Goal: Task Accomplishment & Management: Use online tool/utility

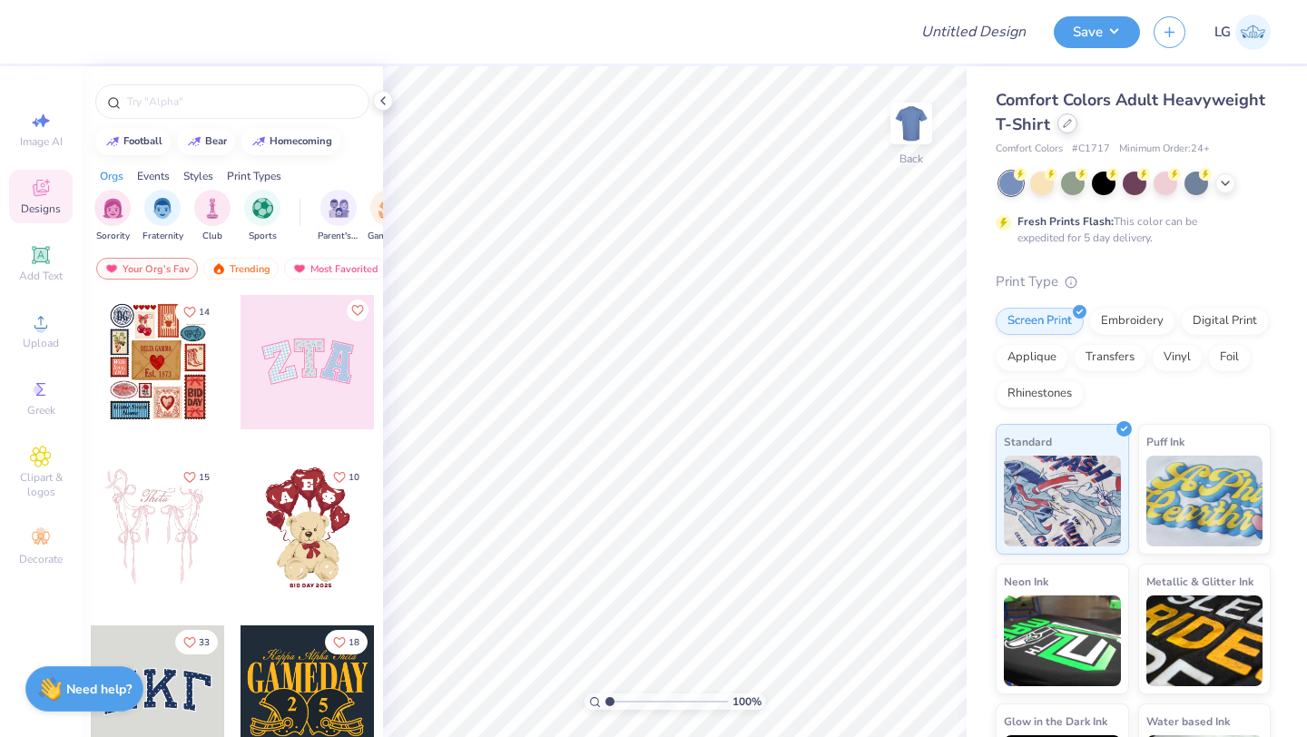
click at [1067, 127] on icon at bounding box center [1067, 123] width 9 height 9
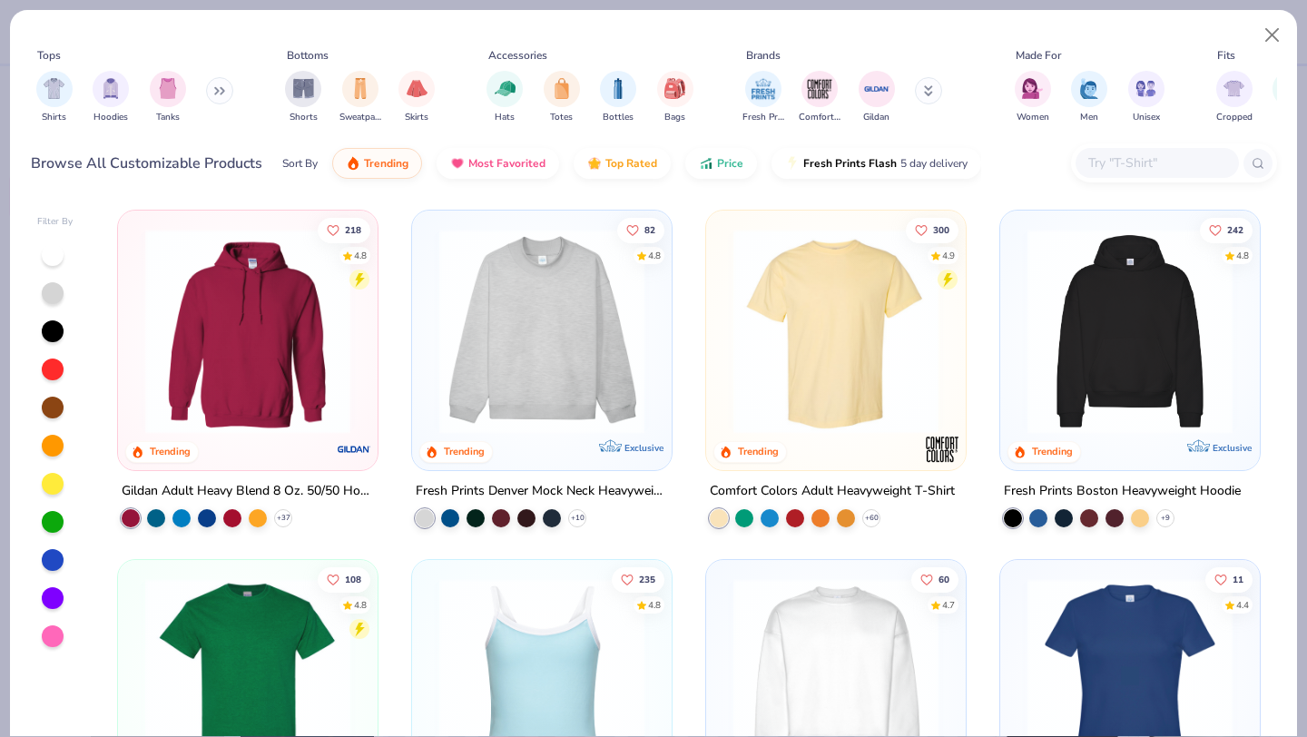
click at [925, 87] on button at bounding box center [928, 90] width 27 height 27
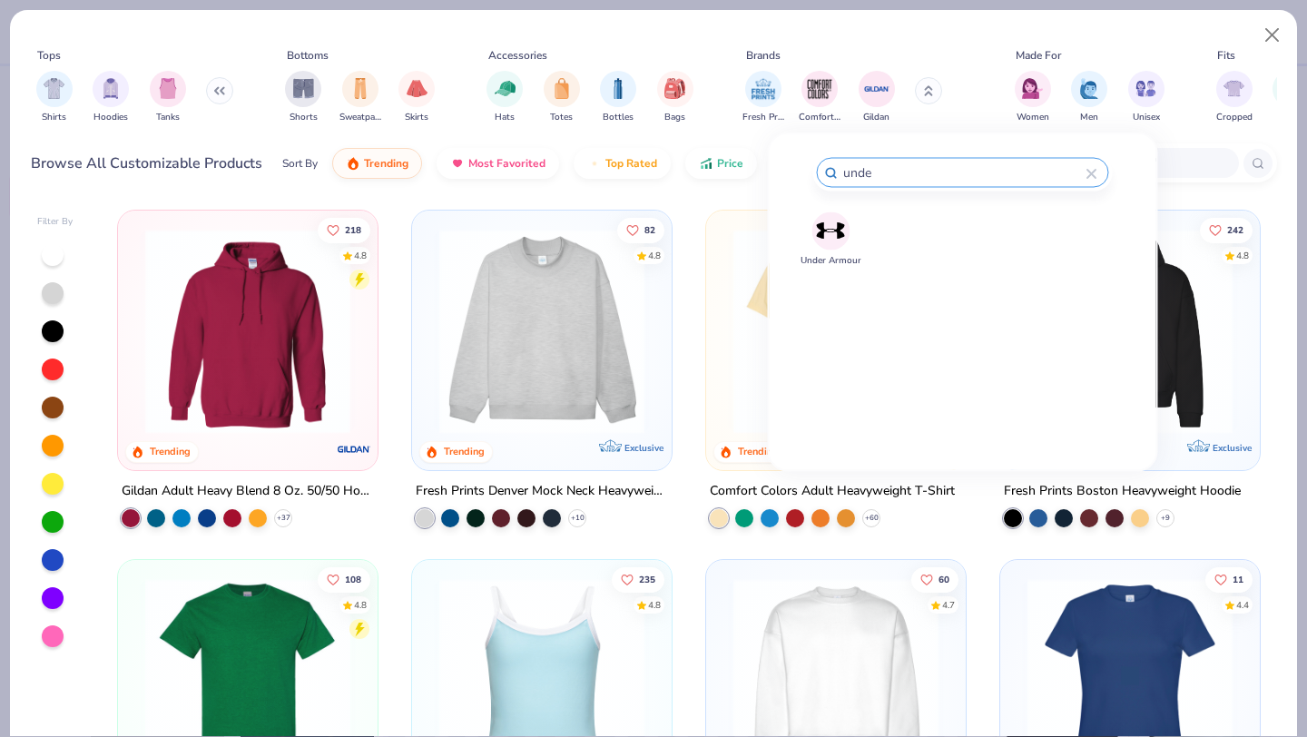
type input "unde"
click at [835, 219] on img at bounding box center [831, 231] width 32 height 32
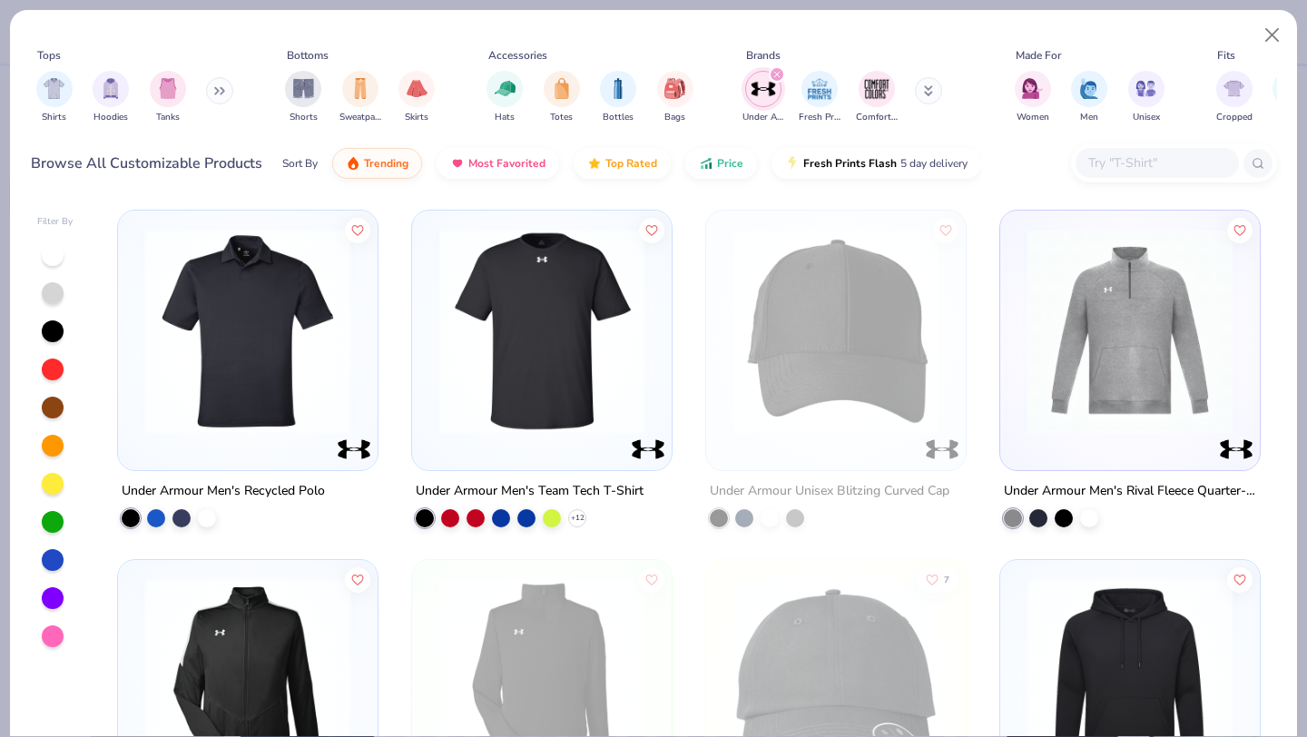
click at [255, 320] on img at bounding box center [247, 331] width 223 height 205
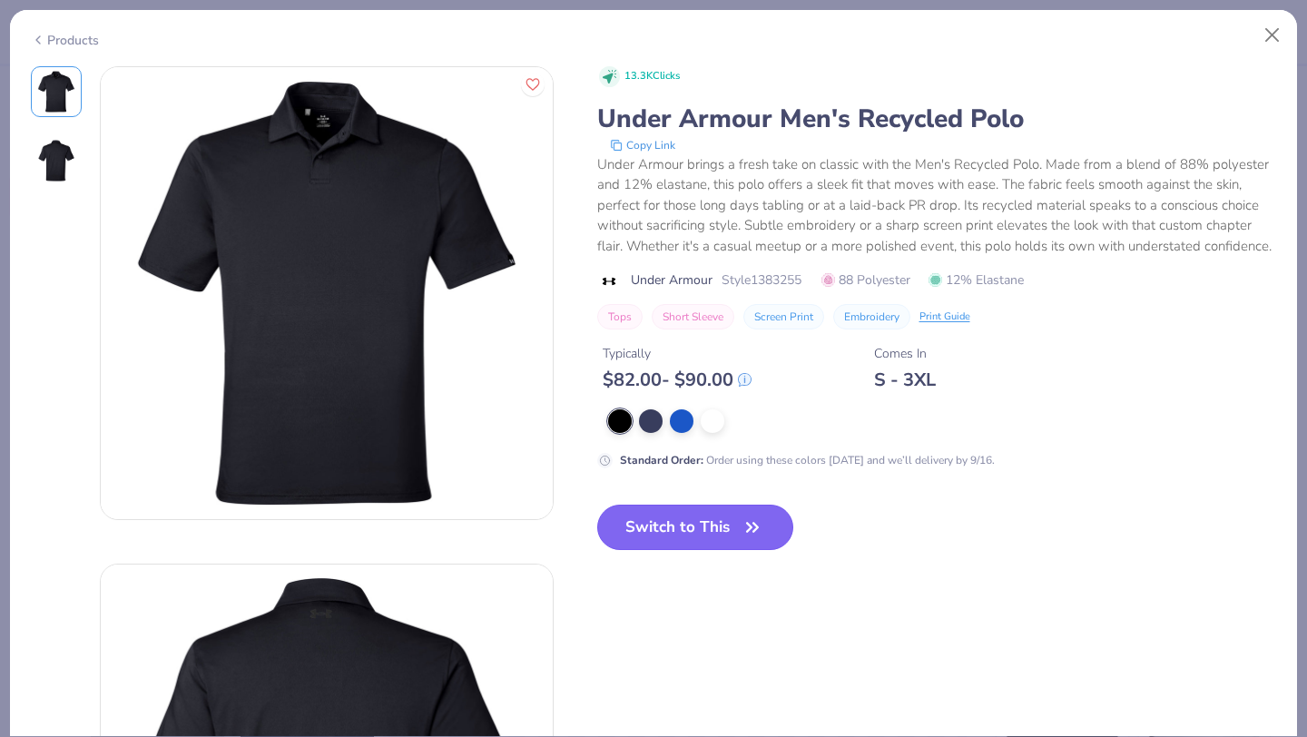
click at [652, 510] on button "Switch to This" at bounding box center [695, 527] width 197 height 45
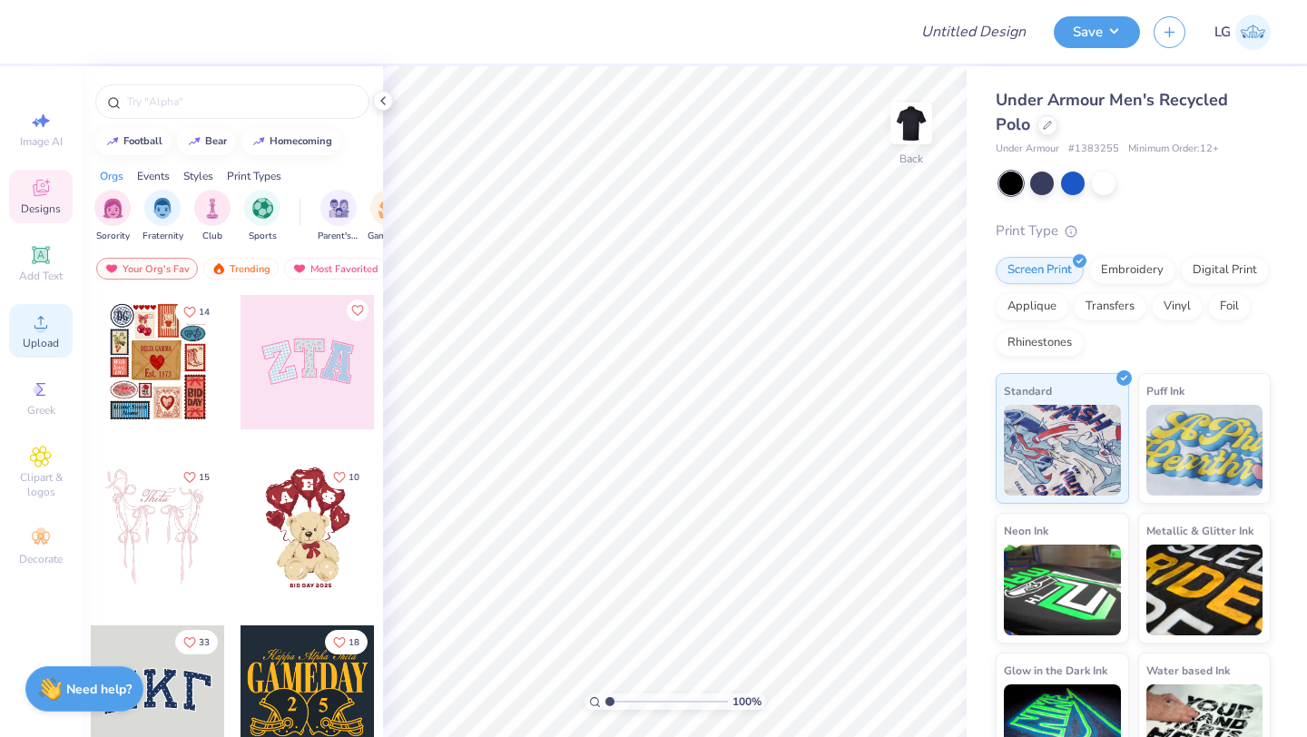
click at [44, 325] on circle at bounding box center [40, 328] width 10 height 10
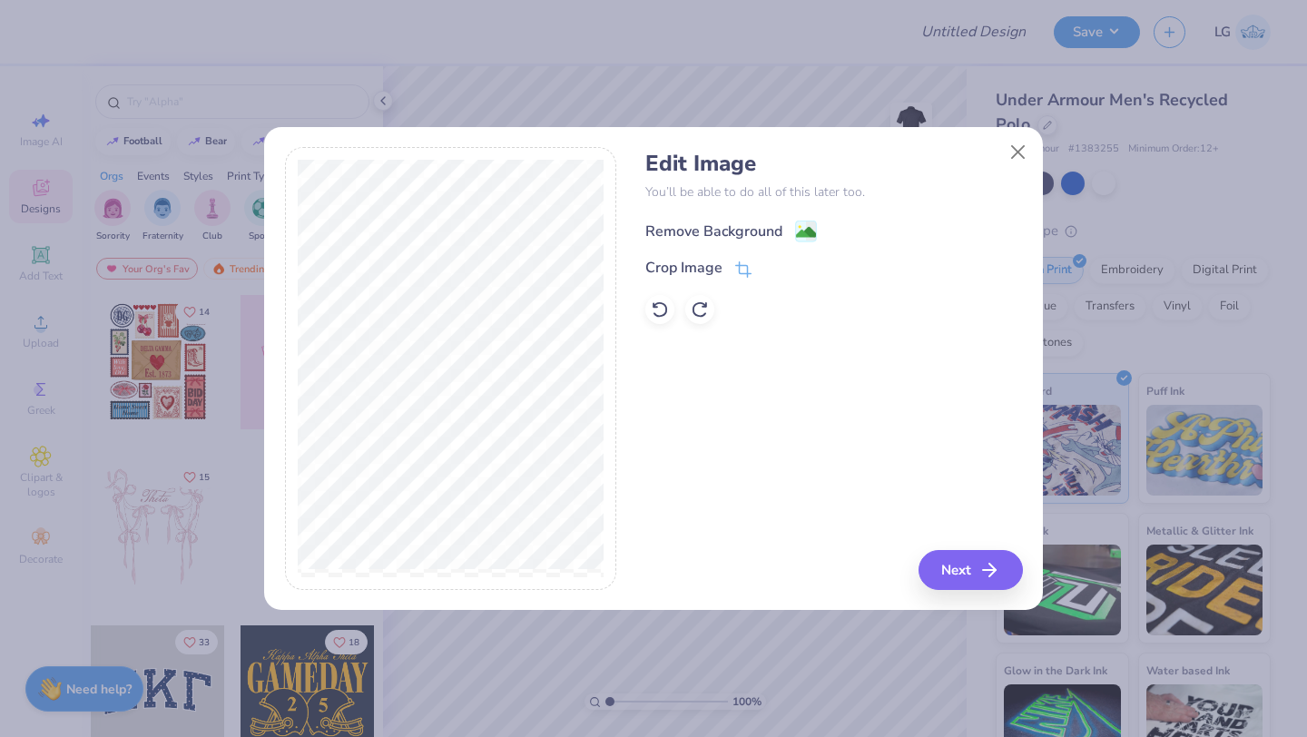
click at [707, 230] on div "Remove Background" at bounding box center [713, 232] width 137 height 22
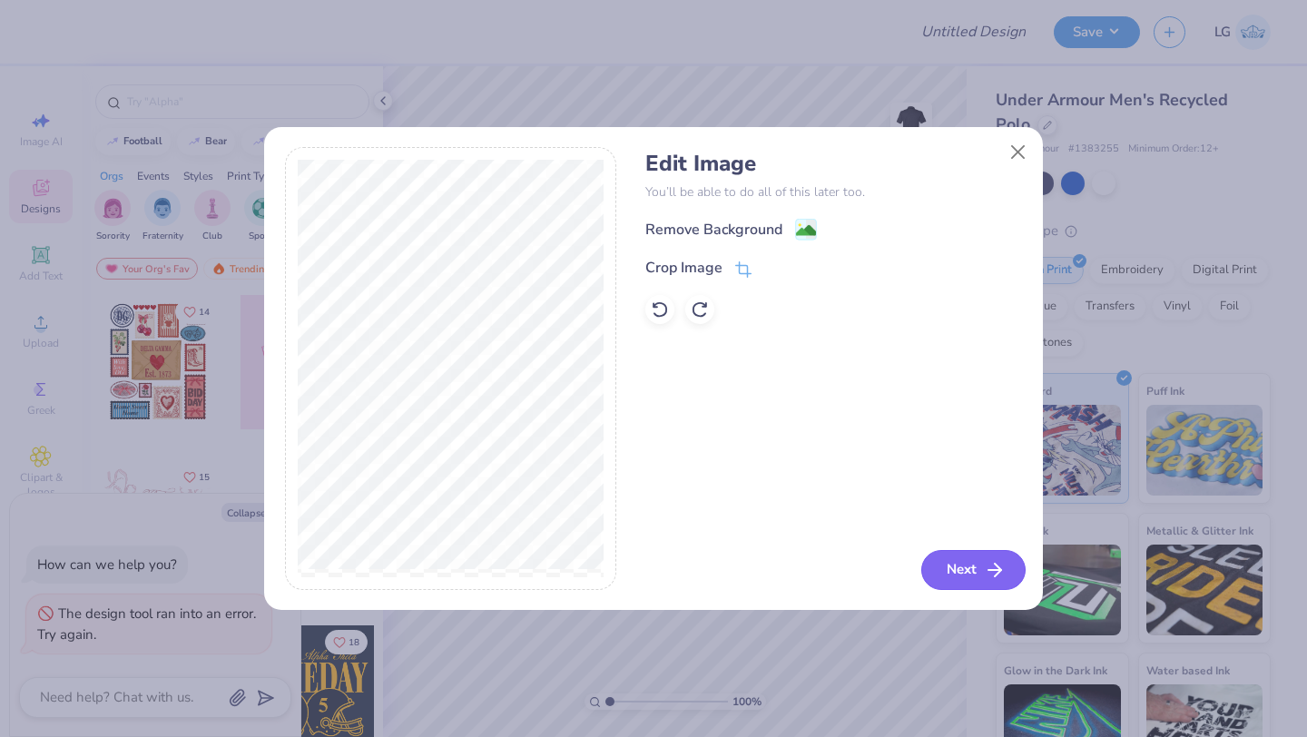
click at [978, 566] on button "Next" at bounding box center [973, 570] width 104 height 40
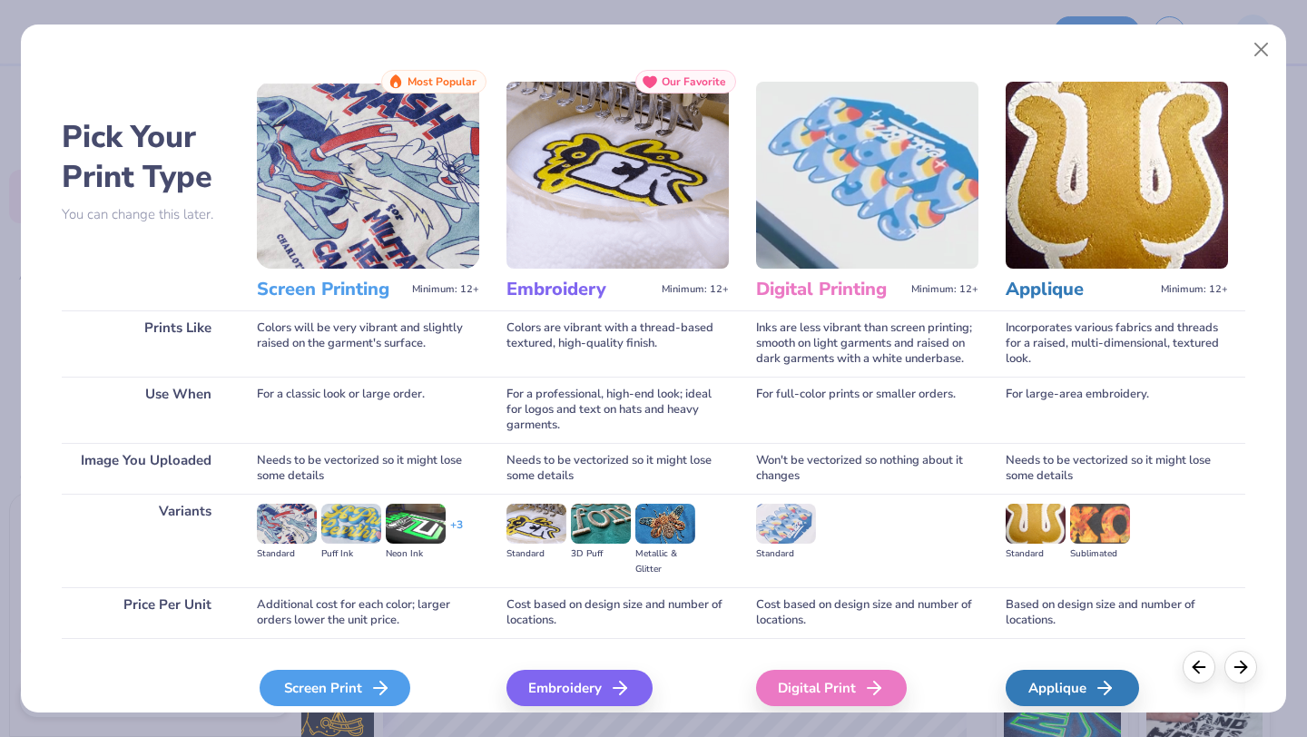
click at [344, 705] on div "Screen Print" at bounding box center [335, 688] width 151 height 36
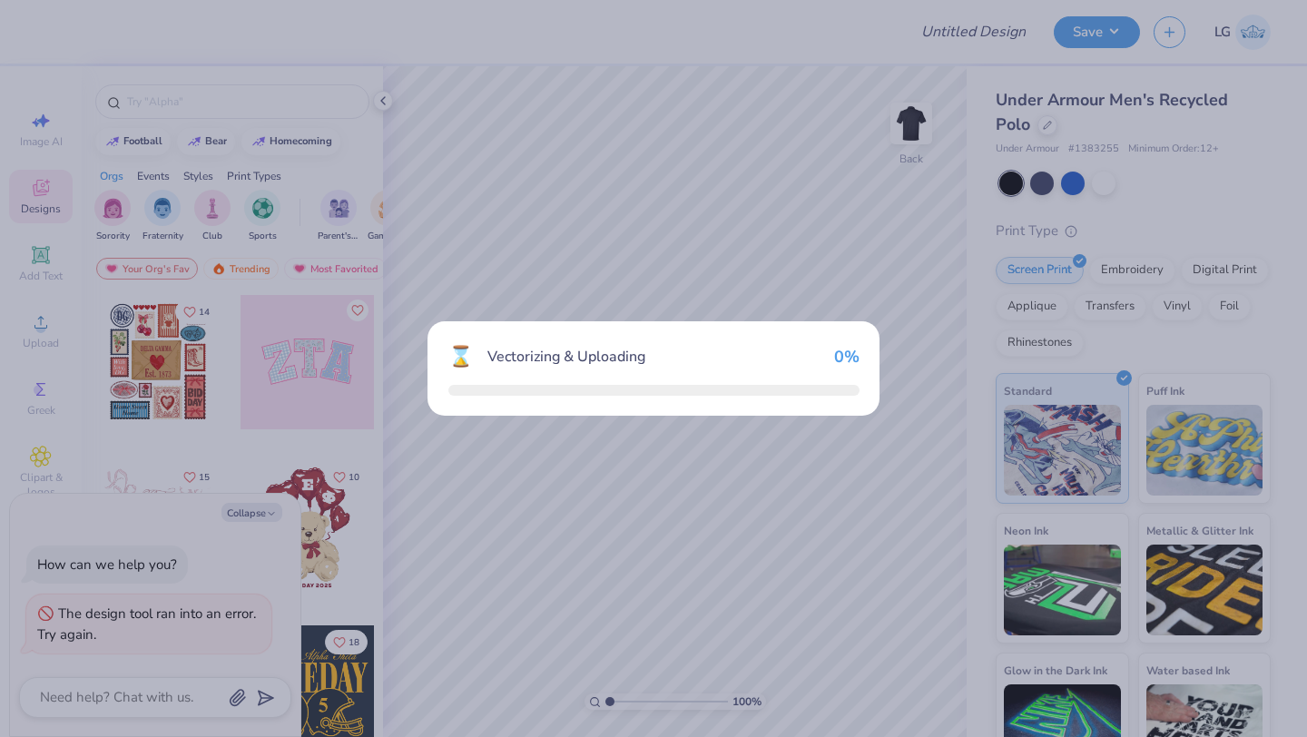
click at [344, 705] on div "⌛ Vectorizing & Uploading 0 %" at bounding box center [653, 368] width 1307 height 737
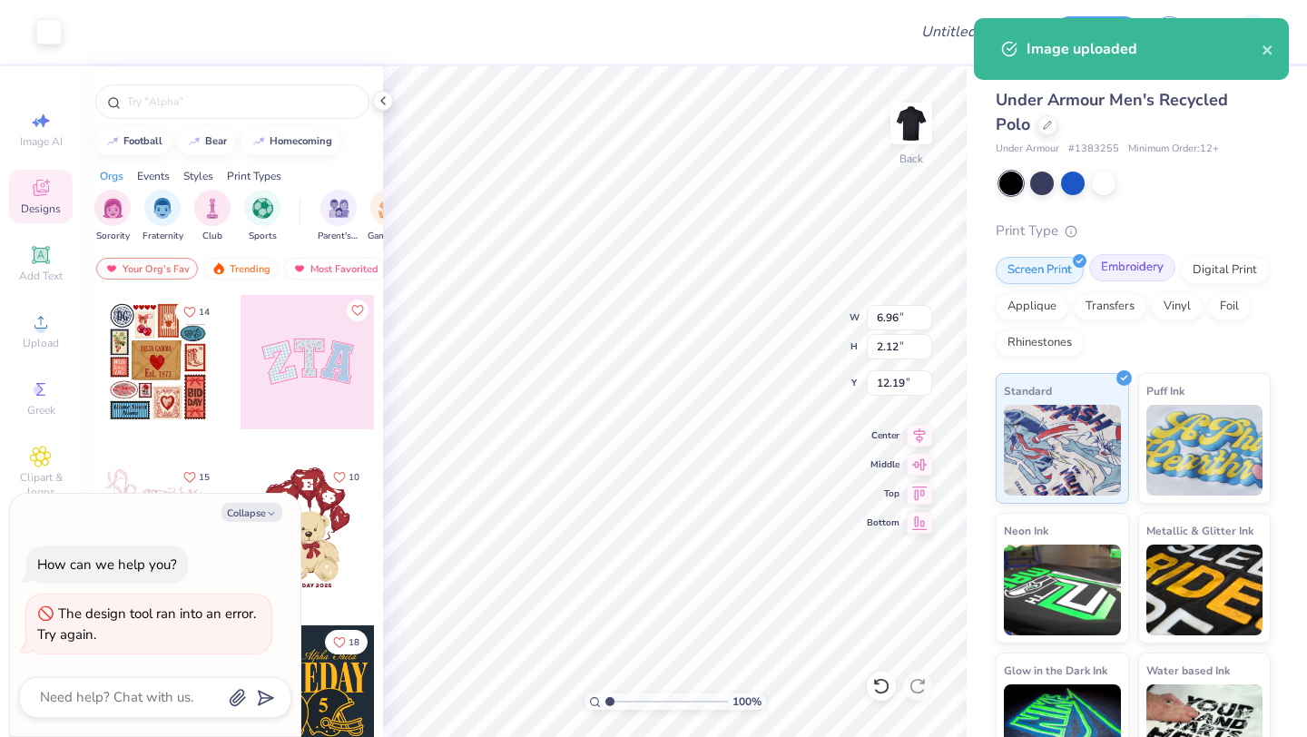
click at [1127, 273] on div "Embroidery" at bounding box center [1132, 267] width 86 height 27
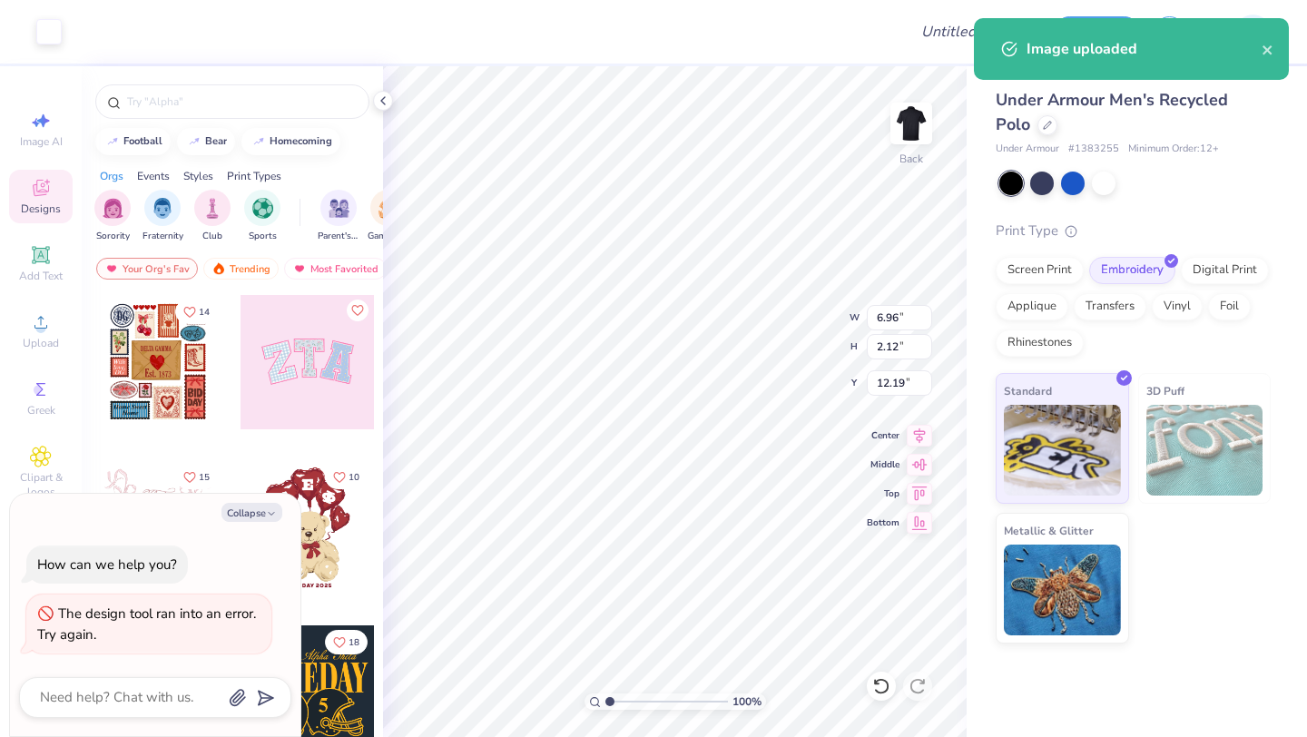
type textarea "x"
type input "3.36"
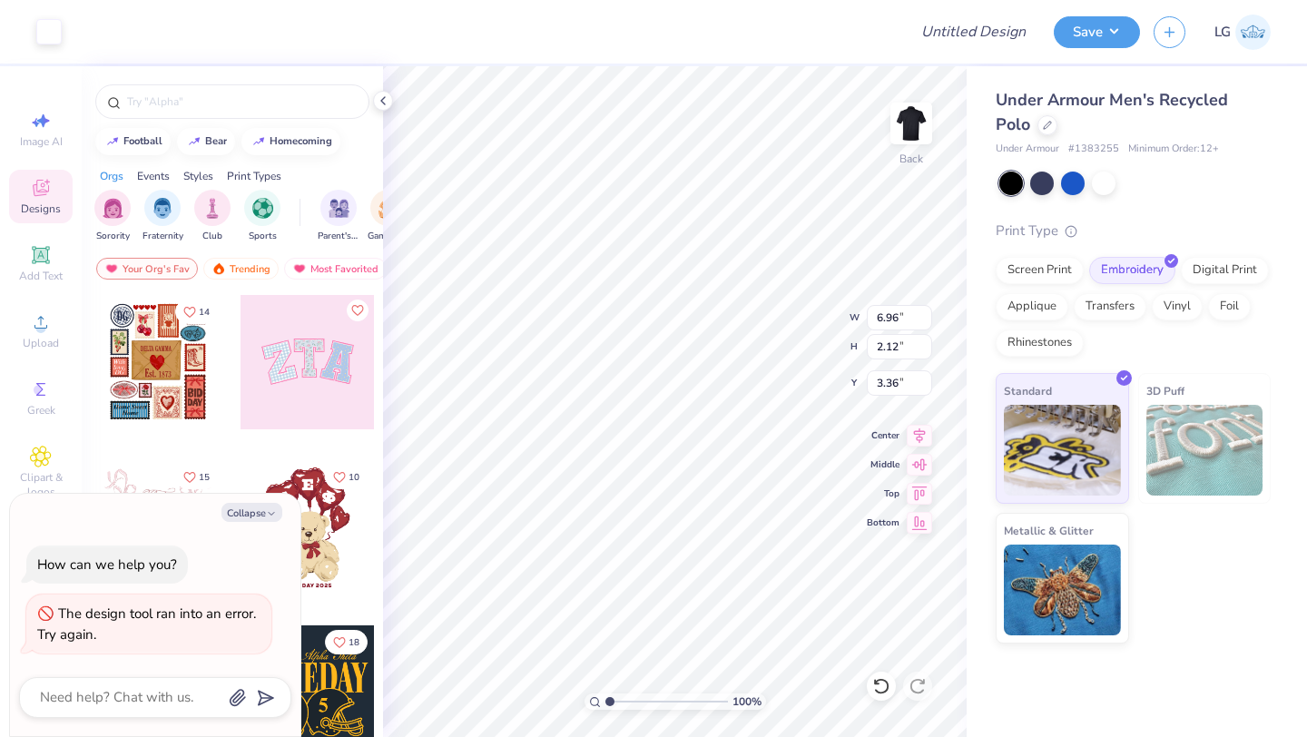
type textarea "x"
type input "4.99"
type input "1.52"
type input "3.96"
type textarea "x"
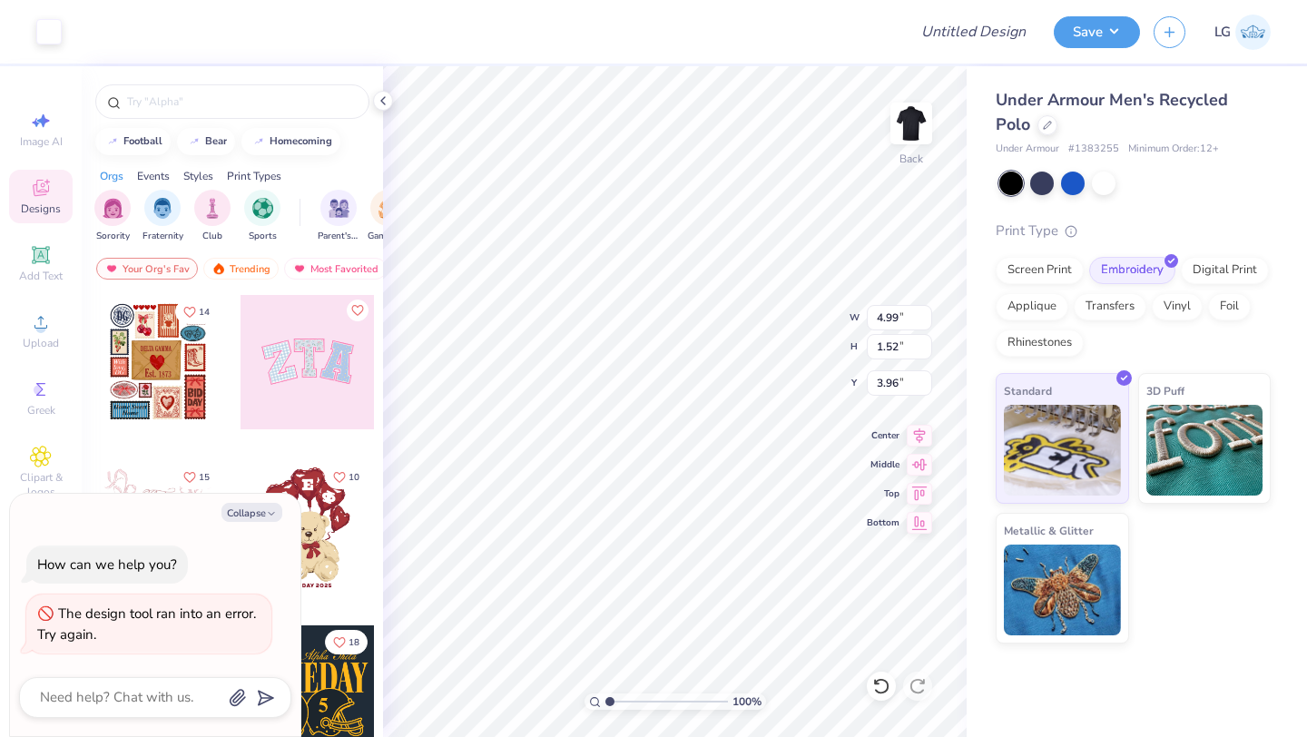
type input "3.00"
type textarea "x"
type input "4.48"
type input "1.37"
type input "3.16"
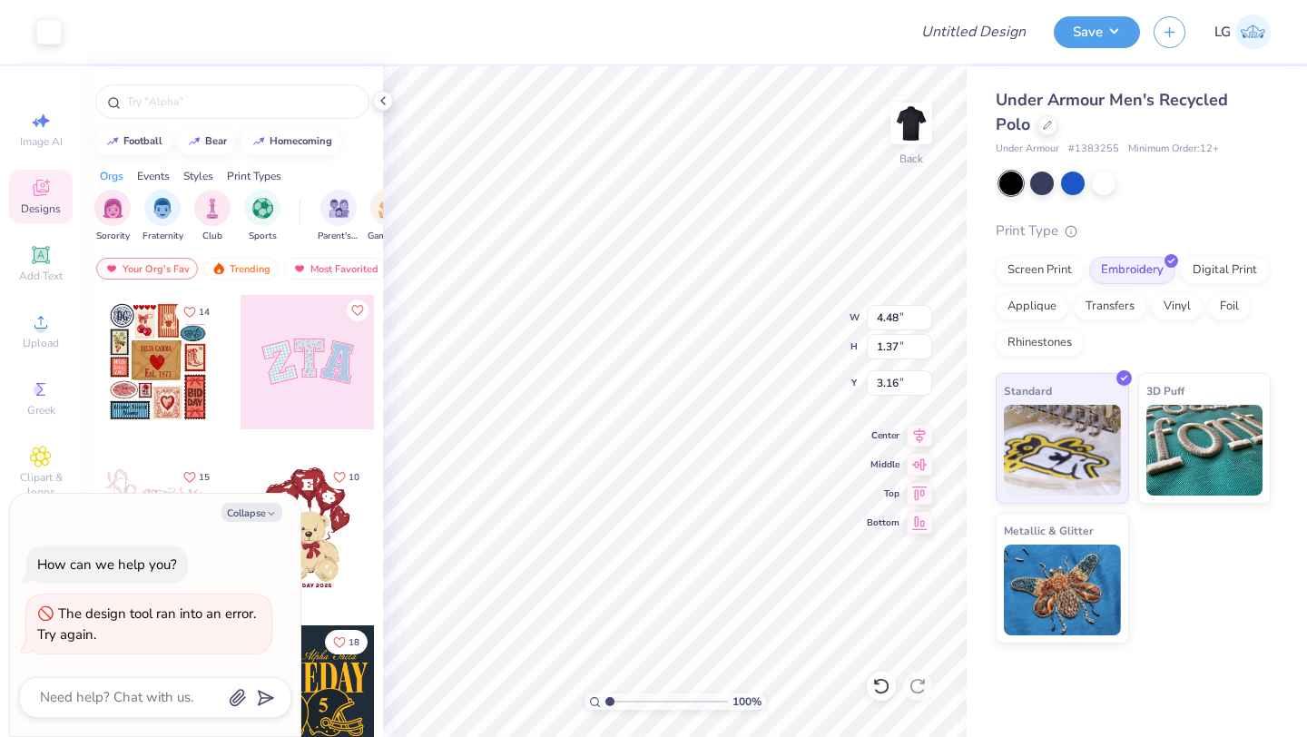
type textarea "x"
type input "3.00"
click at [1082, 20] on button "Save" at bounding box center [1097, 30] width 86 height 32
type textarea "x"
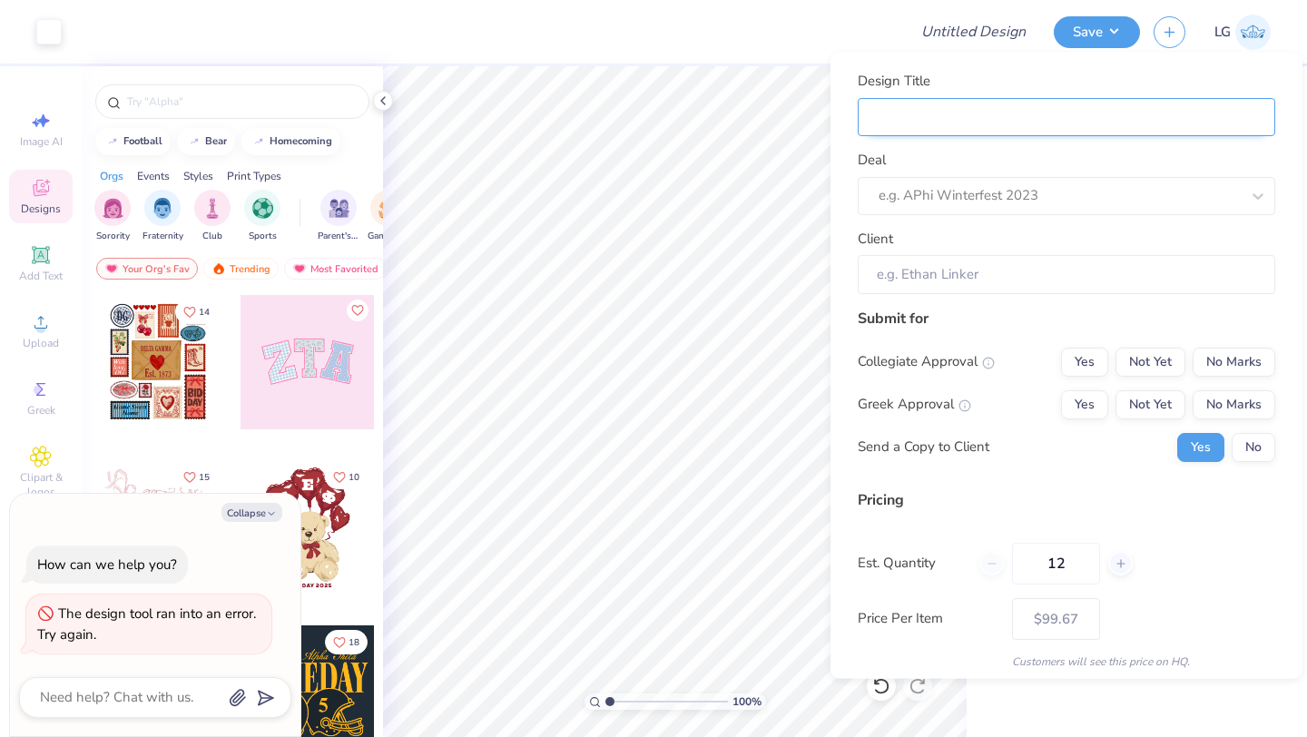
click at [1211, 108] on input "Design Title" at bounding box center [1067, 116] width 418 height 39
type input "P"
type textarea "x"
type input "P"
type input "Po"
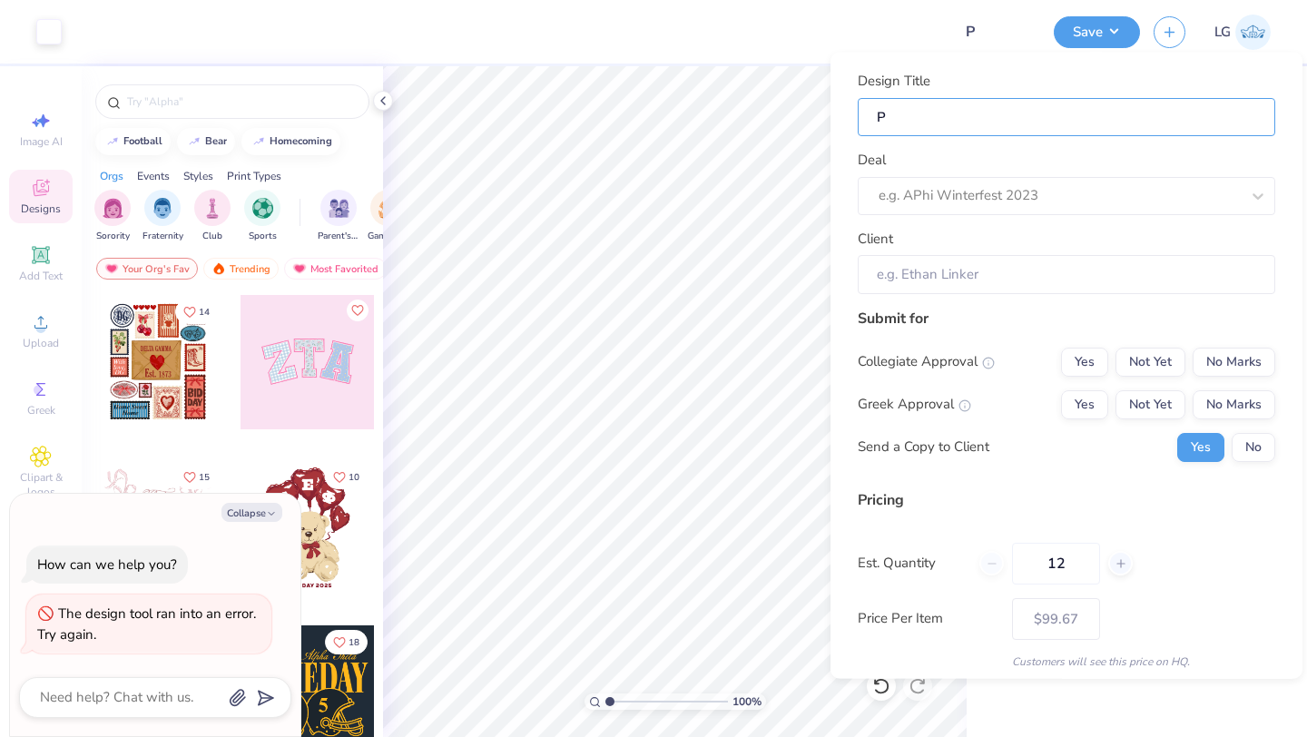
type textarea "x"
type input "Po"
type input "Pol"
type textarea "x"
type input "Pol"
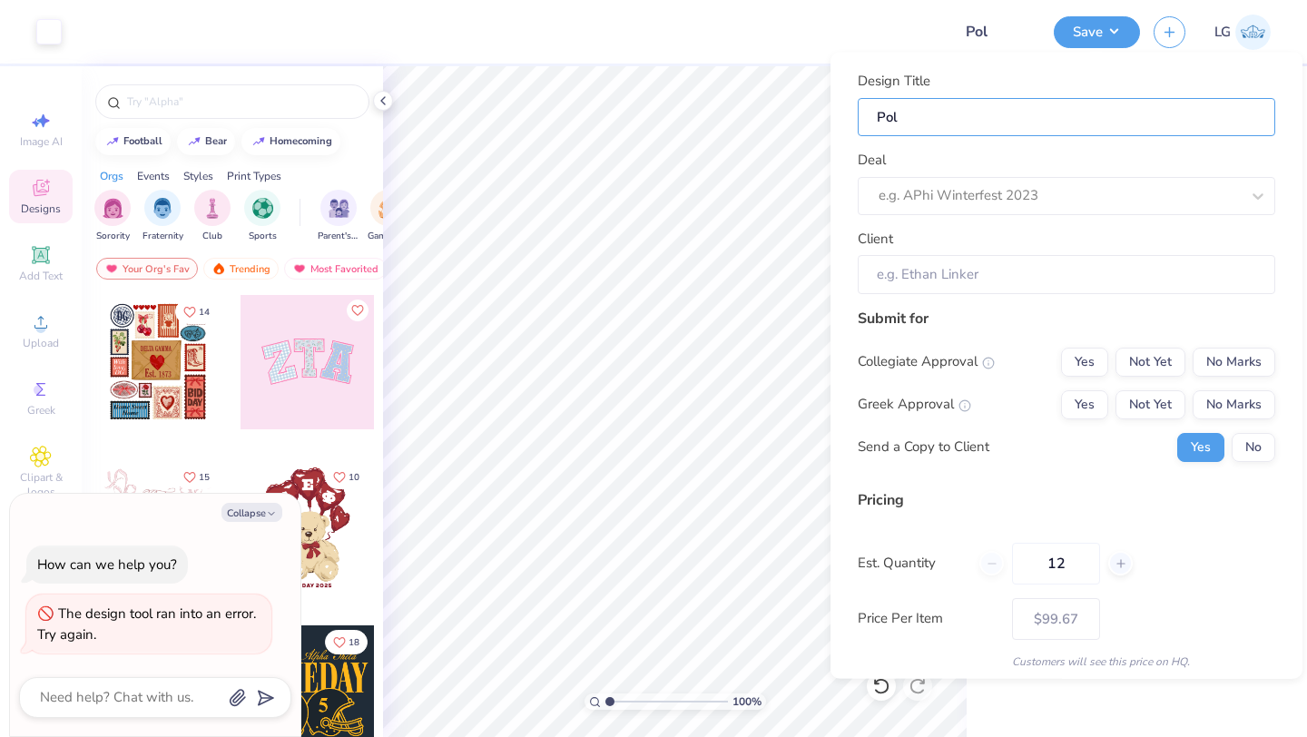
type input "Polo"
type textarea "x"
type input "Polo"
type input "Polos"
type textarea "x"
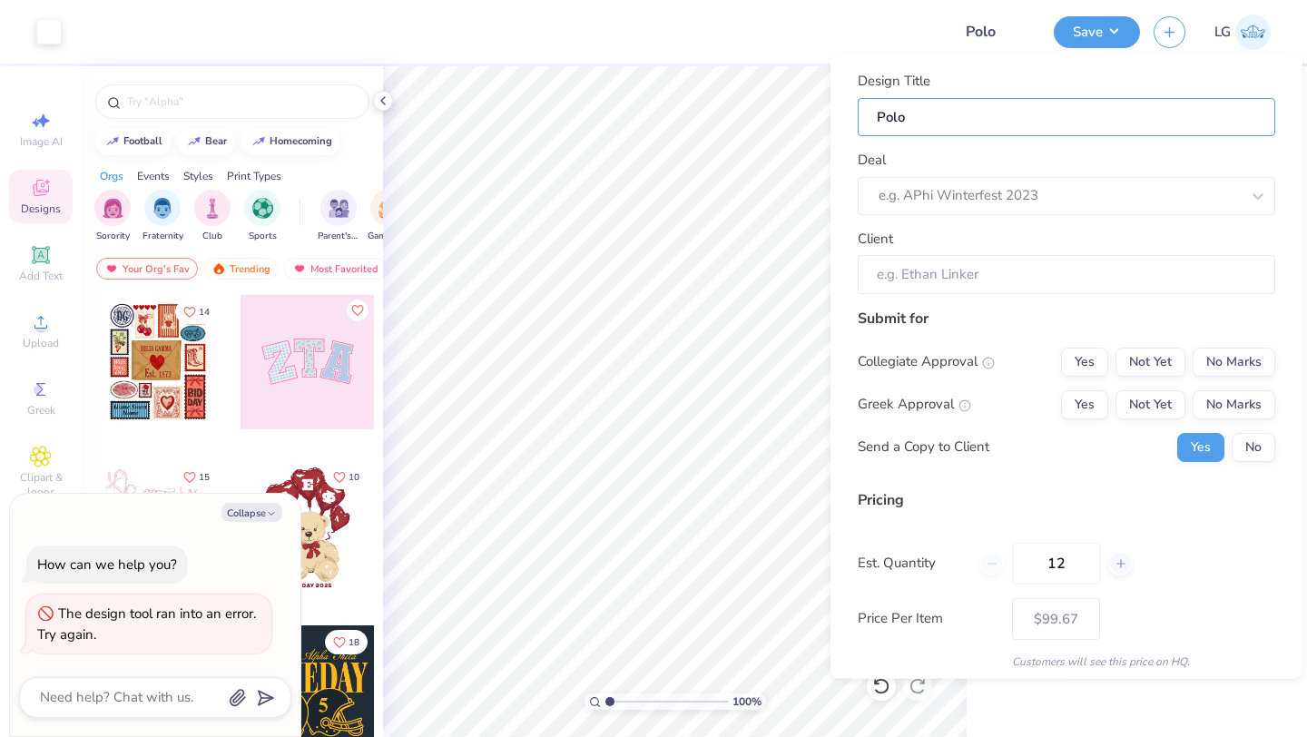
type input "Polos"
type textarea "x"
type input "Polos"
type input "Polos f"
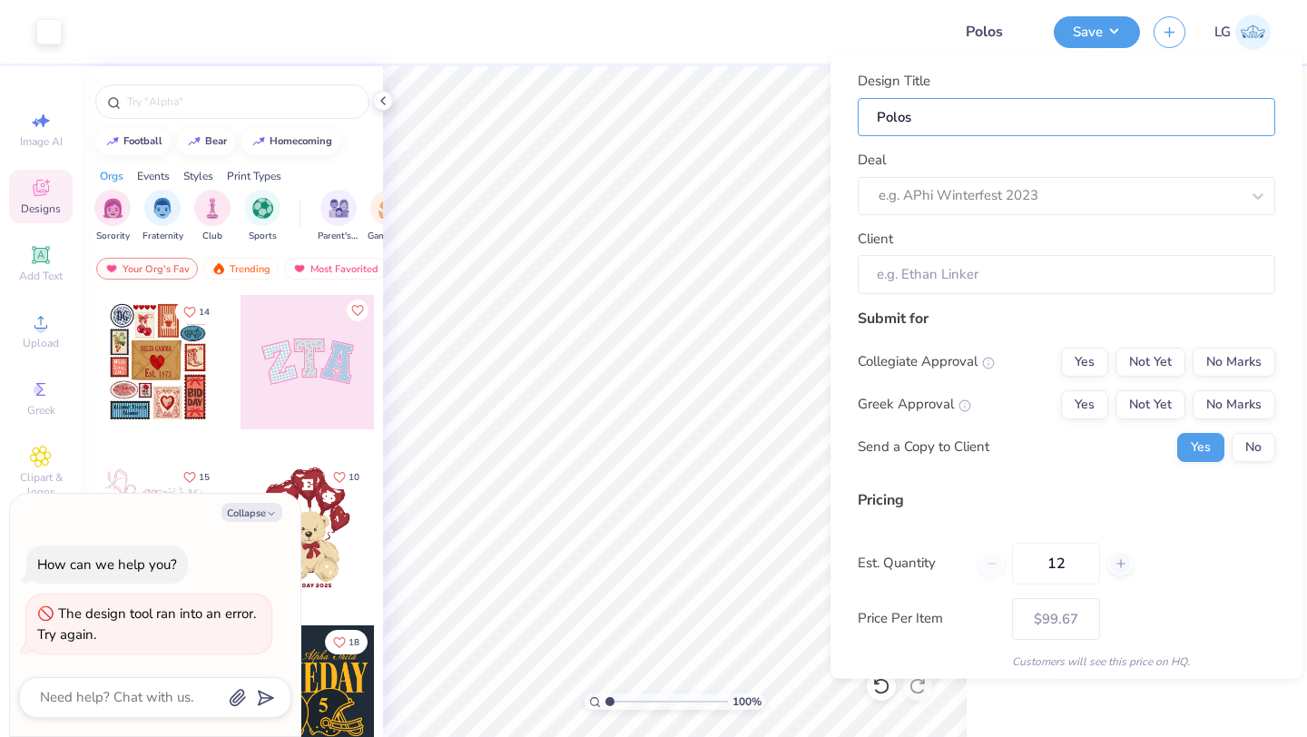
type textarea "x"
type input "Polos f"
type input "Polos fo"
type textarea "x"
type input "Polos fo"
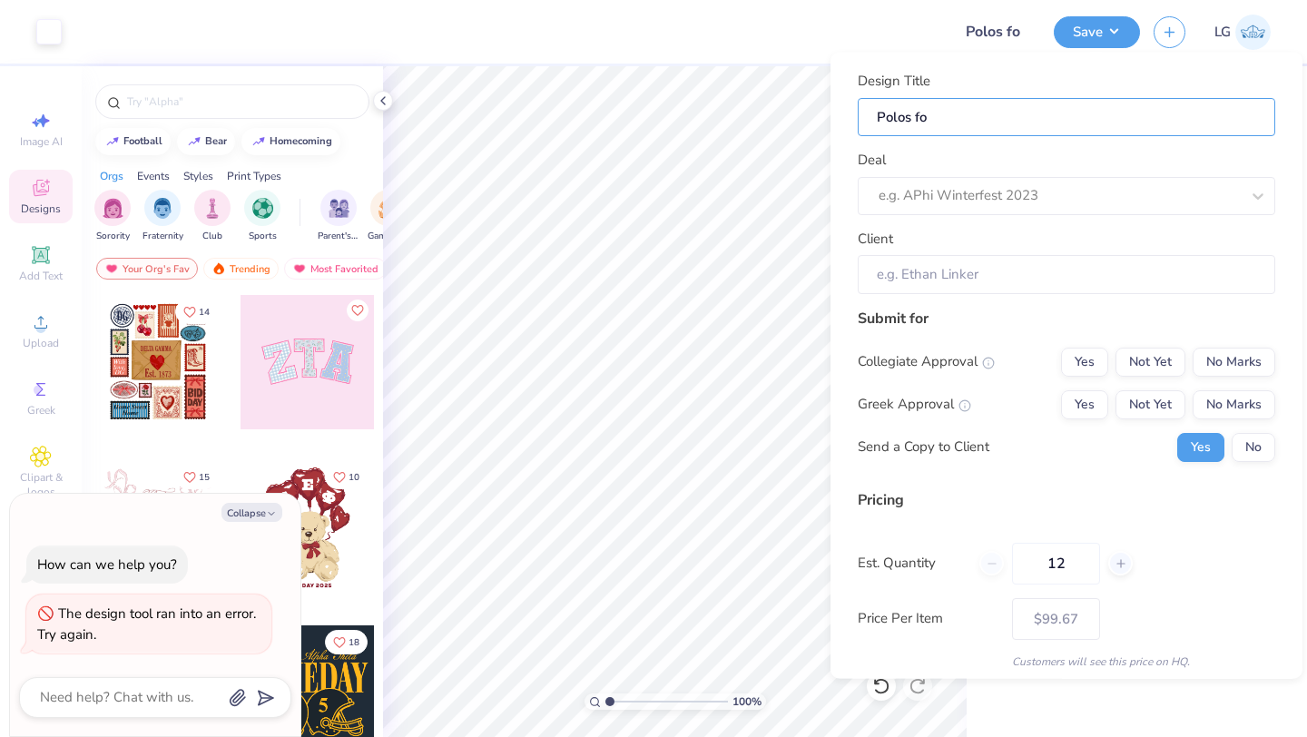
type input "Polos for"
type textarea "x"
type input "Polos for"
type textarea "x"
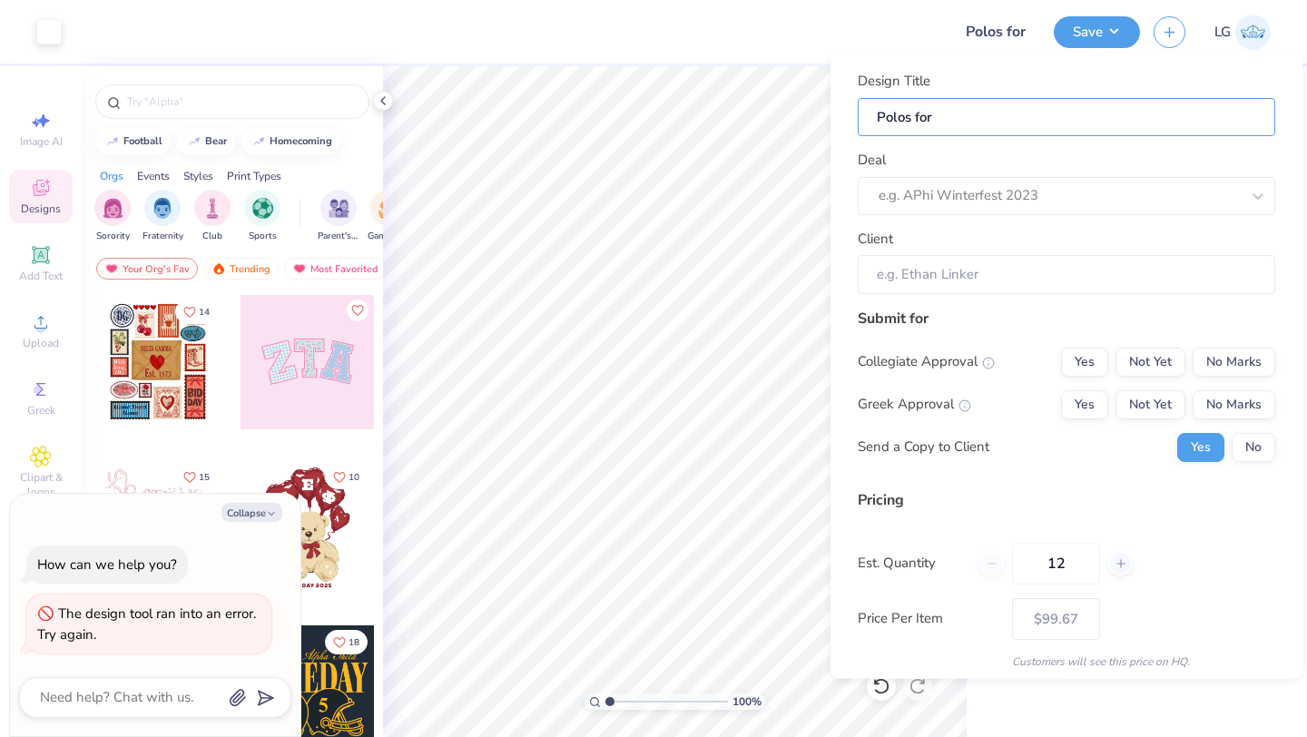
type input "Polos for"
type input "Polos for S"
type textarea "x"
type input "Polos for S"
type input "Polos for Su"
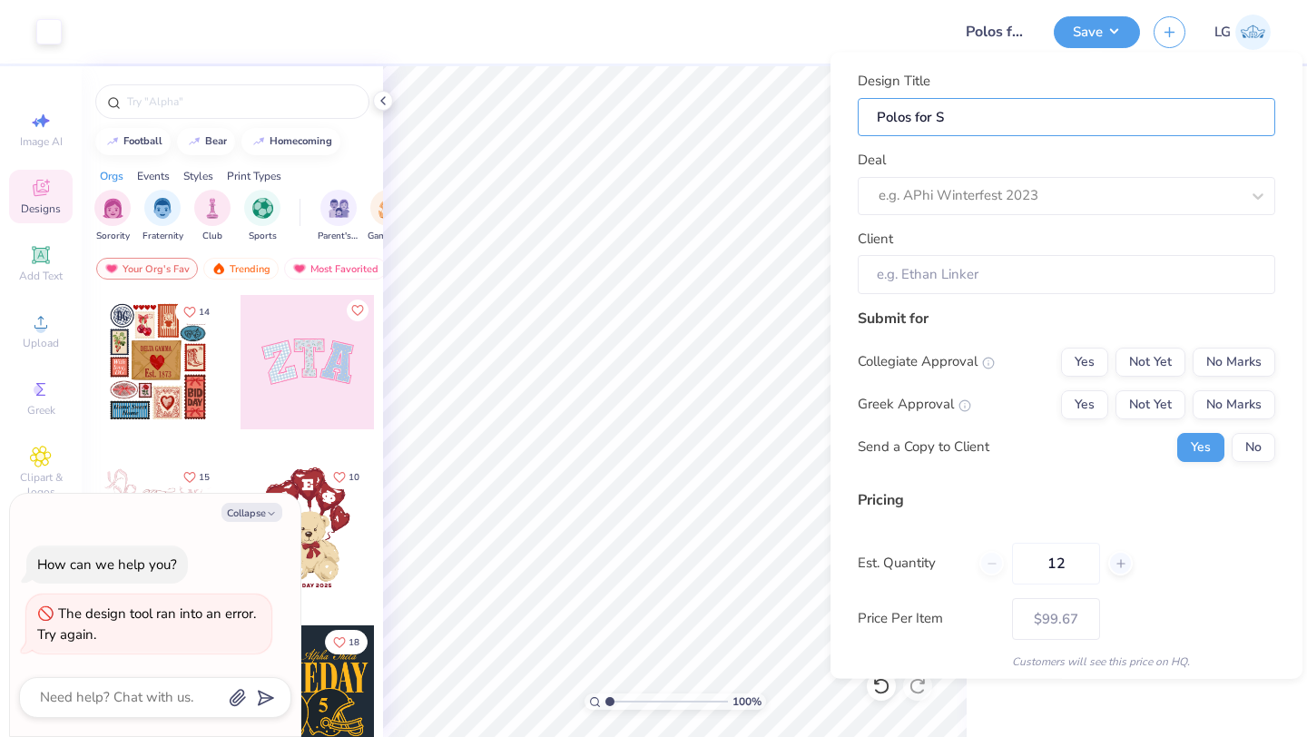
type textarea "x"
type input "Polos for Su"
type input "Polos for Sum"
type textarea "x"
type input "Polos for Sum"
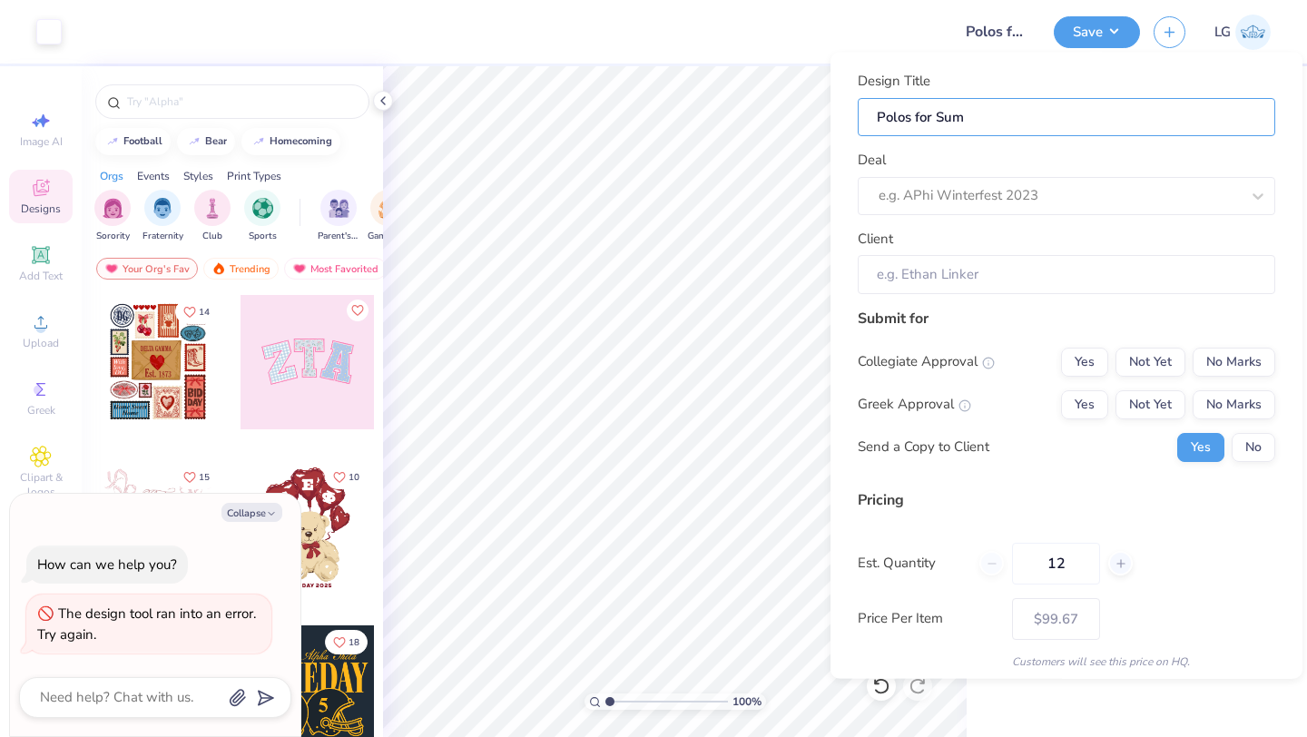
type input "Polos for Summ"
type textarea "x"
type input "Polos for Summ"
type input "Polos for Summi"
type textarea "x"
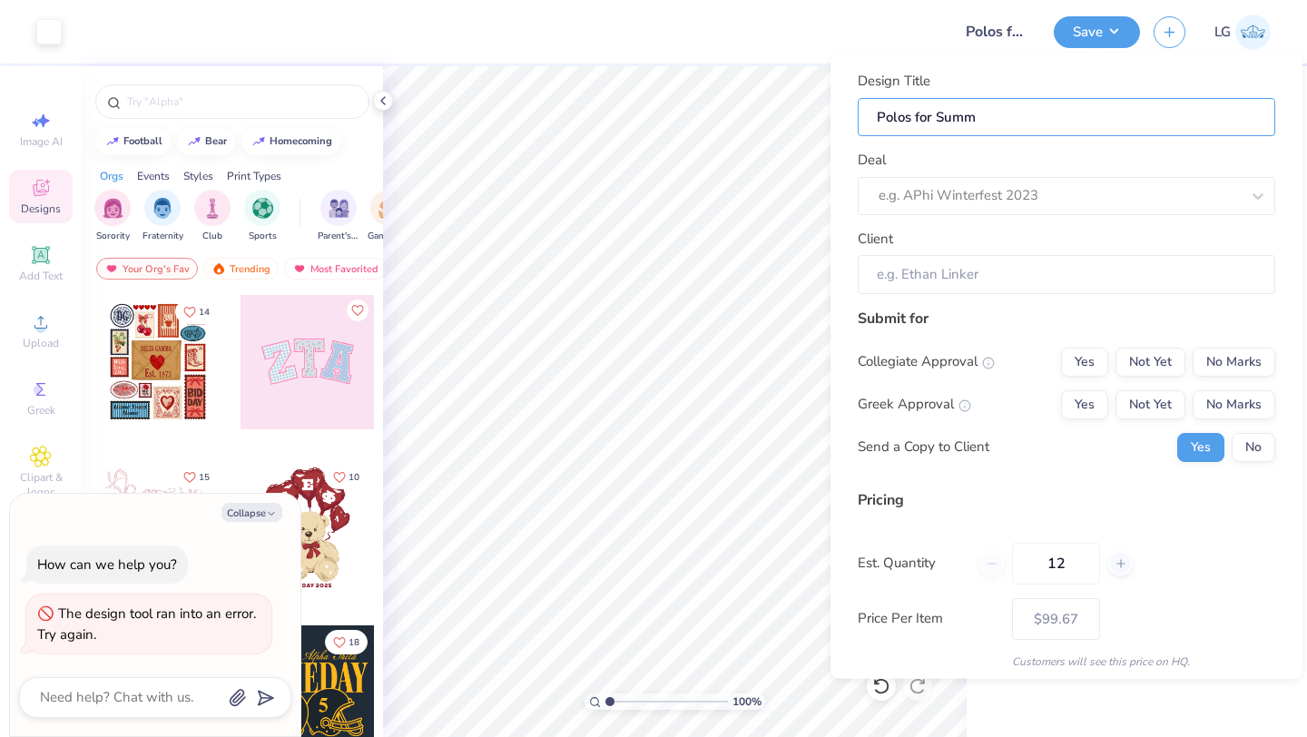
type input "Polos for Summi"
type input "Polos for Summit"
type textarea "x"
type input "Polos for Summit"
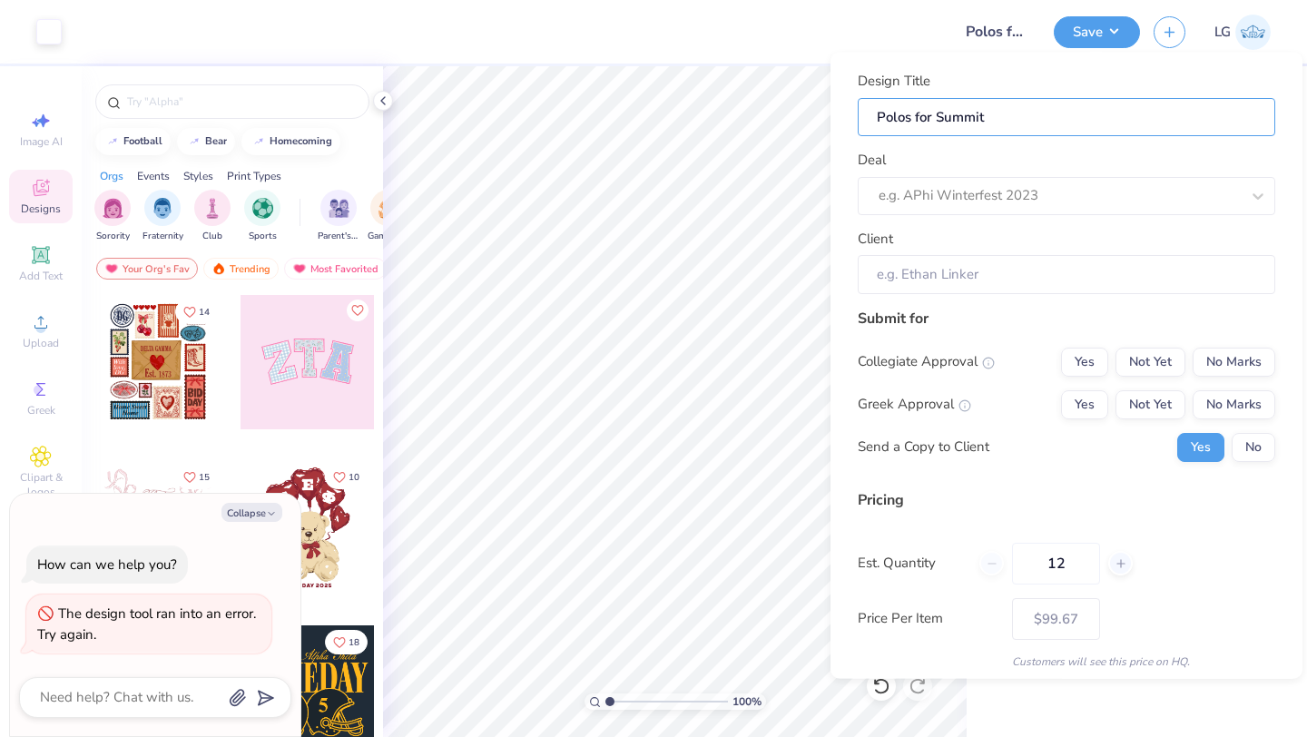
type textarea "x"
type input "Polos for Summit"
type input "Polos for Summit S"
type textarea "x"
type input "Polos for Summit S"
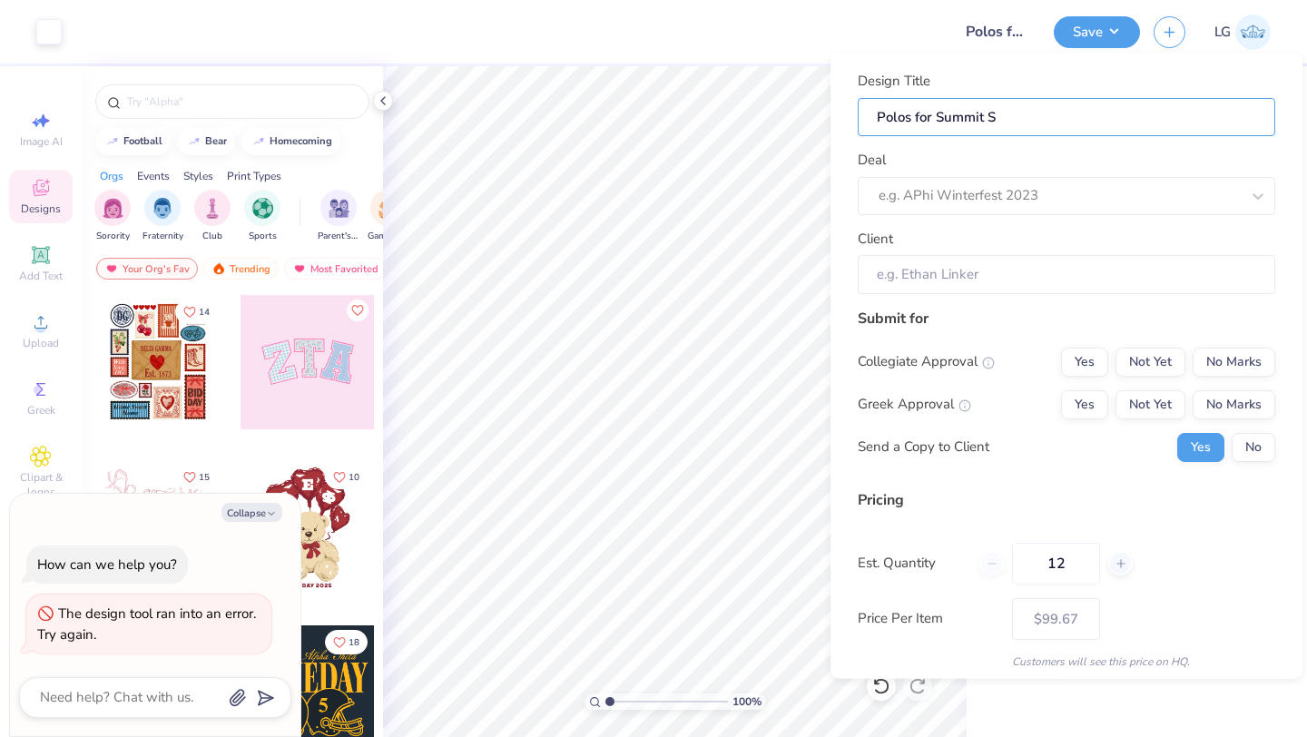
type input "Polos for Summit"
type textarea "x"
type input "Polos for Summit"
type input "Polos for Summit C"
type textarea "x"
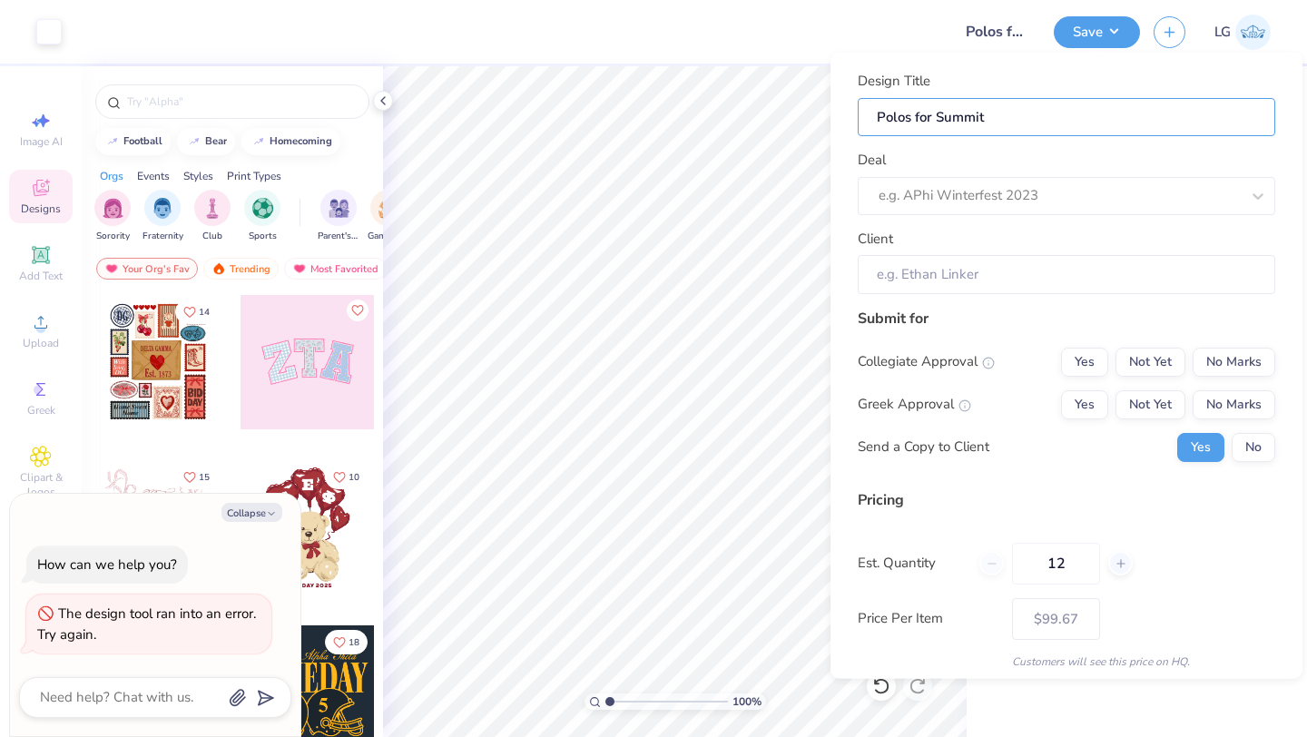
type input "Polos for Summit C"
type input "Polos for Summit Ch"
type textarea "x"
type input "Polos for Summit Ch"
type input "Polos for Summit Chu"
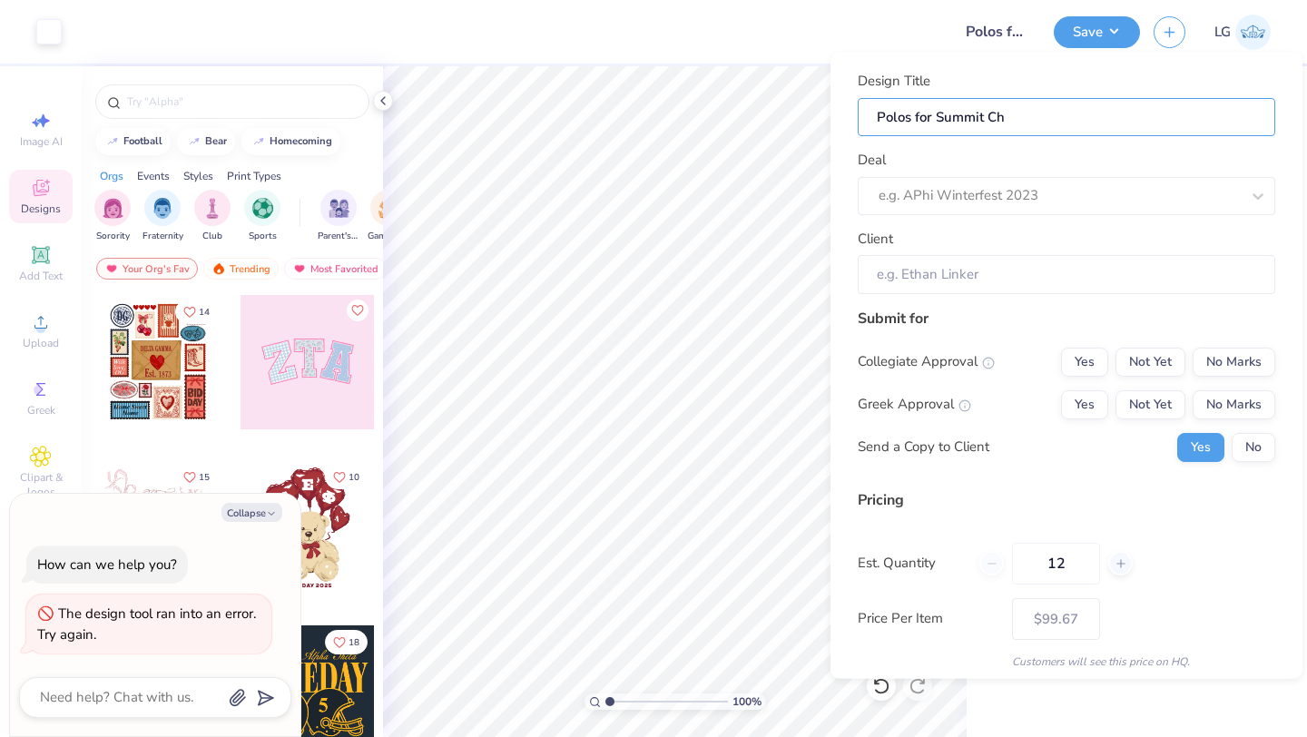
type textarea "x"
type input "Polos for Summit Chu"
type input "Polos for Summit Chur"
type textarea "x"
type input "Polos for Summit Chur"
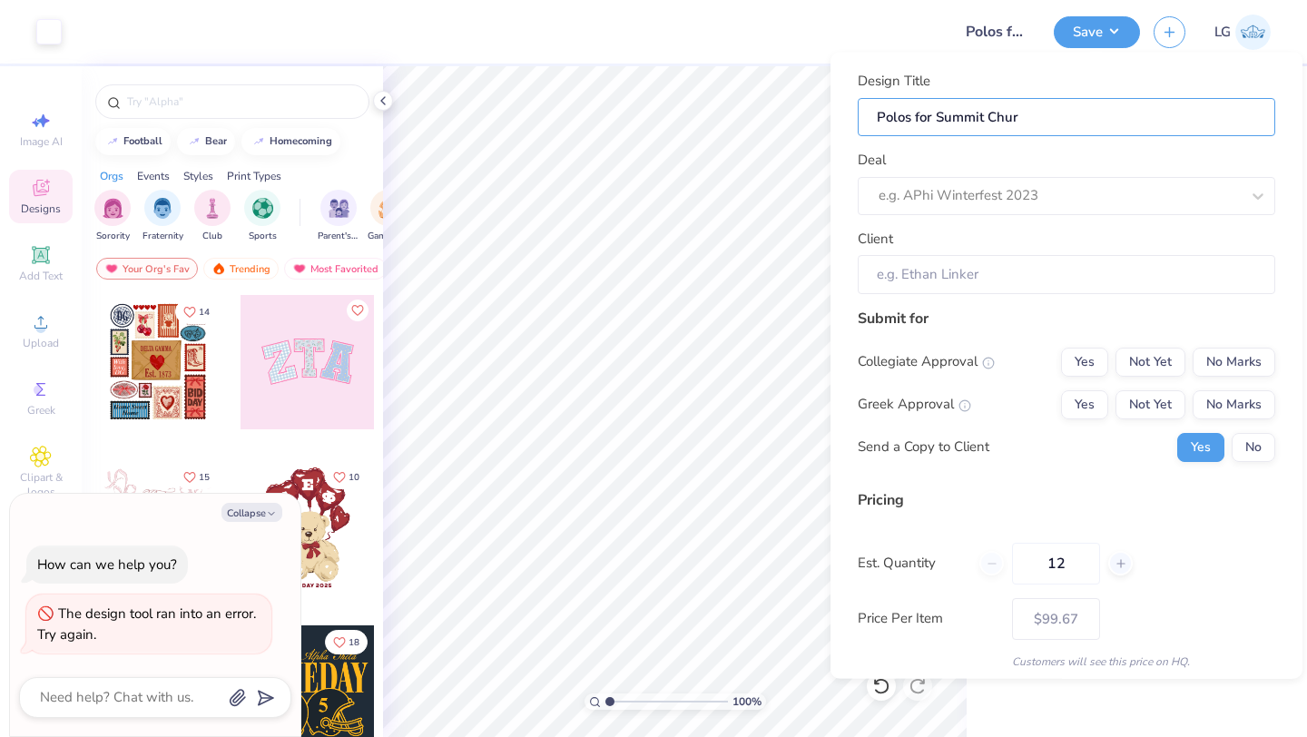
type input "Polos for Summit Churc"
type textarea "x"
type input "Polos for Summit Church"
type textarea "x"
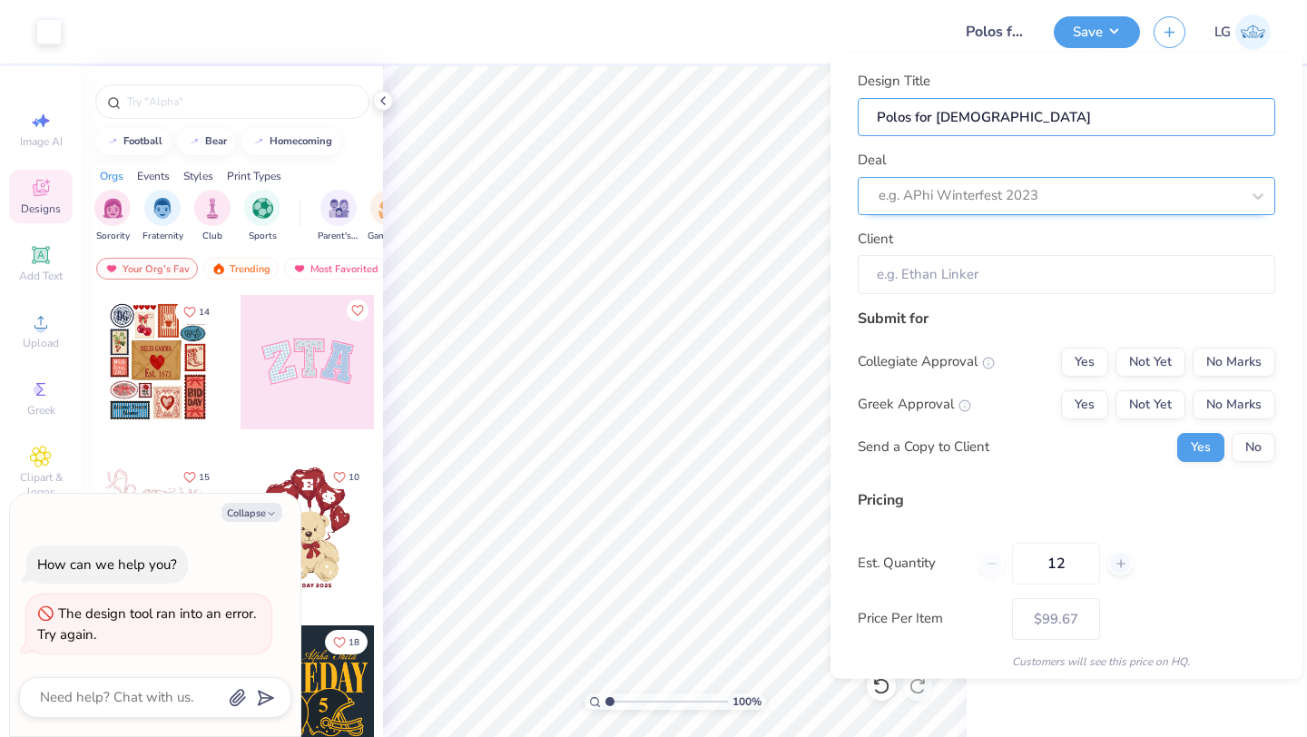
type input "Polos for Summit Church"
click at [1143, 194] on div at bounding box center [1041, 195] width 325 height 25
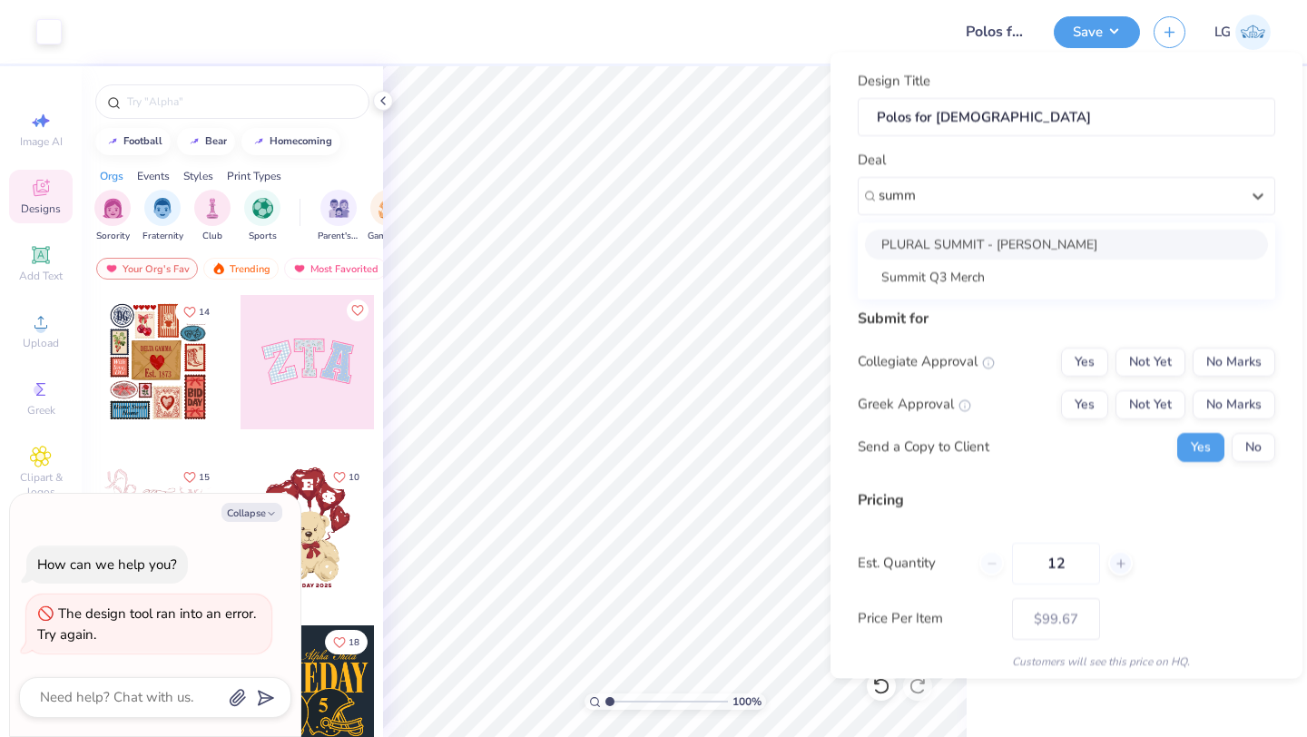
click at [987, 237] on div "PLURAL SUMMIT - Marina Gunn Martin" at bounding box center [1066, 244] width 403 height 30
type input "summ"
type textarea "x"
type input "Marina Gunn Martin"
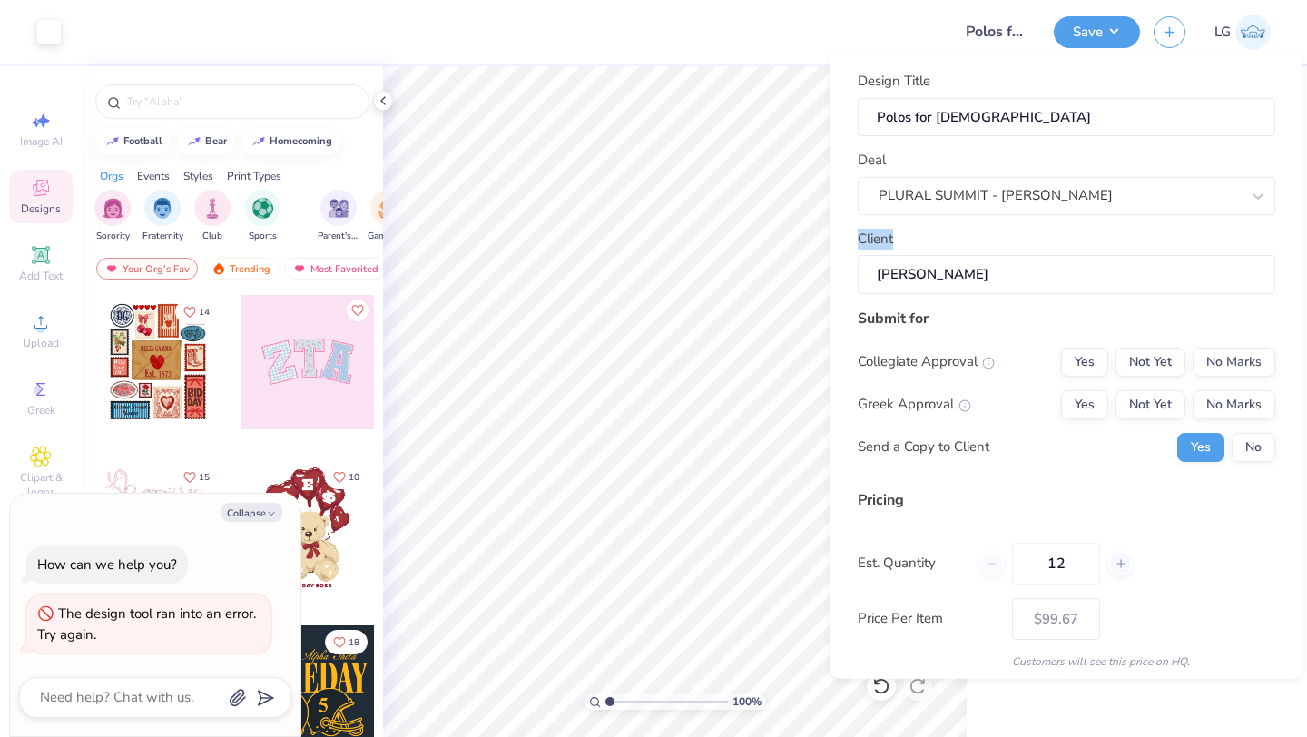
click at [987, 237] on div "Client Marina Gunn Martin" at bounding box center [1067, 260] width 418 height 65
click at [1190, 190] on div "PLURAL SUMMIT - Marina Gunn Martin" at bounding box center [1059, 196] width 365 height 28
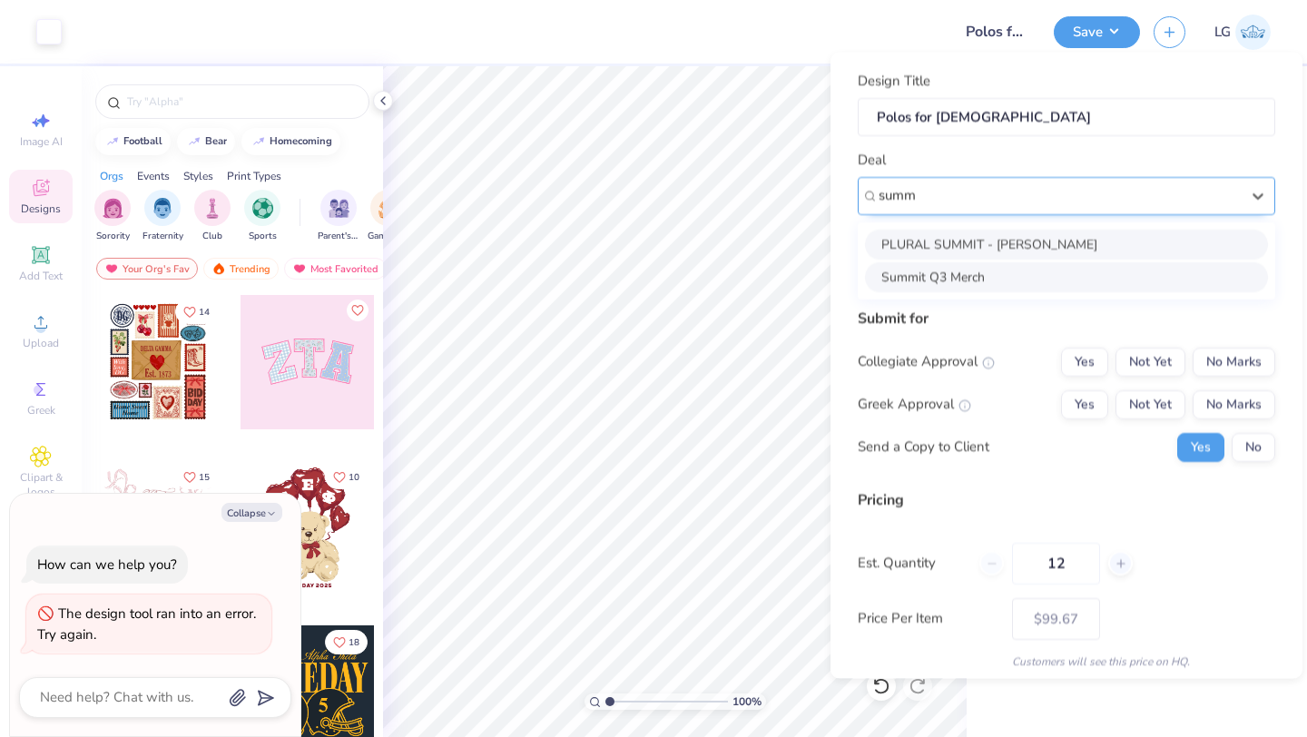
click at [1009, 267] on div "Summit Q3 Merch" at bounding box center [1066, 276] width 403 height 30
type input "summ"
type textarea "x"
type input "Jeff Pumisacho"
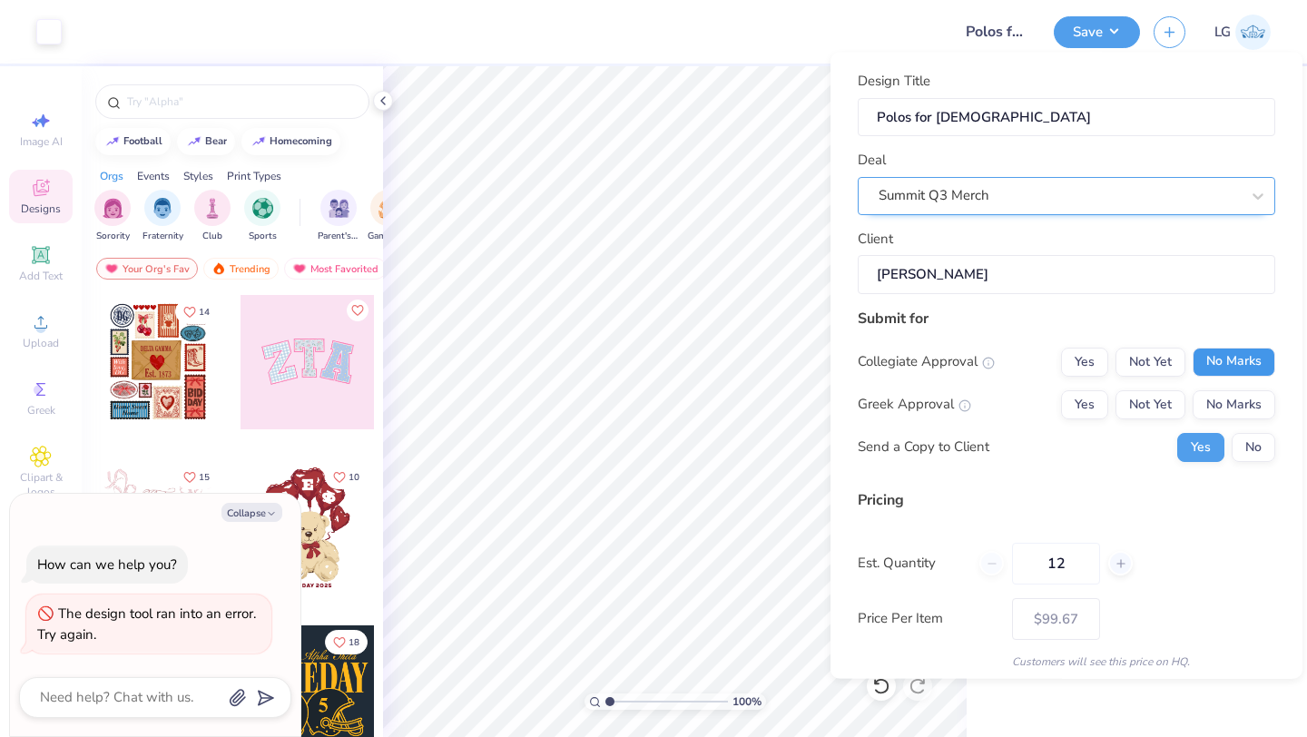
click at [1252, 361] on button "No Marks" at bounding box center [1234, 361] width 83 height 29
click at [1252, 399] on button "No Marks" at bounding box center [1234, 403] width 83 height 29
type input "– –"
click at [1252, 445] on button "No" at bounding box center [1254, 446] width 44 height 29
type textarea "x"
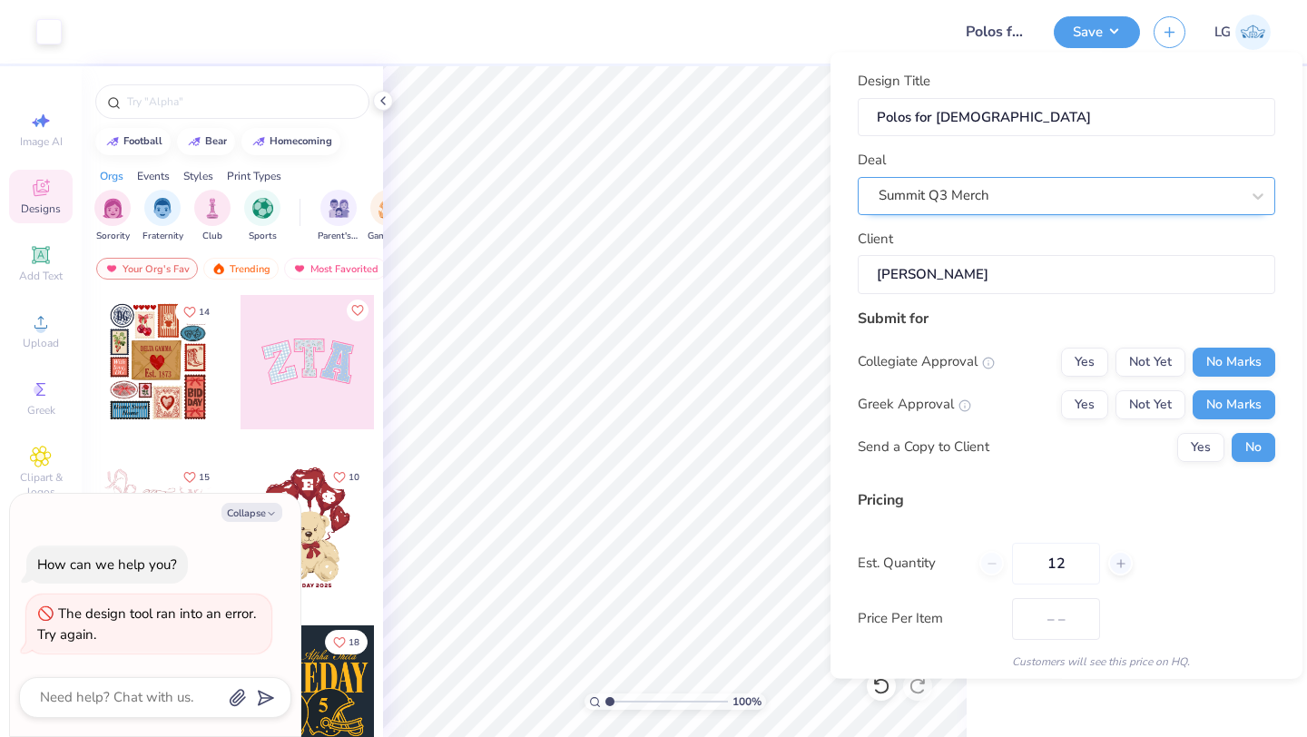
scroll to position [104, 0]
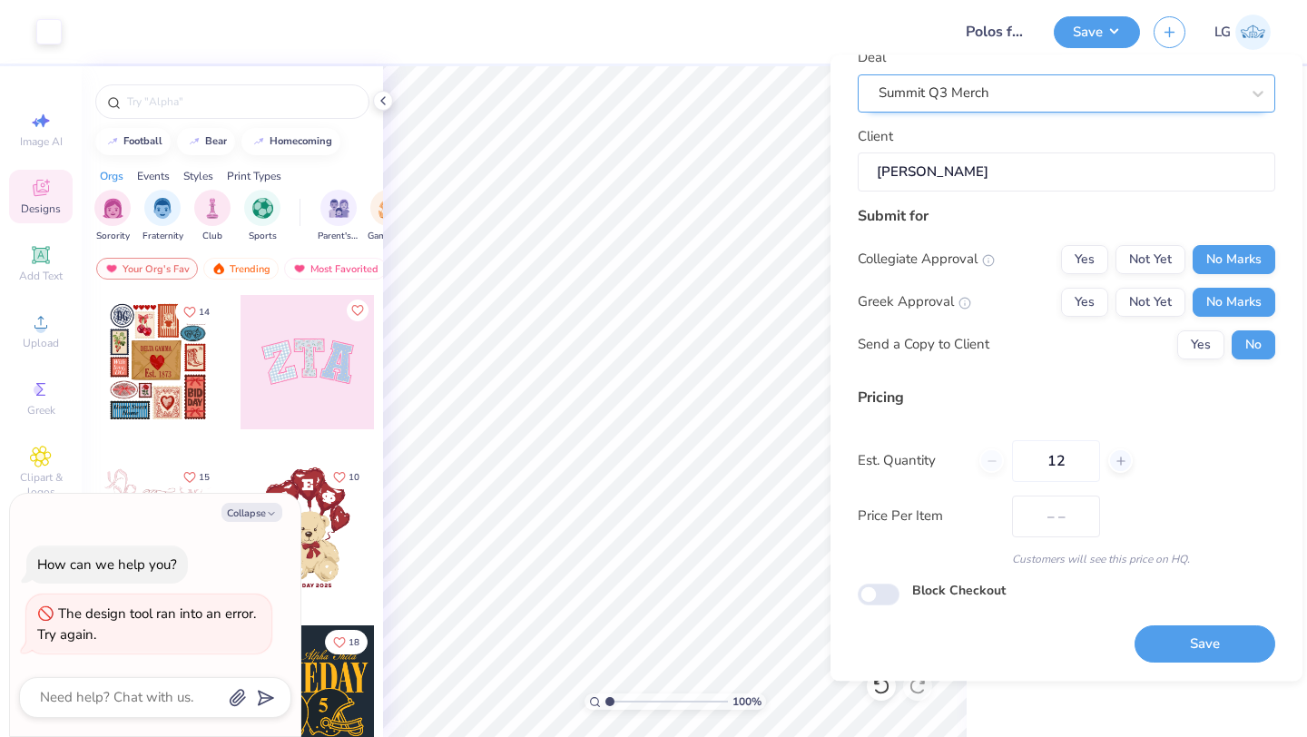
type input "$99.67"
click at [1189, 334] on button "Yes" at bounding box center [1200, 344] width 47 height 29
type textarea "x"
click at [1183, 627] on button "Save" at bounding box center [1205, 644] width 141 height 37
type input "$99.67"
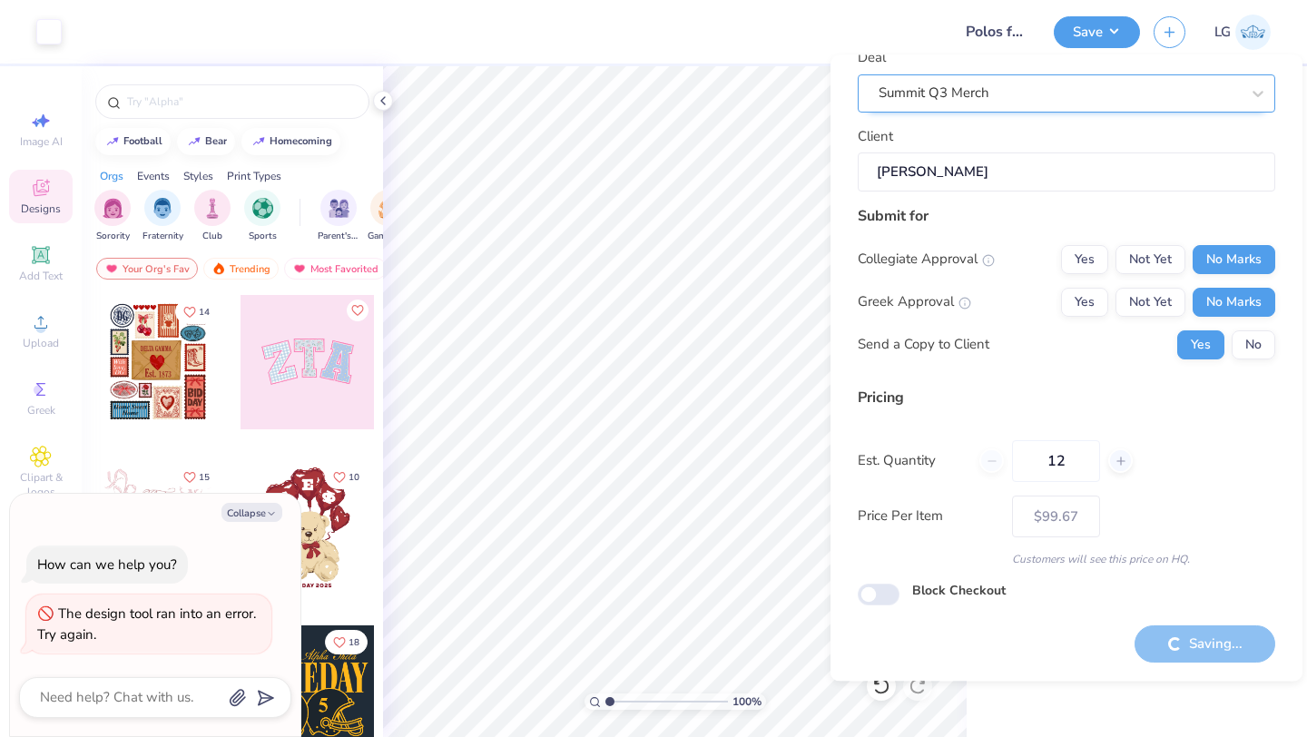
type textarea "x"
type input "– –"
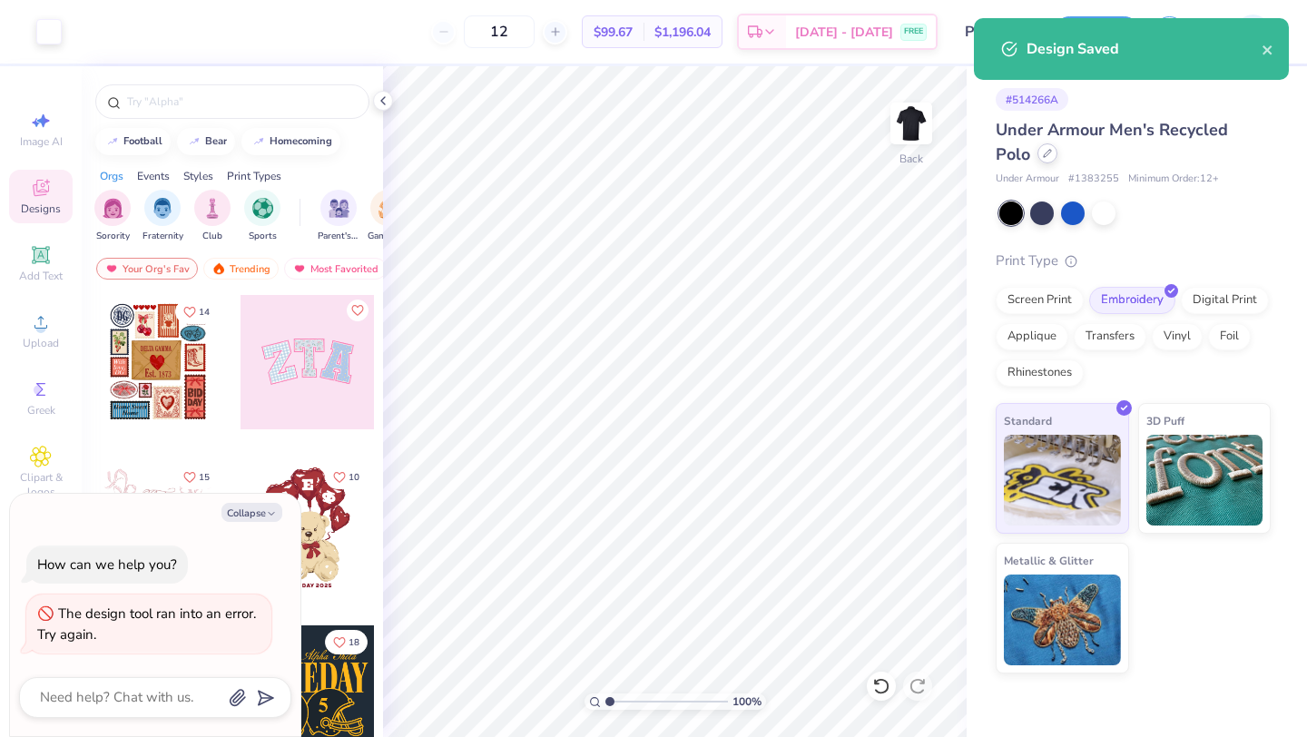
click at [1046, 158] on div at bounding box center [1047, 153] width 20 height 20
type textarea "x"
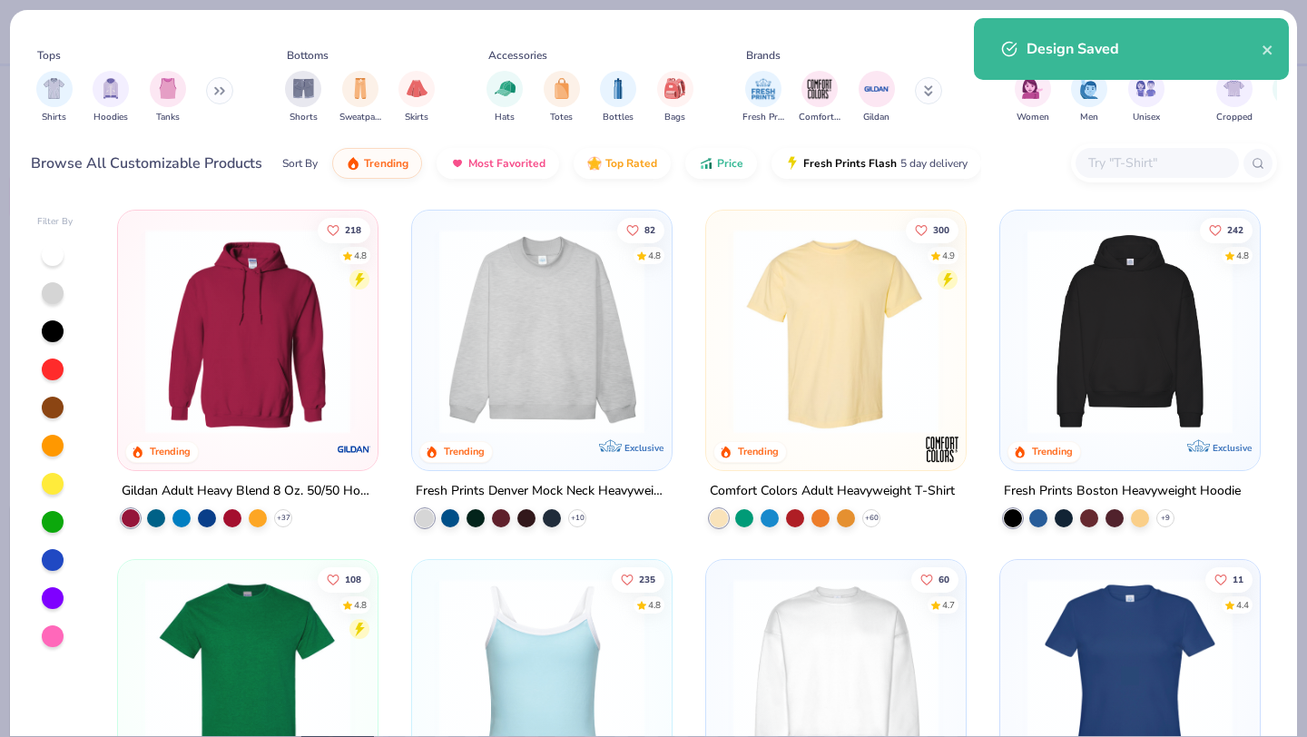
click at [1107, 159] on input "text" at bounding box center [1156, 162] width 140 height 21
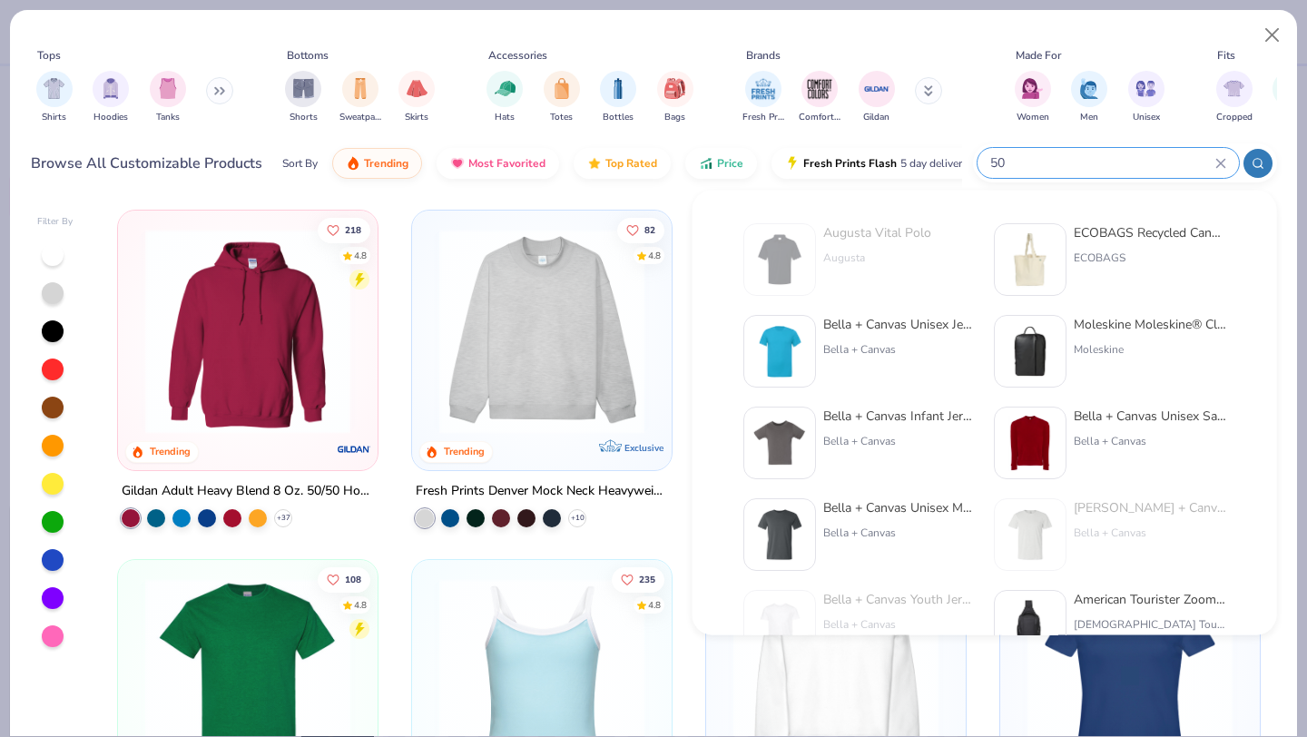
type input "5"
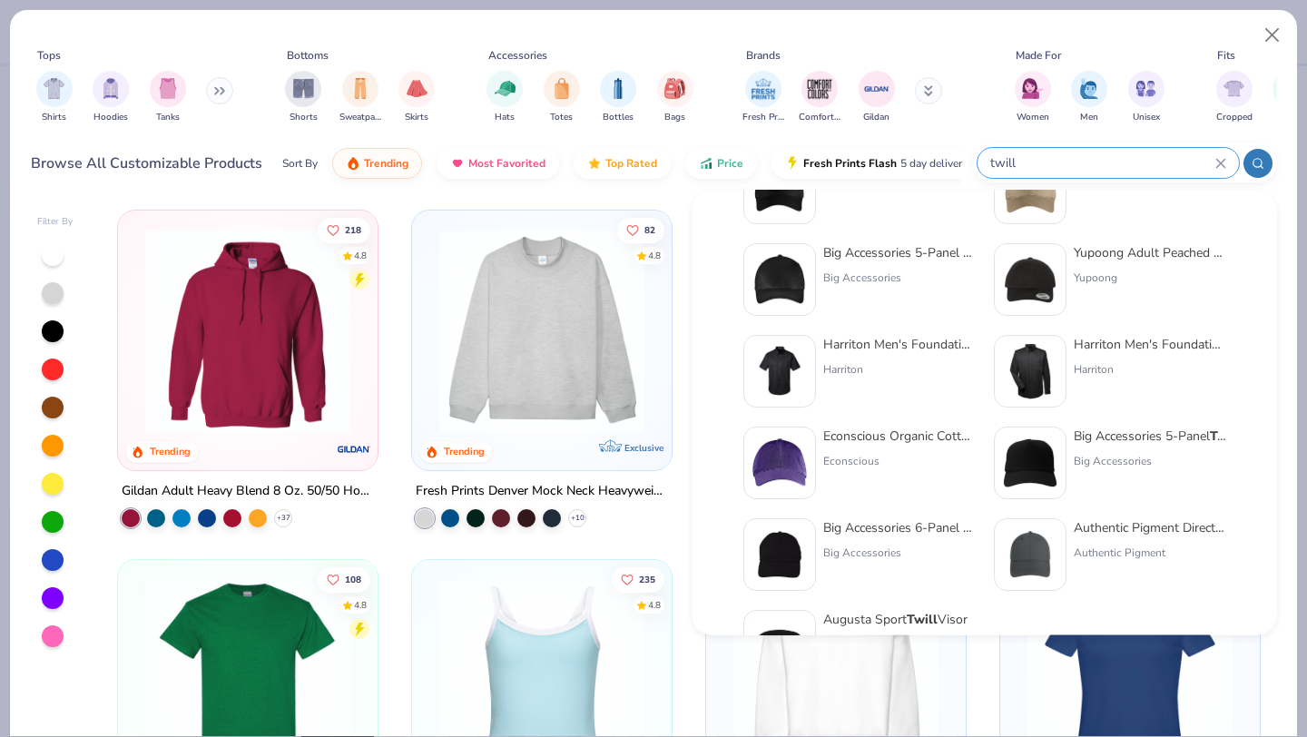
scroll to position [630, 0]
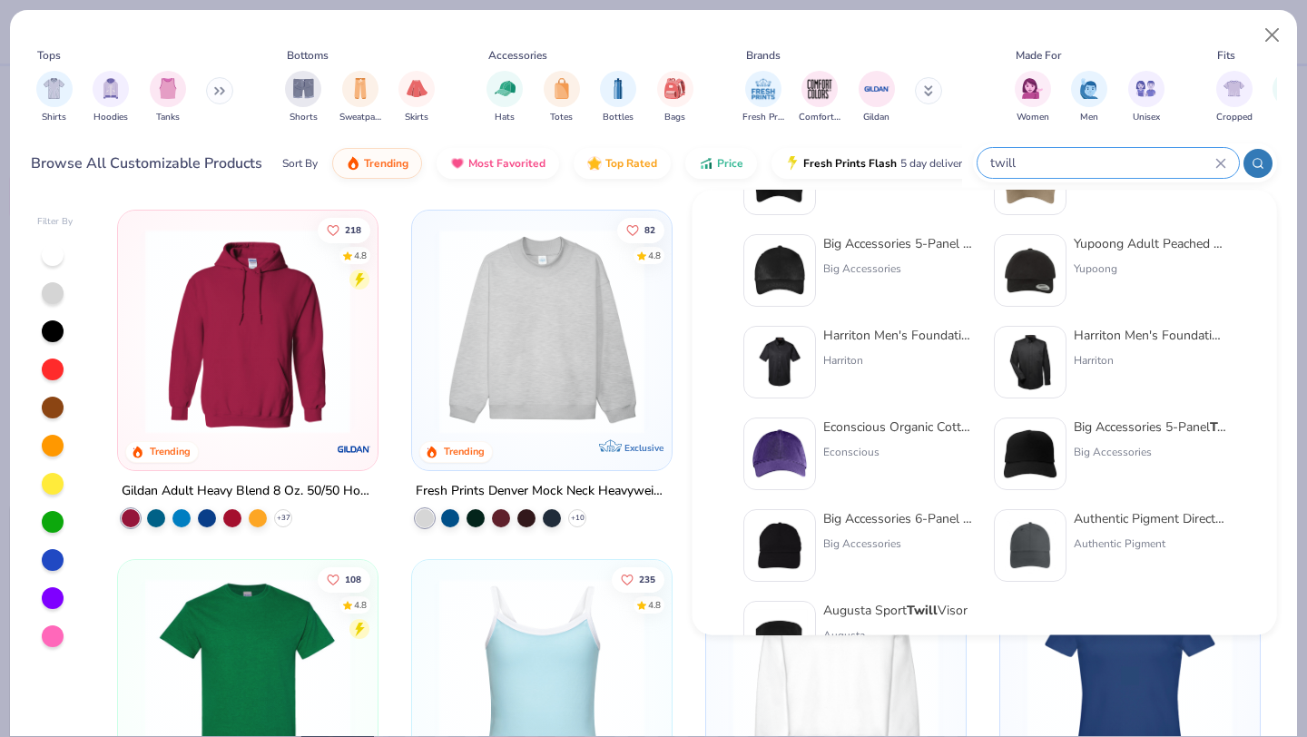
type input "twill"
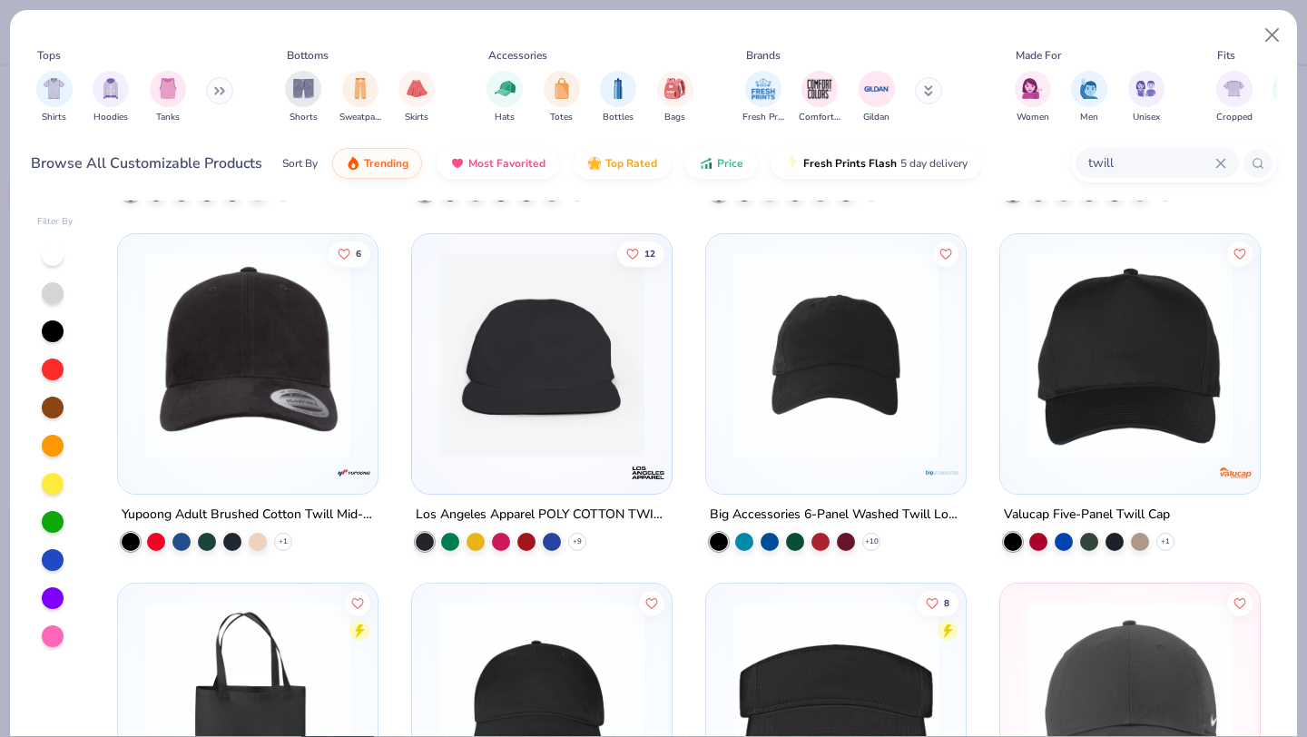
scroll to position [313, 0]
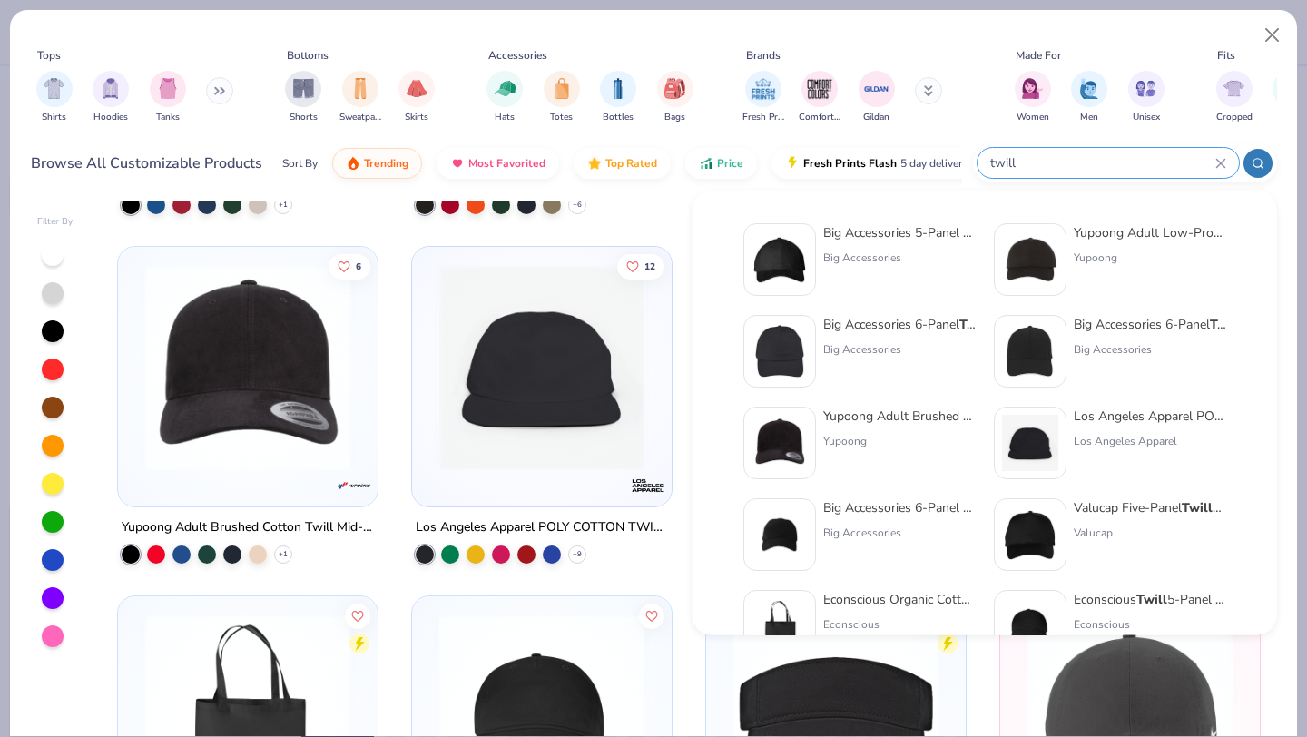
click at [1029, 522] on img at bounding box center [1030, 534] width 56 height 56
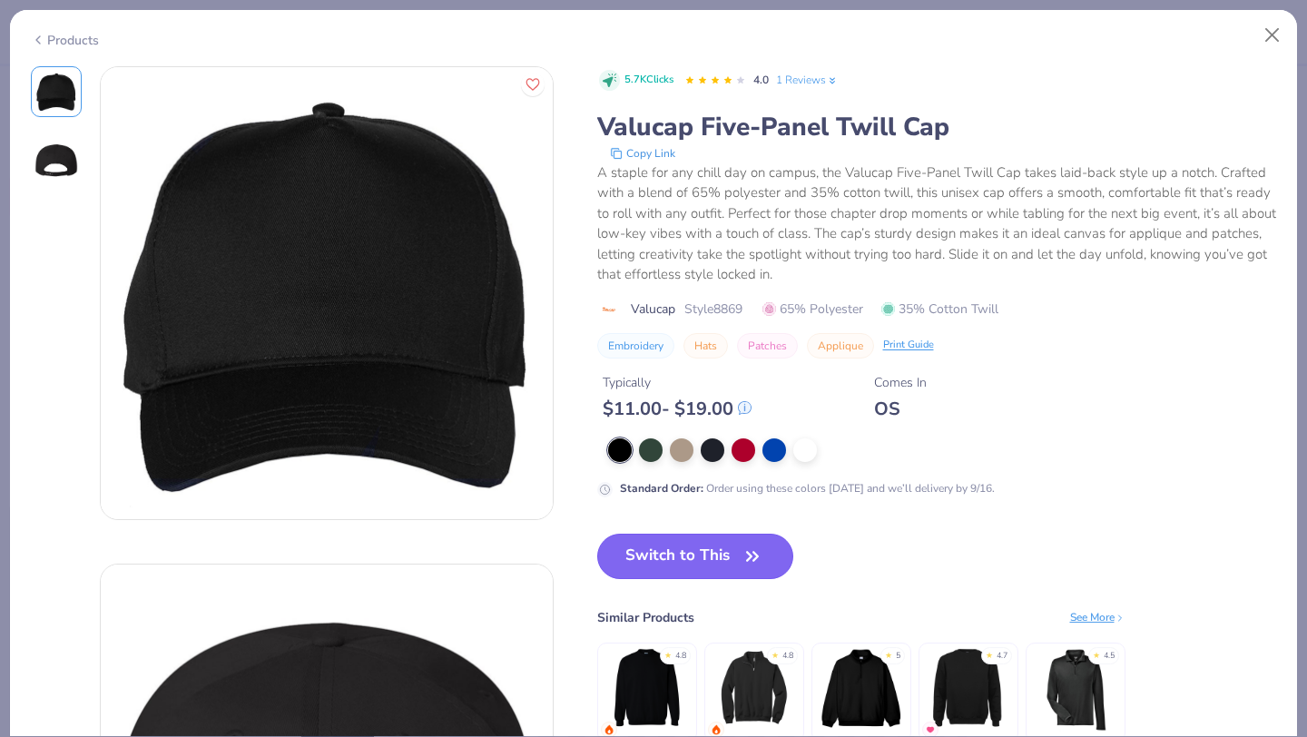
click at [684, 553] on button "Switch to This" at bounding box center [695, 556] width 197 height 45
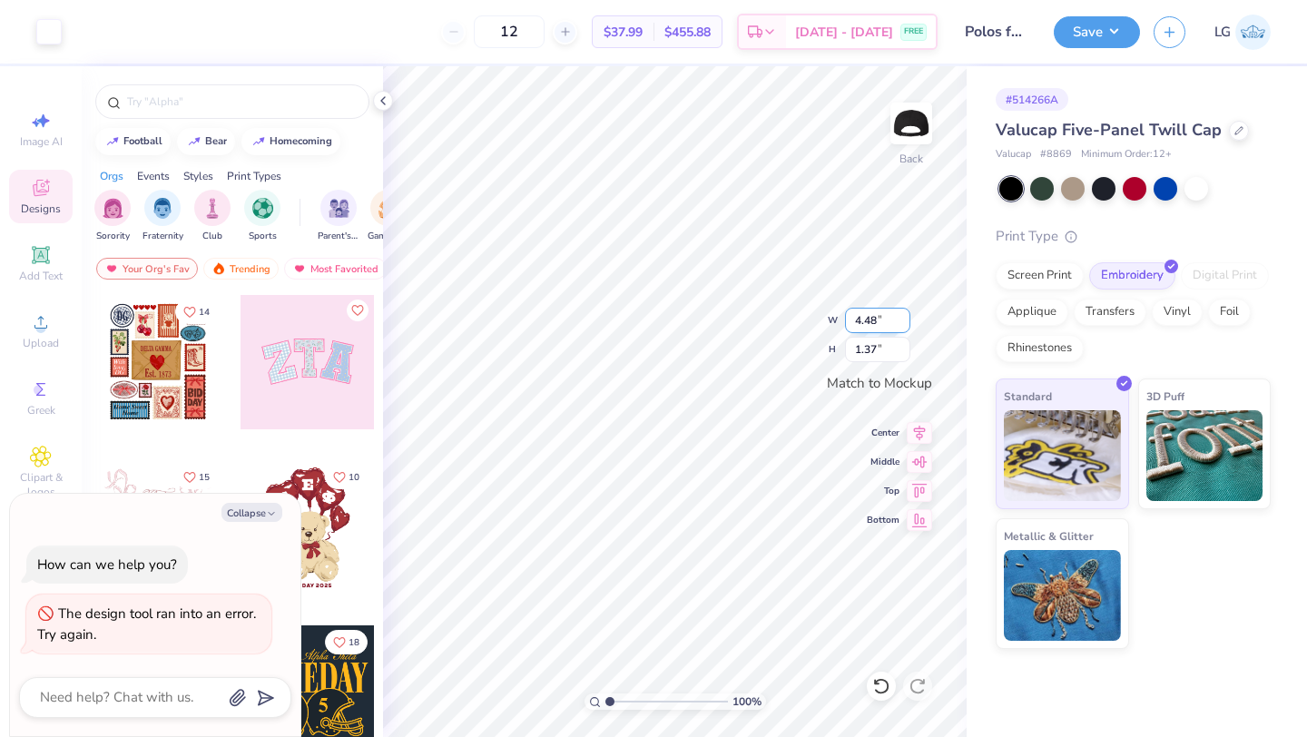
type textarea "x"
type input "4.01"
type input "1.22"
click at [1085, 37] on button "Save" at bounding box center [1097, 30] width 86 height 32
type textarea "x"
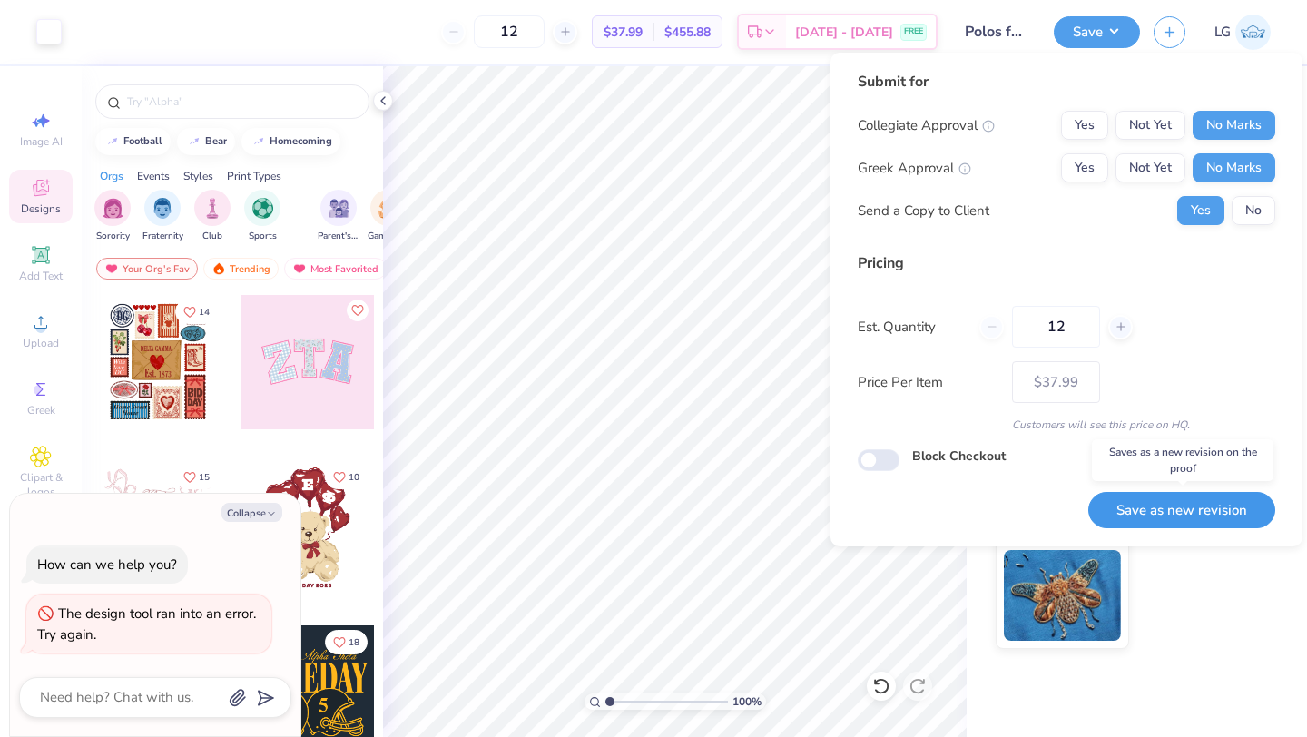
click at [1167, 506] on button "Save as new revision" at bounding box center [1181, 510] width 187 height 37
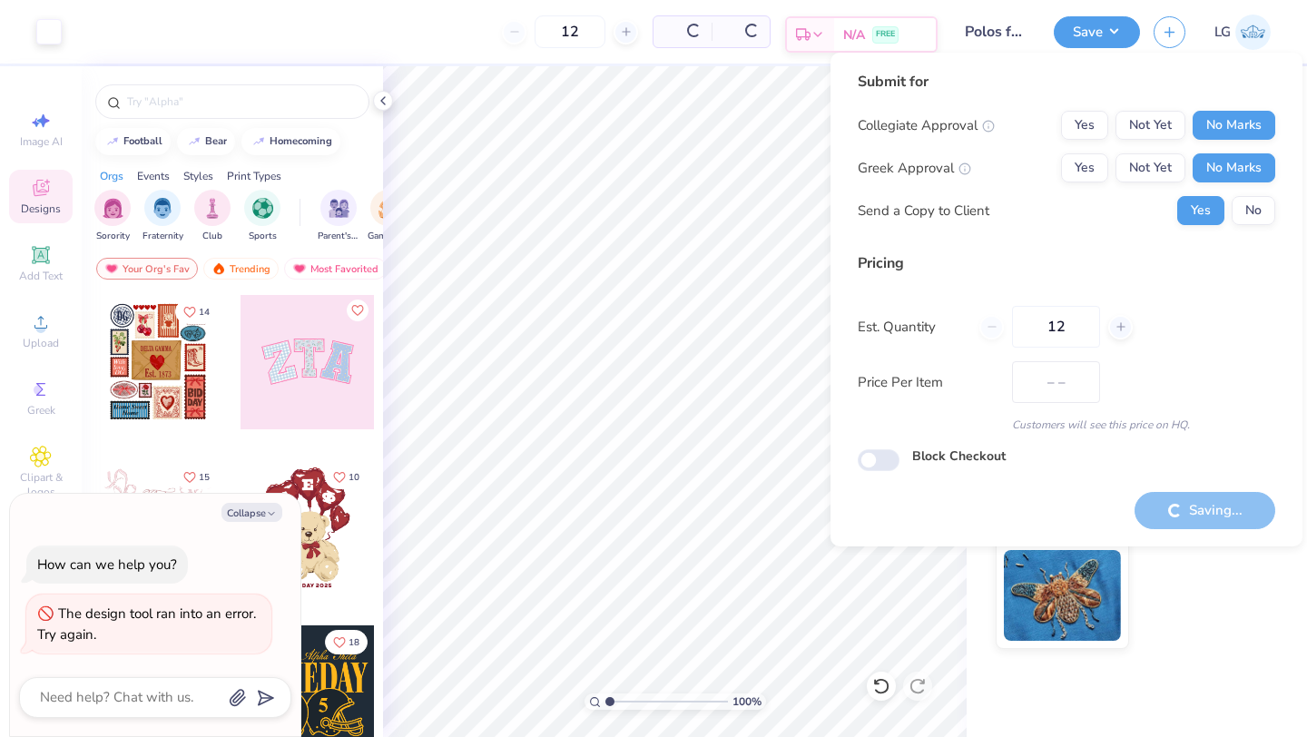
type input "$37.99"
type textarea "x"
type input "– –"
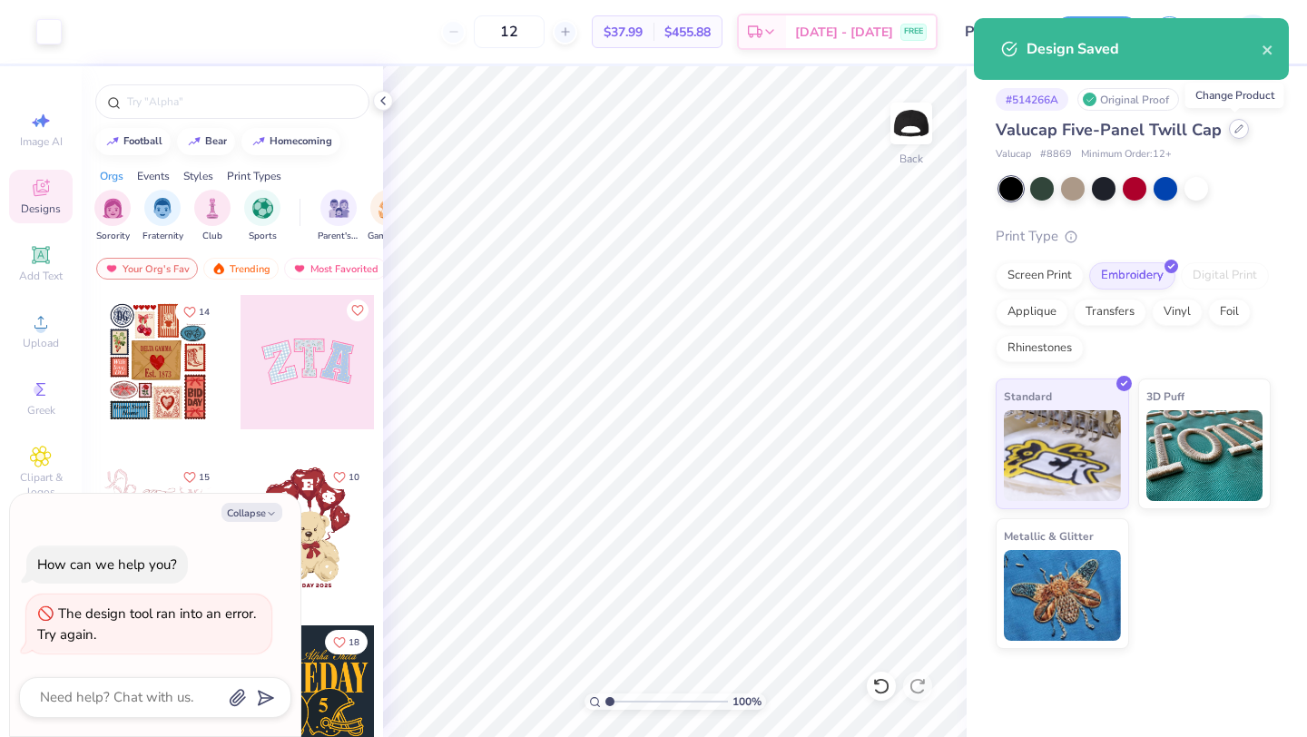
click at [1240, 128] on div at bounding box center [1239, 129] width 20 height 20
type textarea "x"
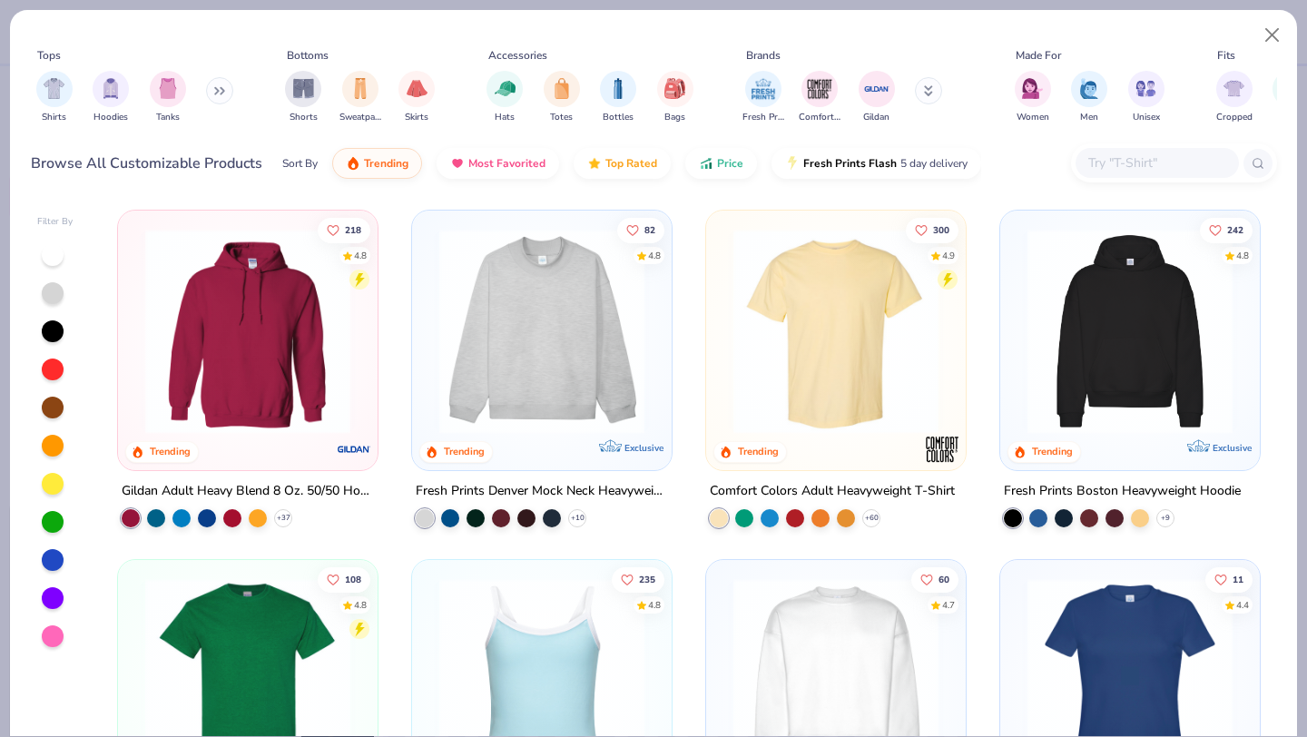
click at [1093, 164] on input "text" at bounding box center [1156, 162] width 140 height 21
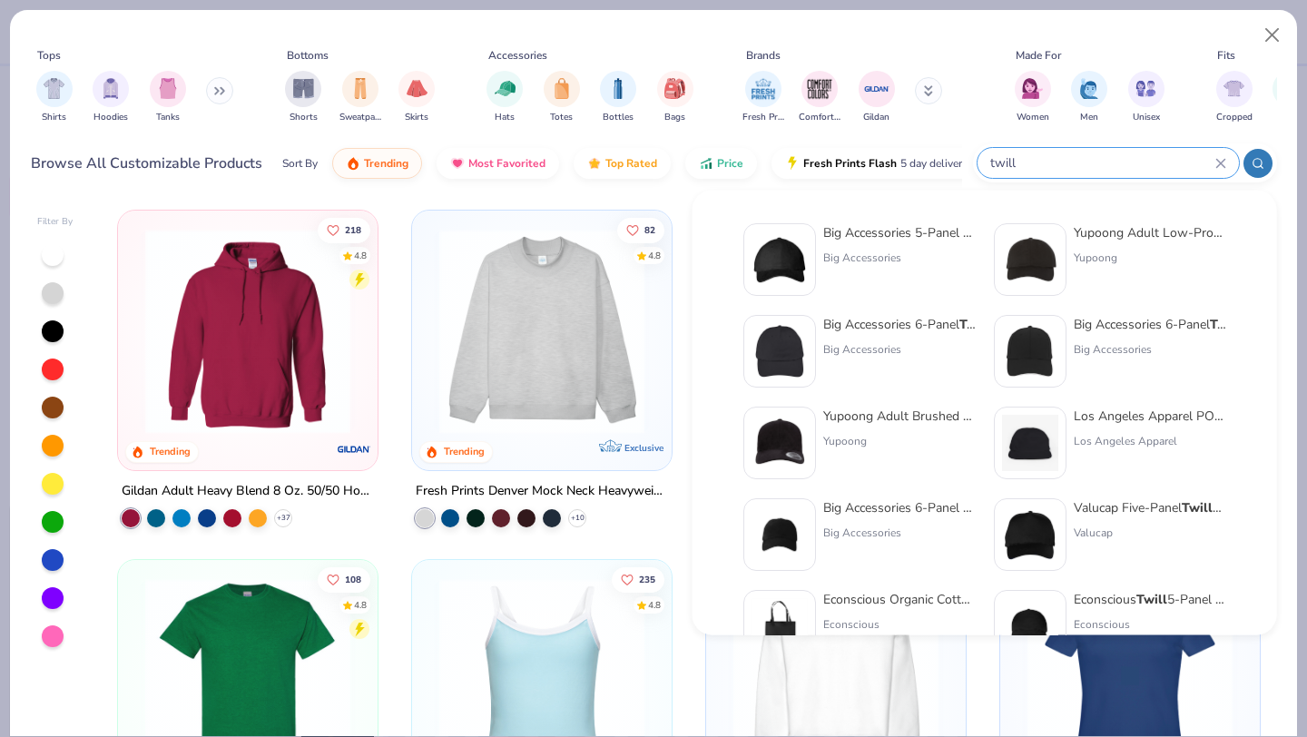
type input "twill"
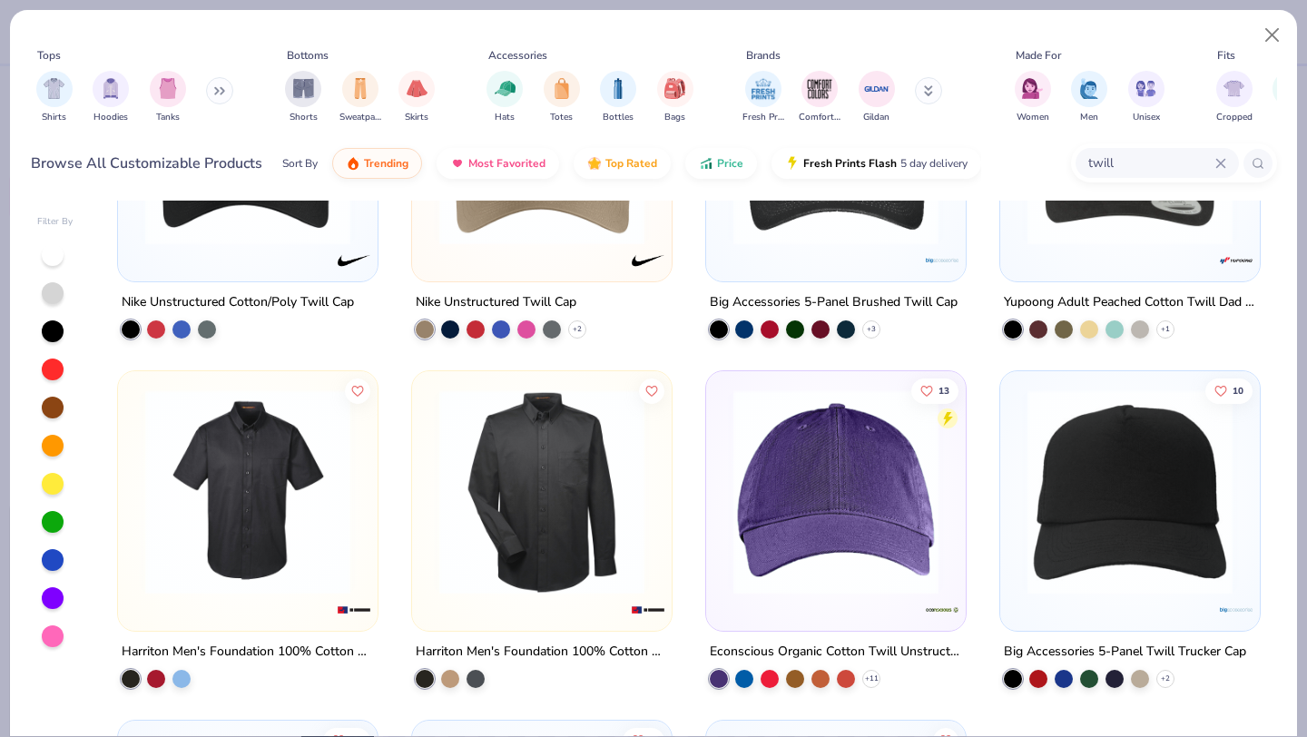
scroll to position [1237, 0]
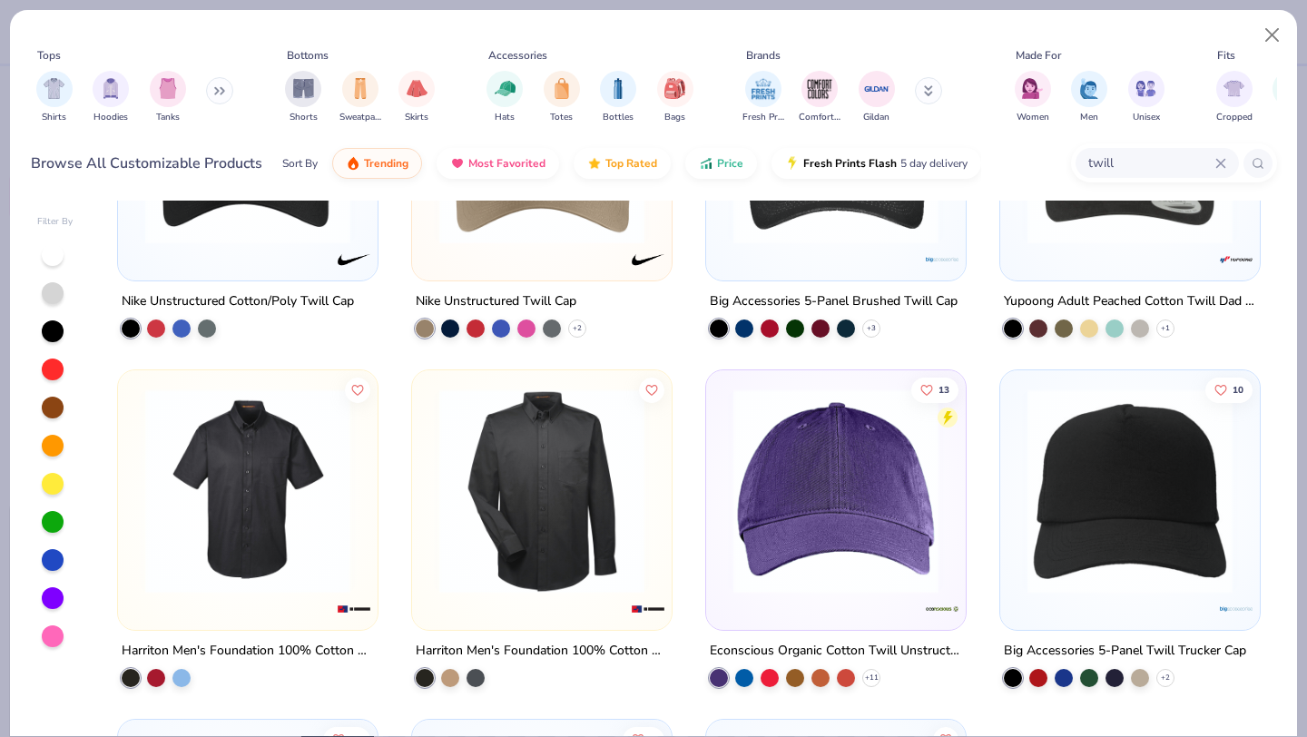
click at [1067, 525] on img at bounding box center [1129, 490] width 223 height 205
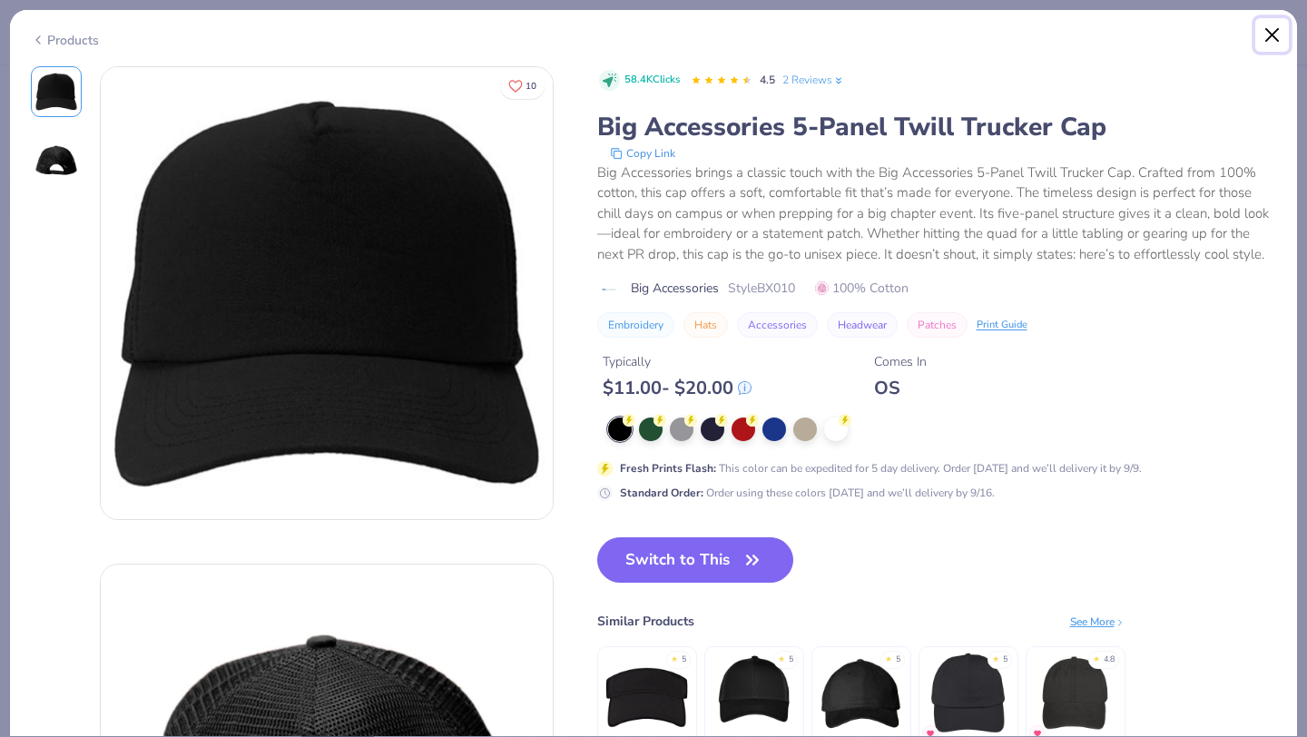
click at [1273, 37] on button "Close" at bounding box center [1272, 35] width 34 height 34
type textarea "x"
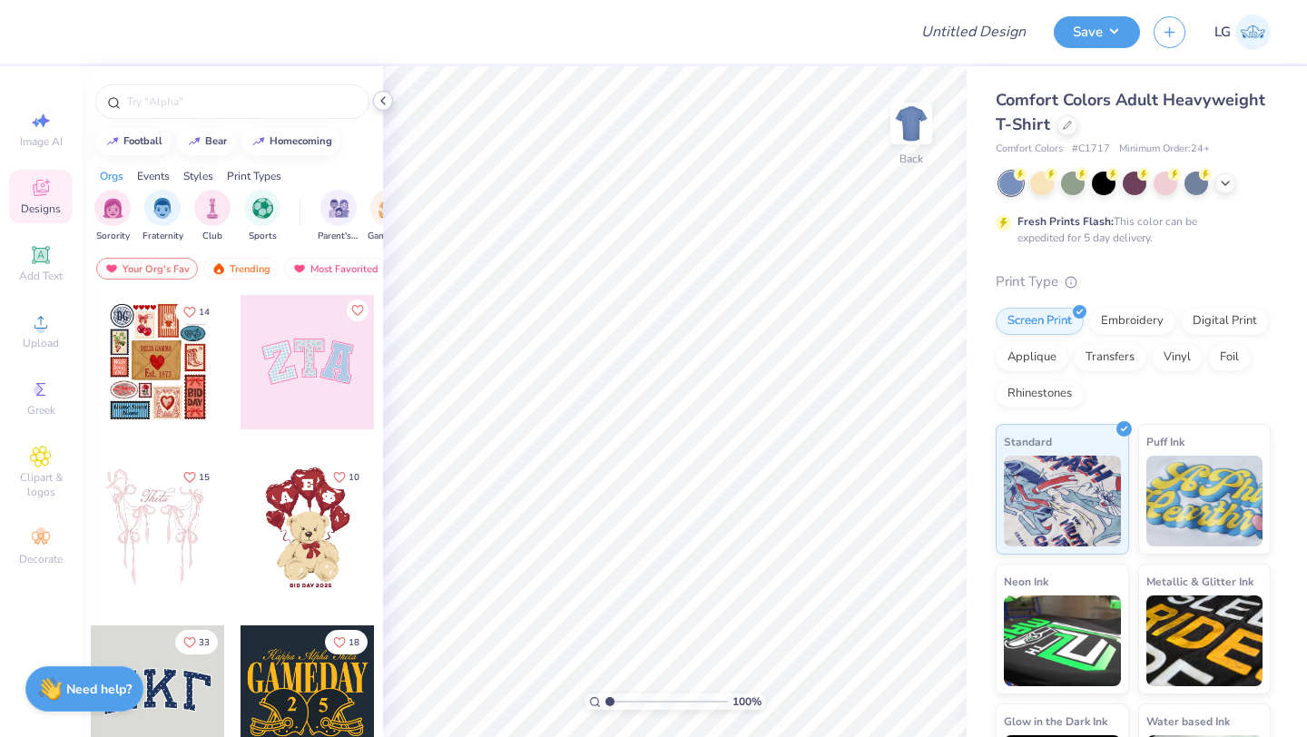
click at [388, 100] on icon at bounding box center [383, 100] width 15 height 15
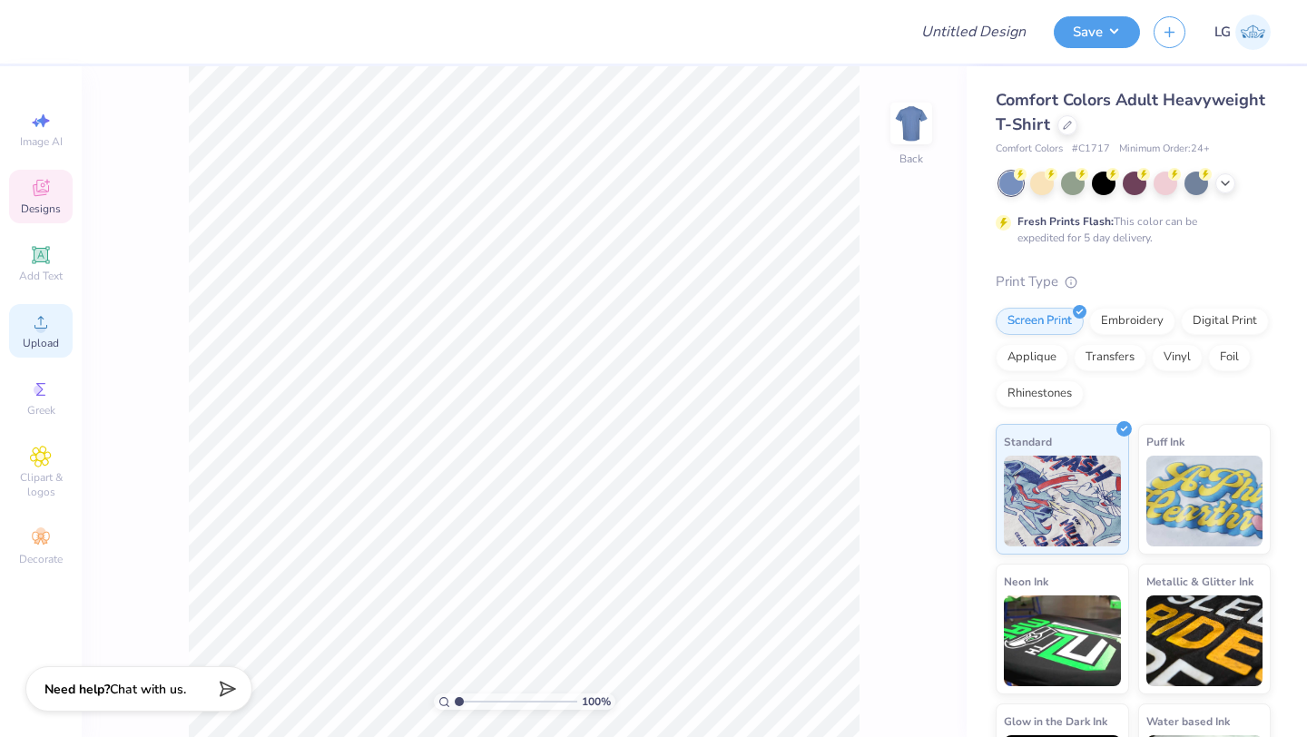
click at [29, 333] on div "Upload" at bounding box center [41, 331] width 64 height 54
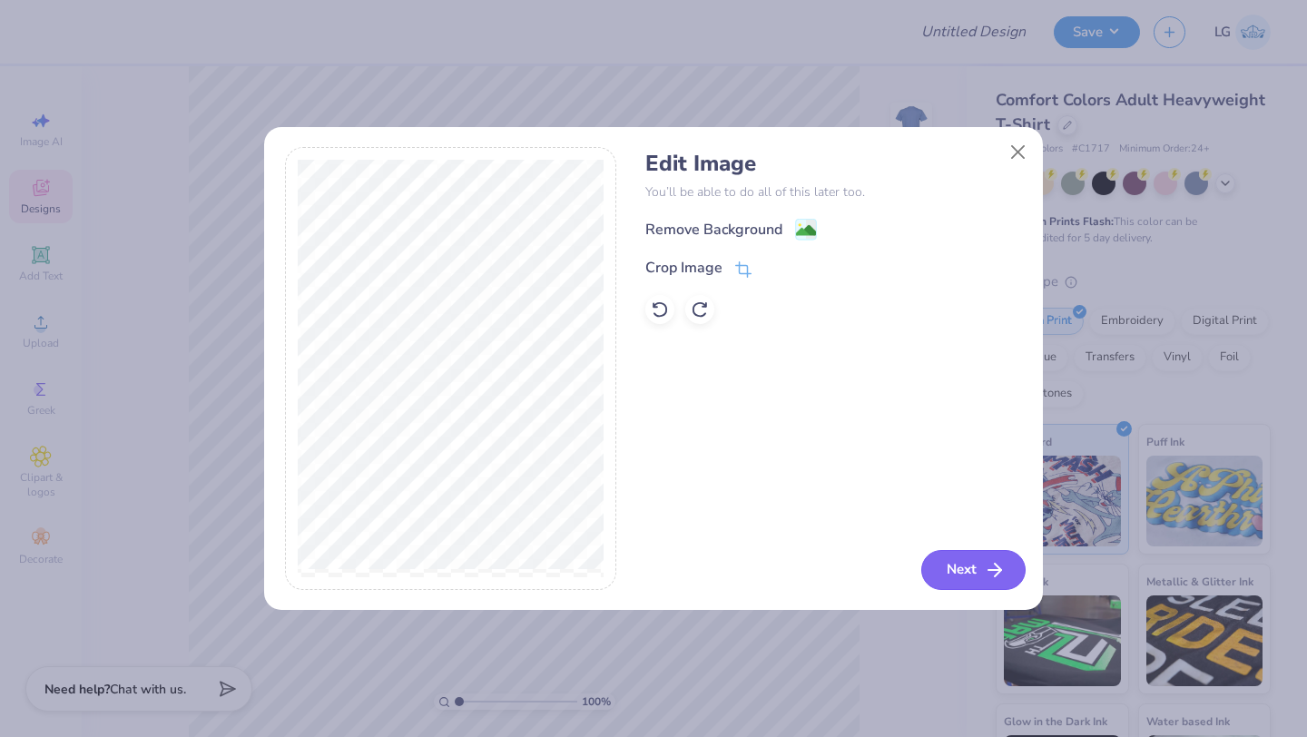
click at [973, 563] on button "Next" at bounding box center [973, 570] width 104 height 40
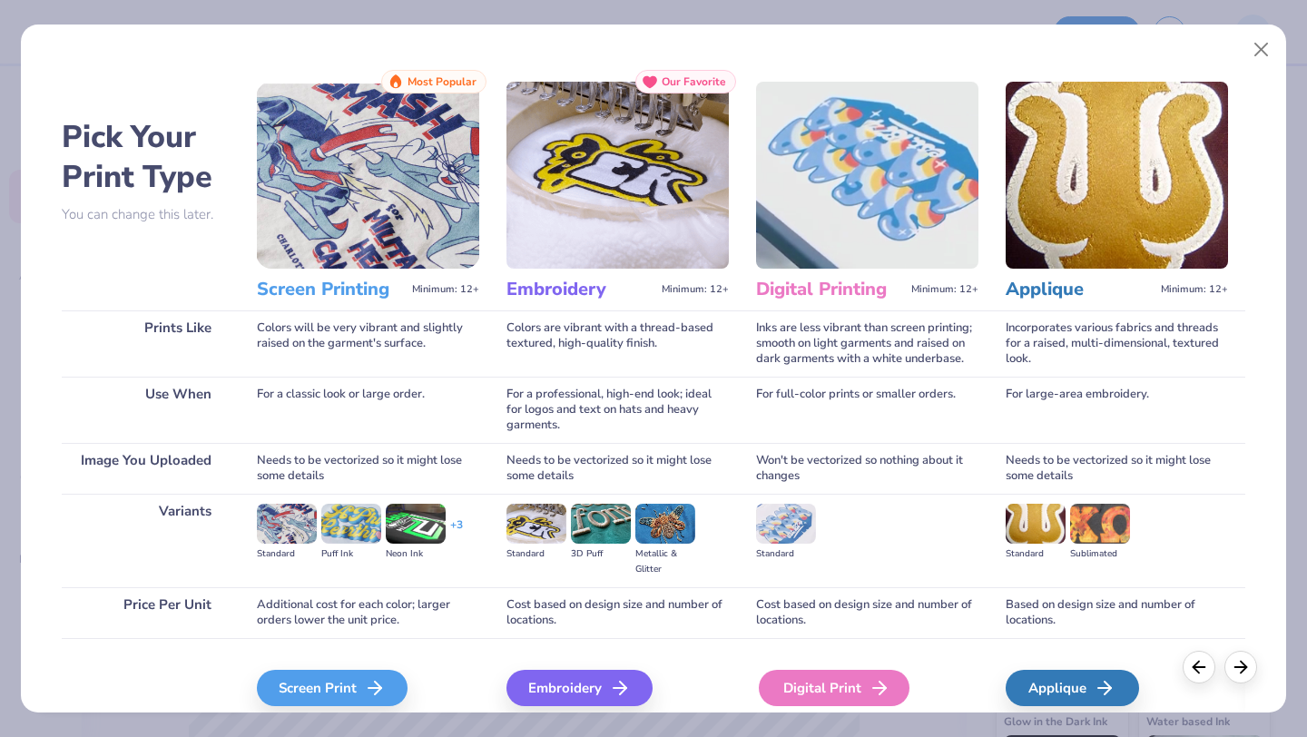
click at [821, 688] on div "Digital Print" at bounding box center [834, 688] width 151 height 36
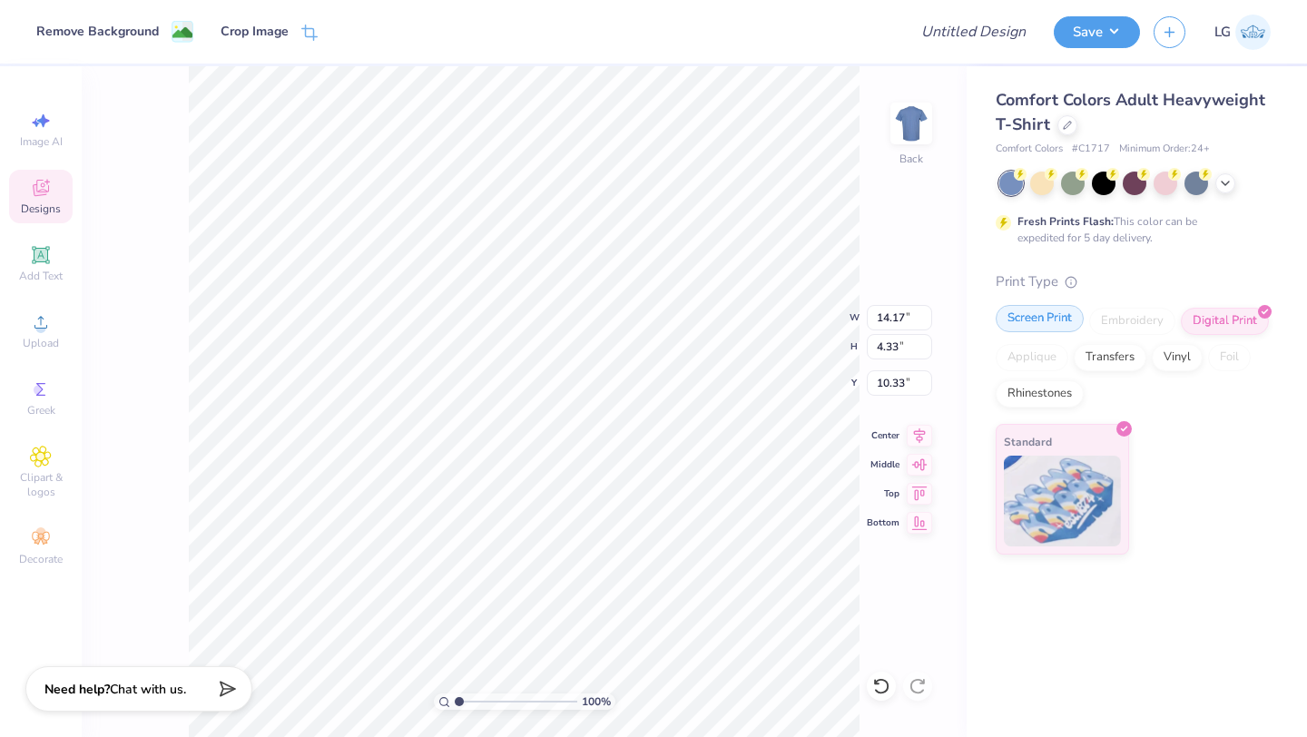
click at [1027, 322] on div "Screen Print" at bounding box center [1040, 318] width 88 height 27
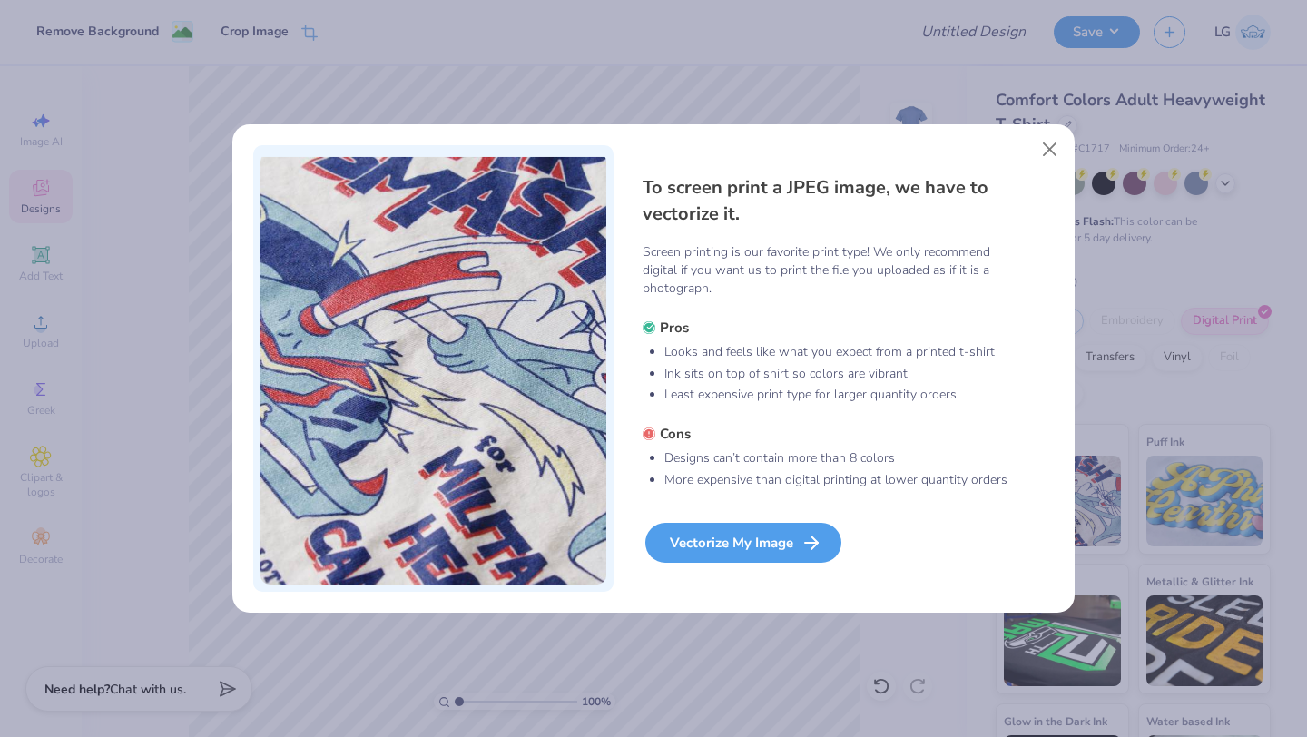
click at [763, 561] on div "Vectorize My Image" at bounding box center [743, 543] width 196 height 40
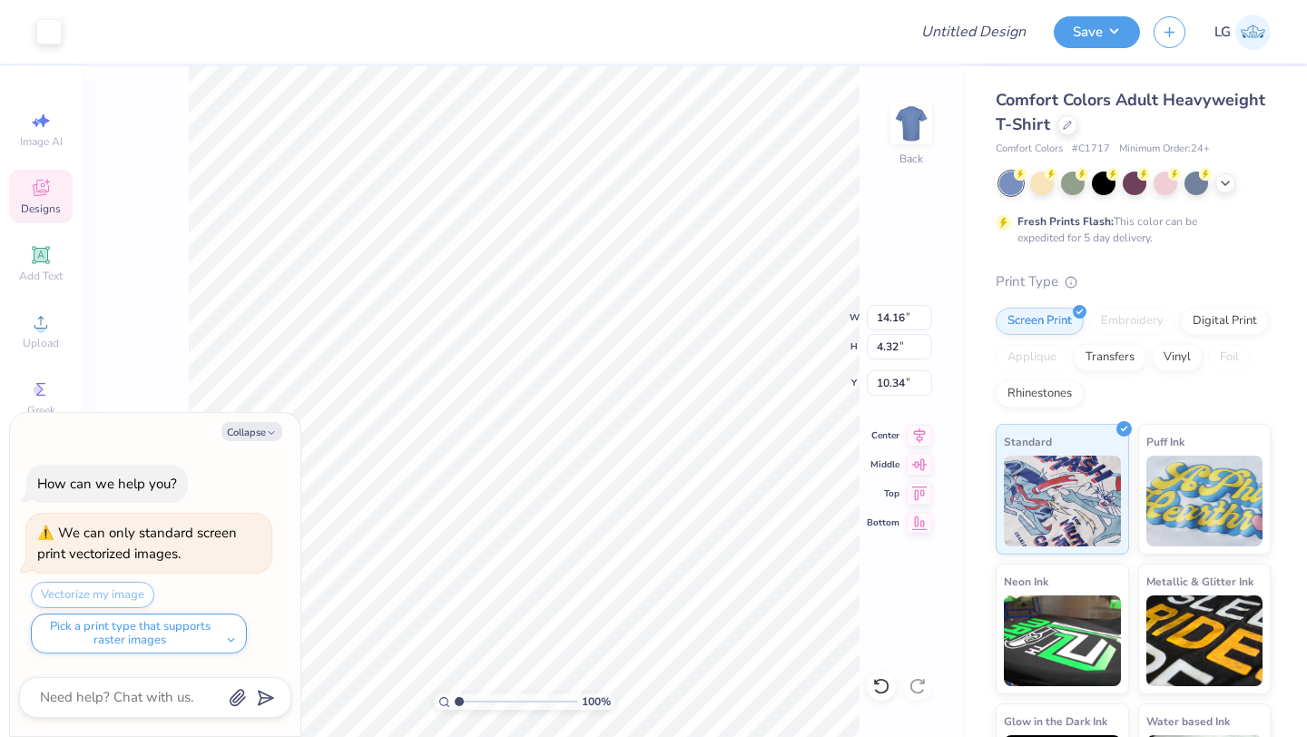
type textarea "x"
type input "11.60"
type input "3.54"
type input "11.12"
type textarea "x"
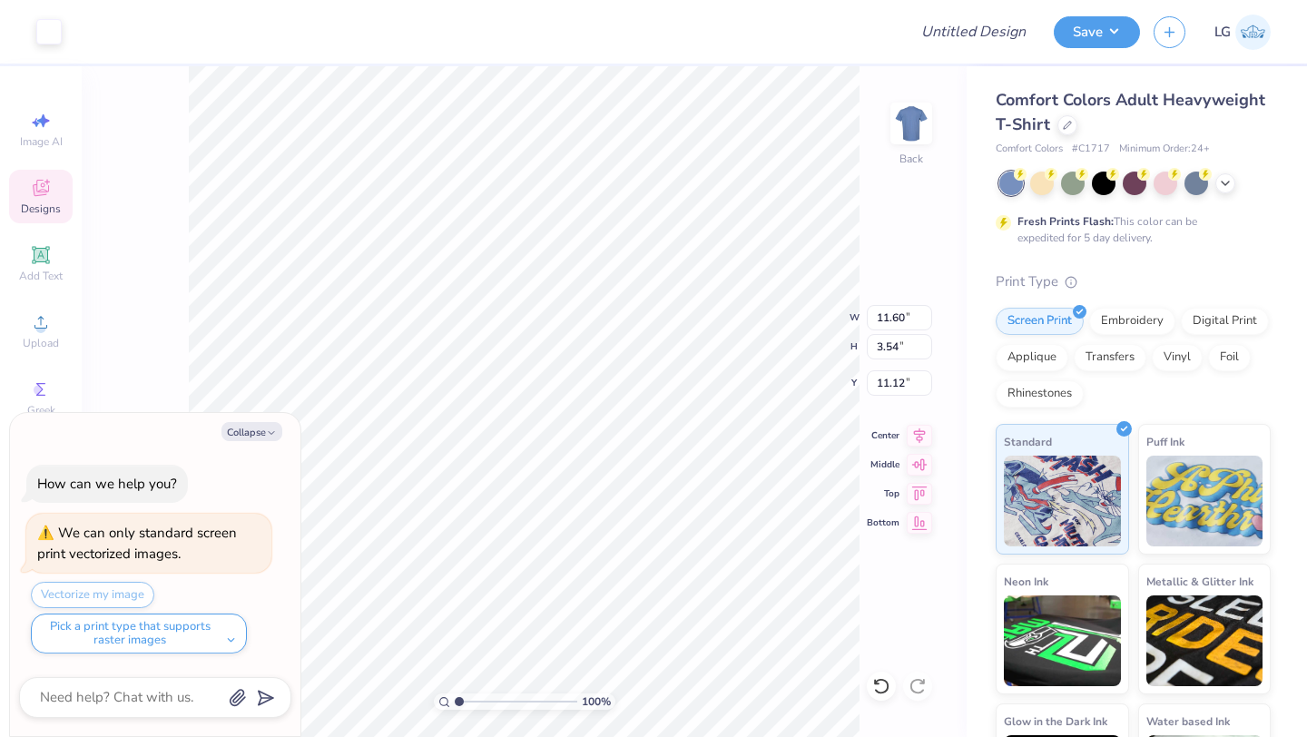
type input "3.00"
click at [43, 25] on div at bounding box center [48, 29] width 25 height 25
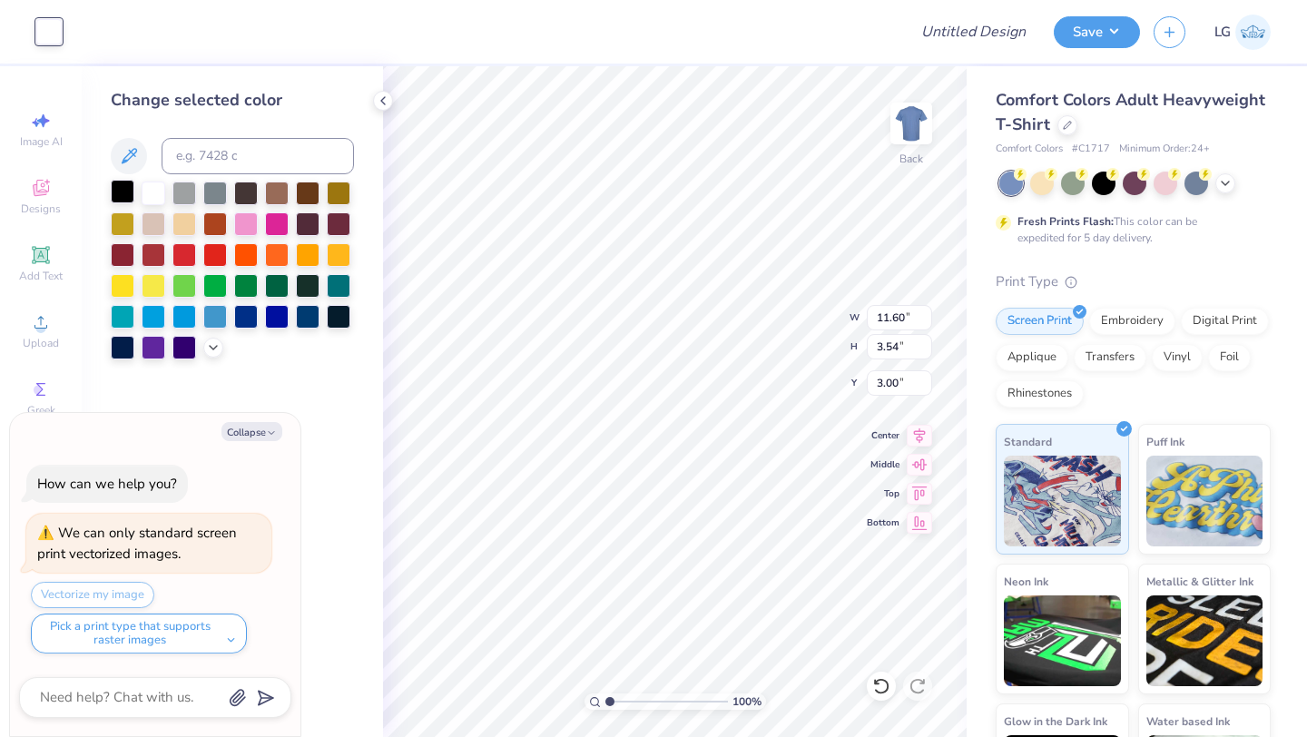
click at [130, 200] on div at bounding box center [123, 192] width 24 height 24
click at [1088, 34] on button "Save" at bounding box center [1097, 30] width 86 height 32
type textarea "x"
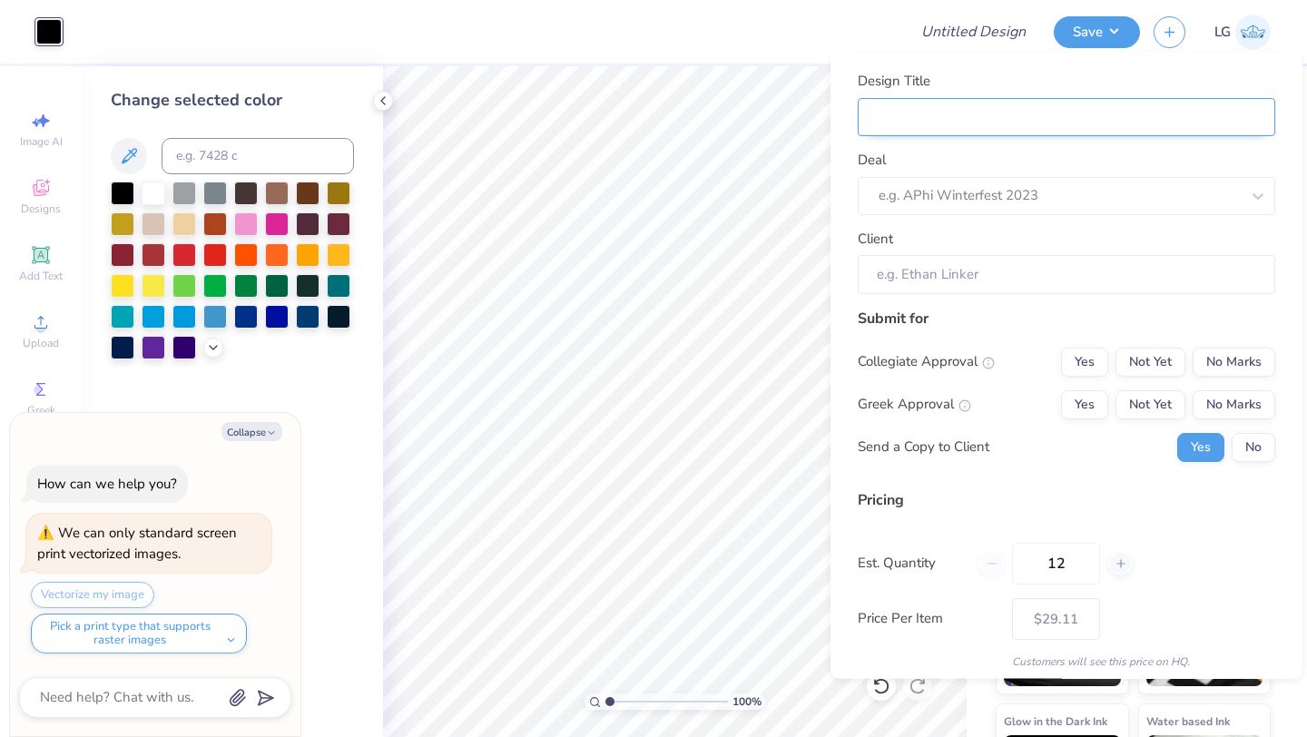
click at [1190, 129] on input "Design Title" at bounding box center [1067, 116] width 418 height 39
type input "t"
type textarea "x"
type input "t"
type input "te"
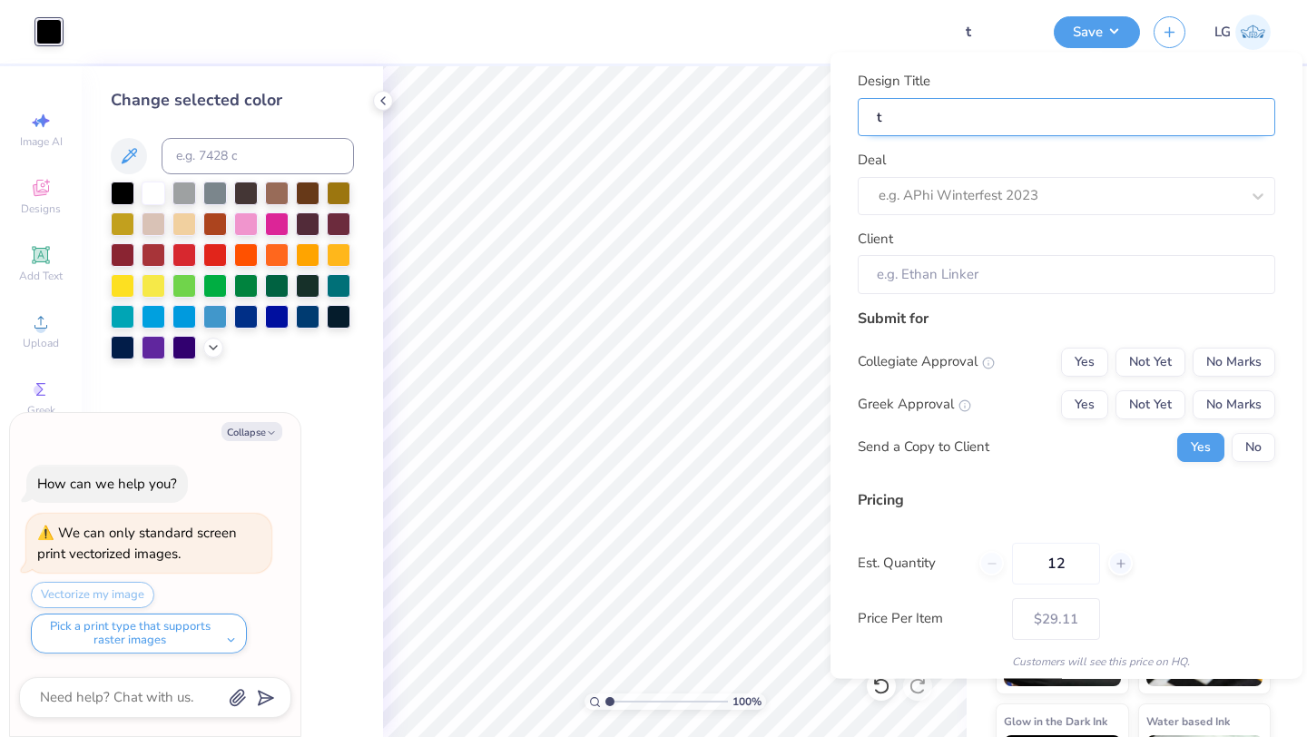
type textarea "x"
type input "te"
type input "tes"
type textarea "x"
type input "tes"
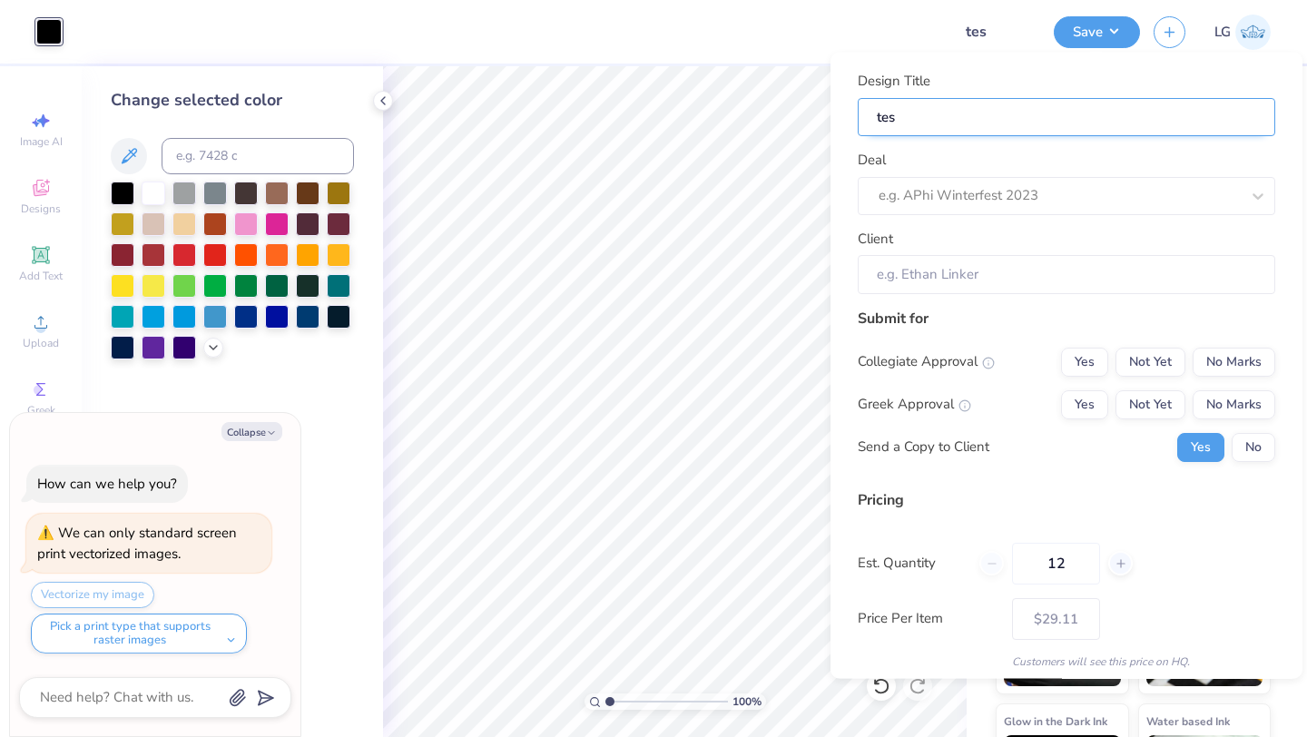
type input "test"
type textarea "x"
type input "test"
click at [1183, 202] on div at bounding box center [1041, 195] width 325 height 25
click at [1041, 241] on div "Lijo" at bounding box center [1066, 244] width 403 height 30
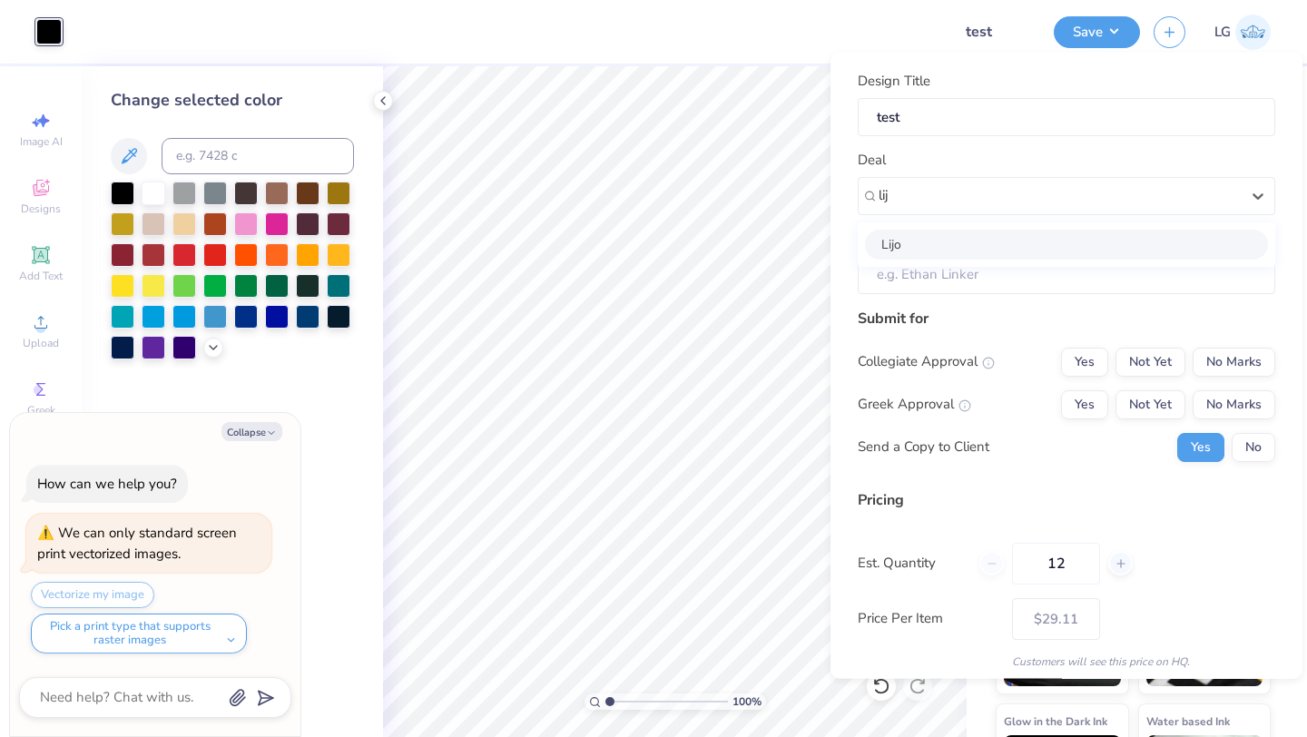
type input "lij"
type textarea "x"
type input "Lijo George"
click at [1246, 350] on button "No Marks" at bounding box center [1234, 361] width 83 height 29
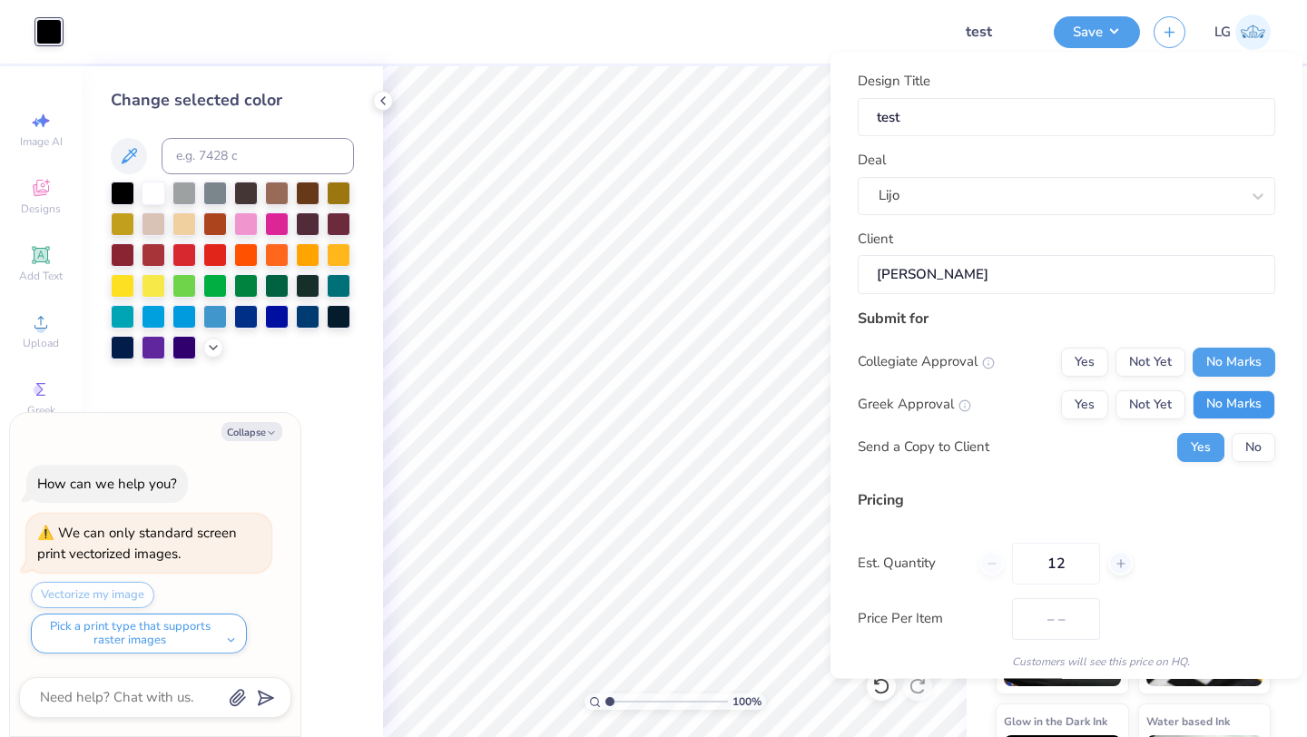
click at [1244, 405] on button "No Marks" at bounding box center [1234, 403] width 83 height 29
type input "$29.11"
click at [1266, 464] on div "Submit for Collegiate Approval Yes Not Yet No Marks Greek Approval Yes Not Yet …" at bounding box center [1067, 391] width 418 height 168
click at [1246, 447] on button "No" at bounding box center [1254, 446] width 44 height 29
type textarea "x"
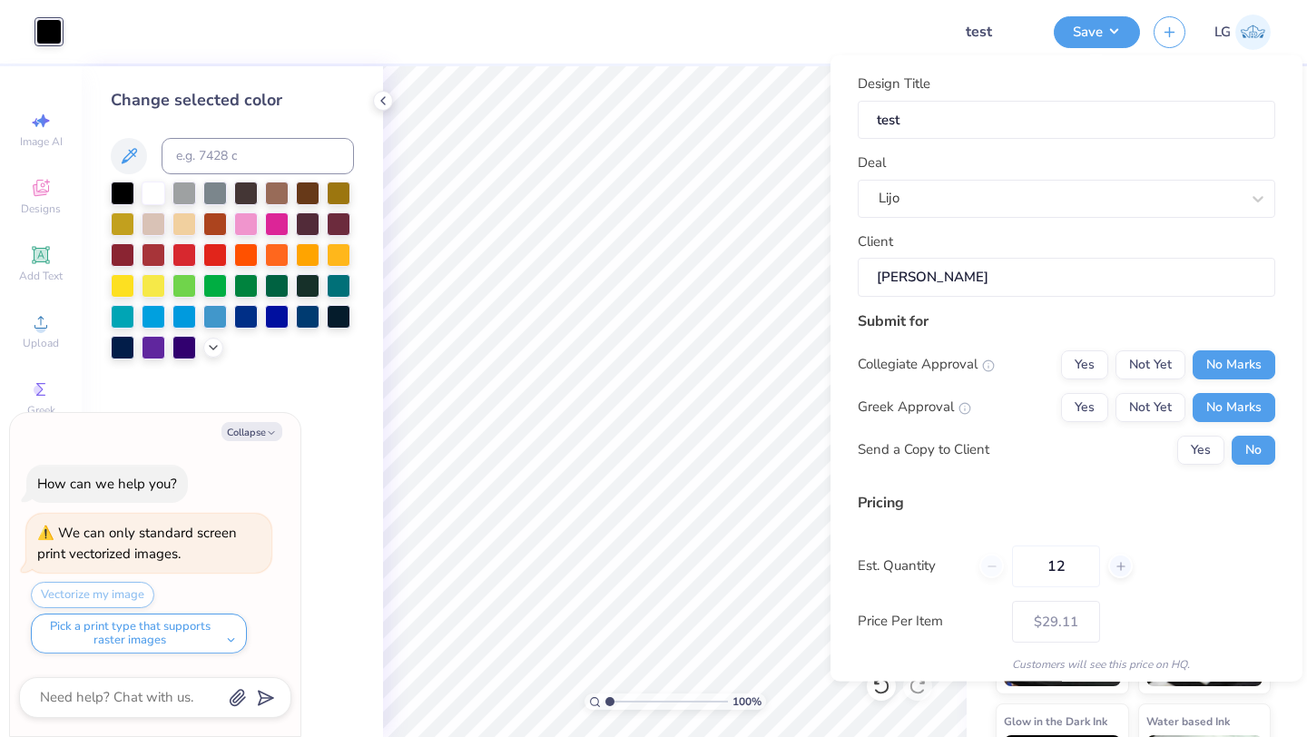
scroll to position [104, 0]
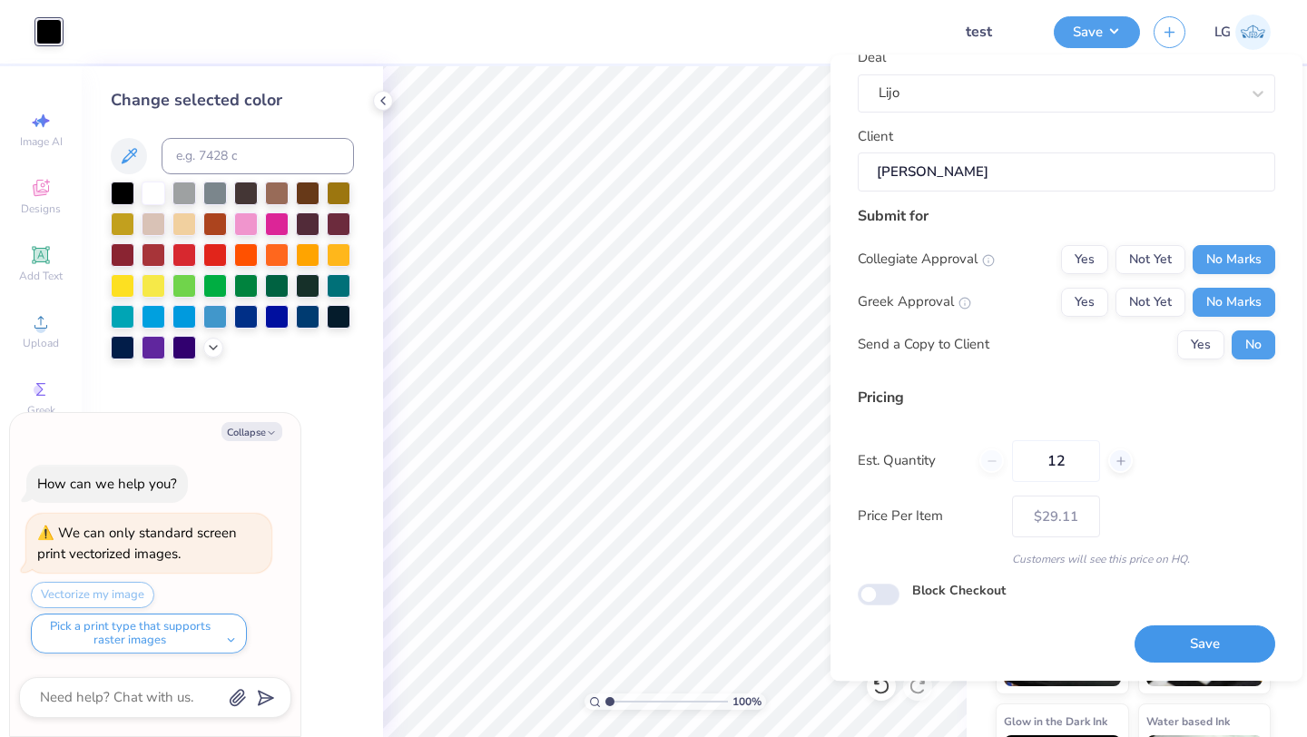
click at [1207, 639] on button "Save" at bounding box center [1205, 644] width 141 height 37
type input "$29.11"
type textarea "x"
type input "– –"
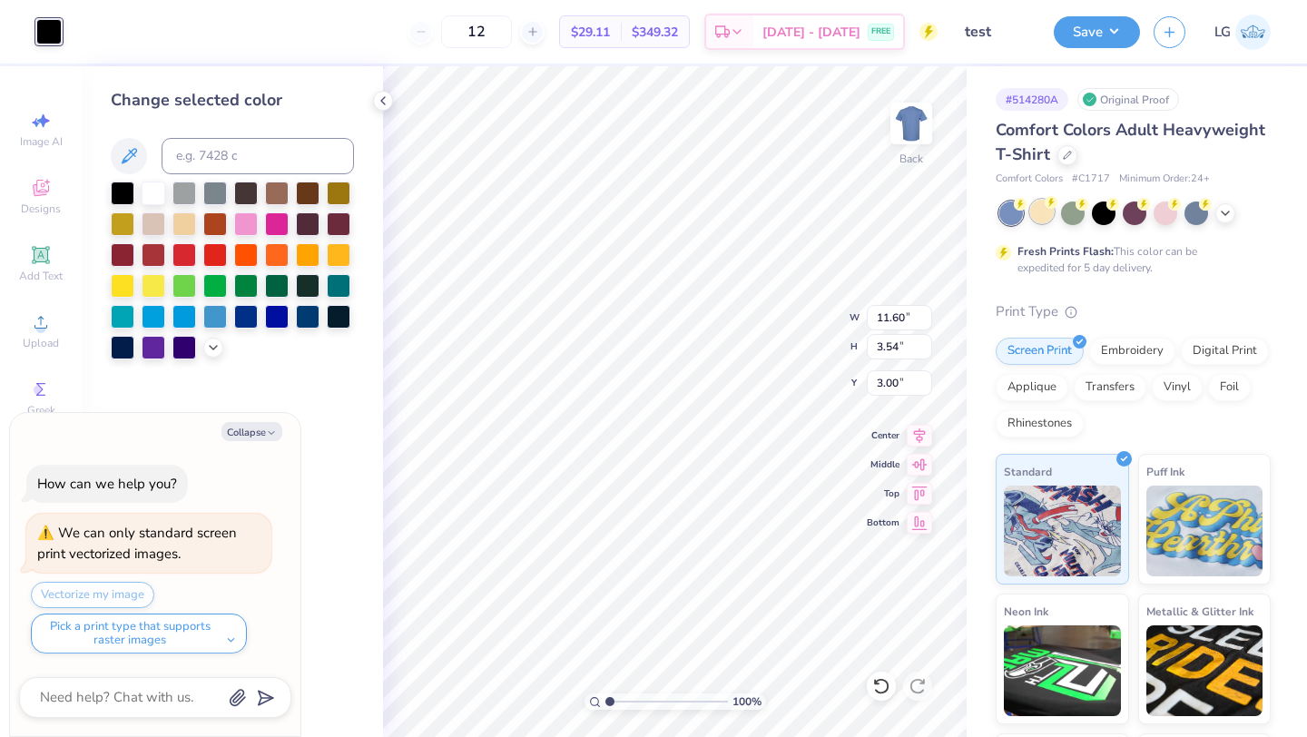
click at [1048, 215] on div at bounding box center [1042, 212] width 24 height 24
click at [1091, 25] on button "Save" at bounding box center [1097, 30] width 86 height 32
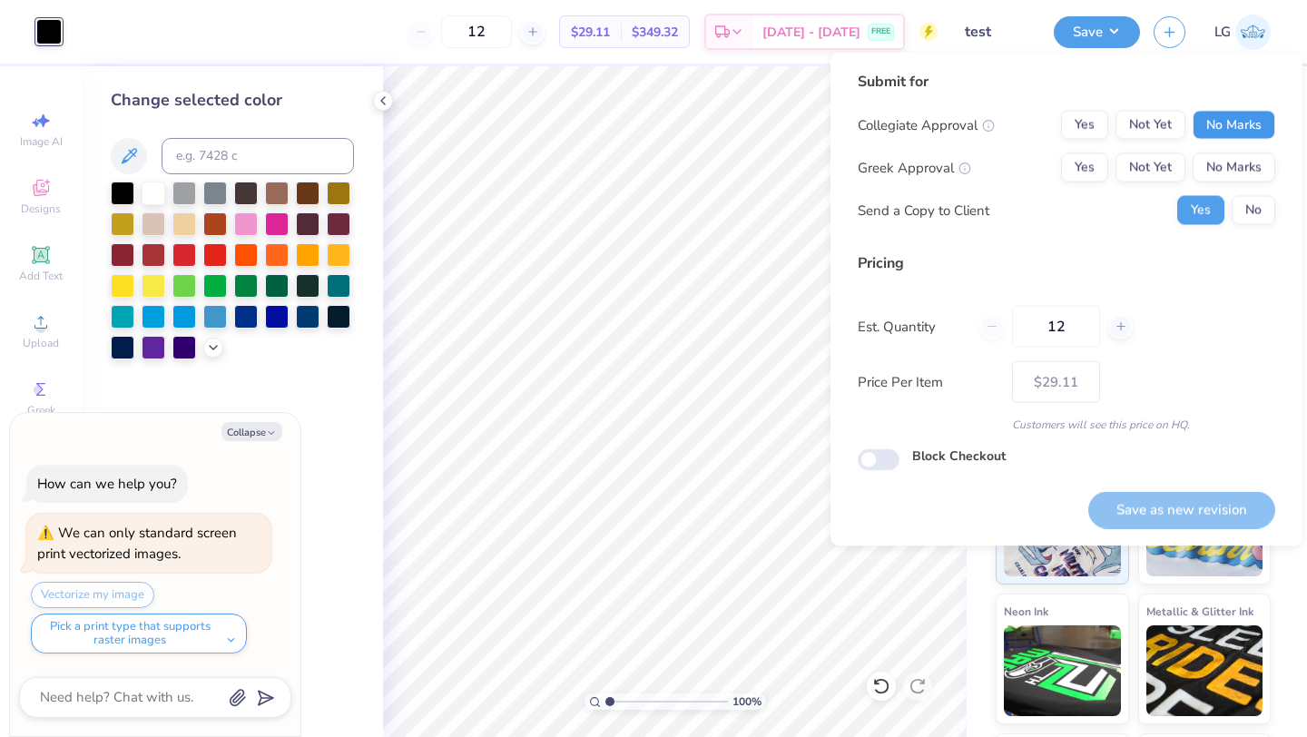
click at [1243, 118] on button "No Marks" at bounding box center [1234, 125] width 83 height 29
click at [1241, 171] on button "No Marks" at bounding box center [1234, 167] width 83 height 29
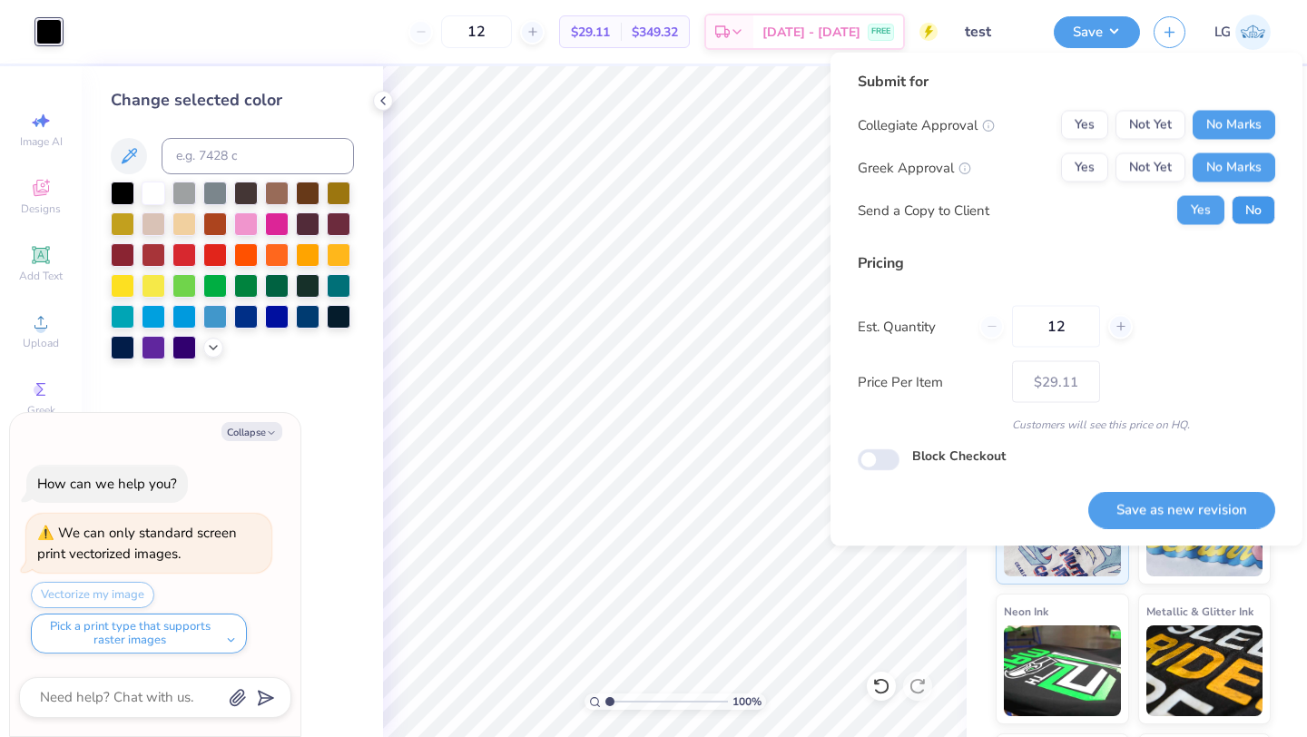
click at [1249, 208] on button "No" at bounding box center [1254, 210] width 44 height 29
type textarea "x"
click at [1181, 497] on button "Save as new revision" at bounding box center [1181, 509] width 187 height 37
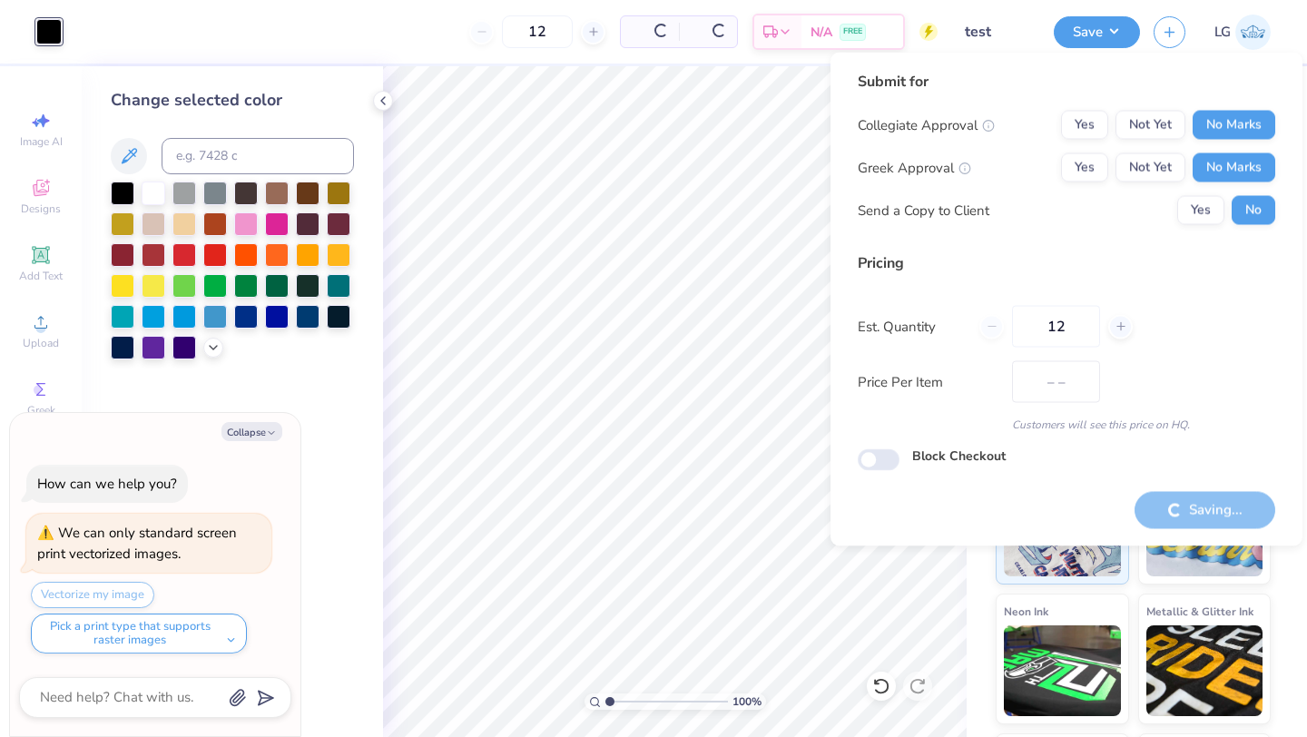
type input "$29.11"
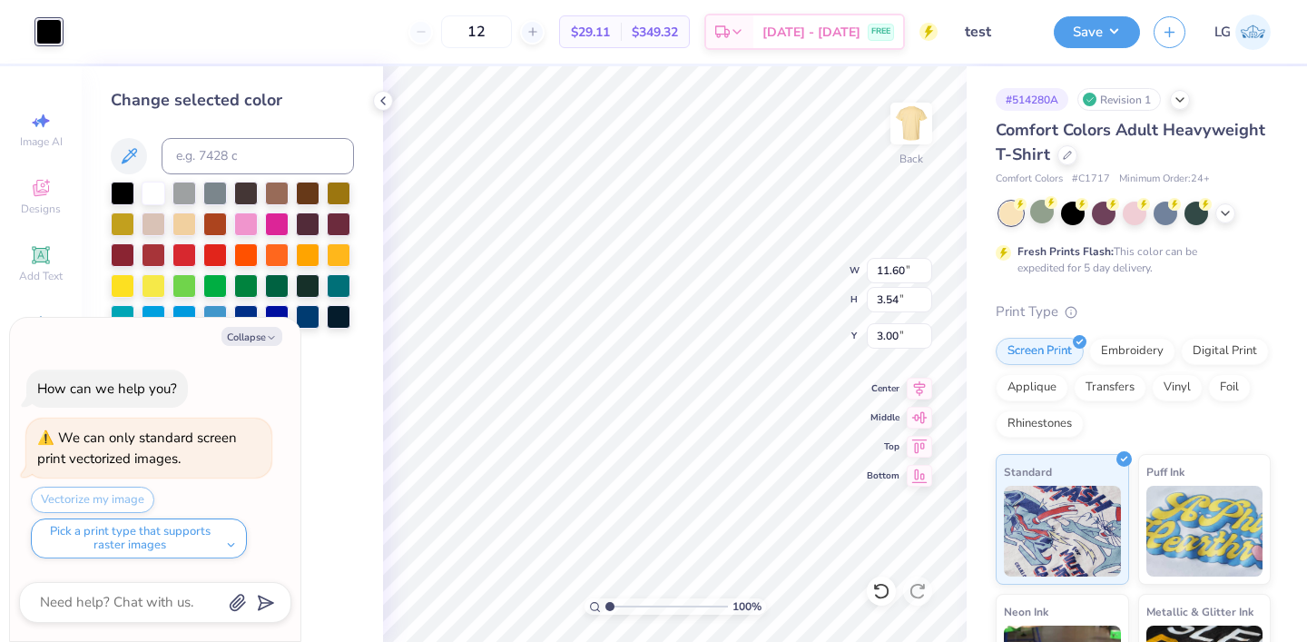
type textarea "x"
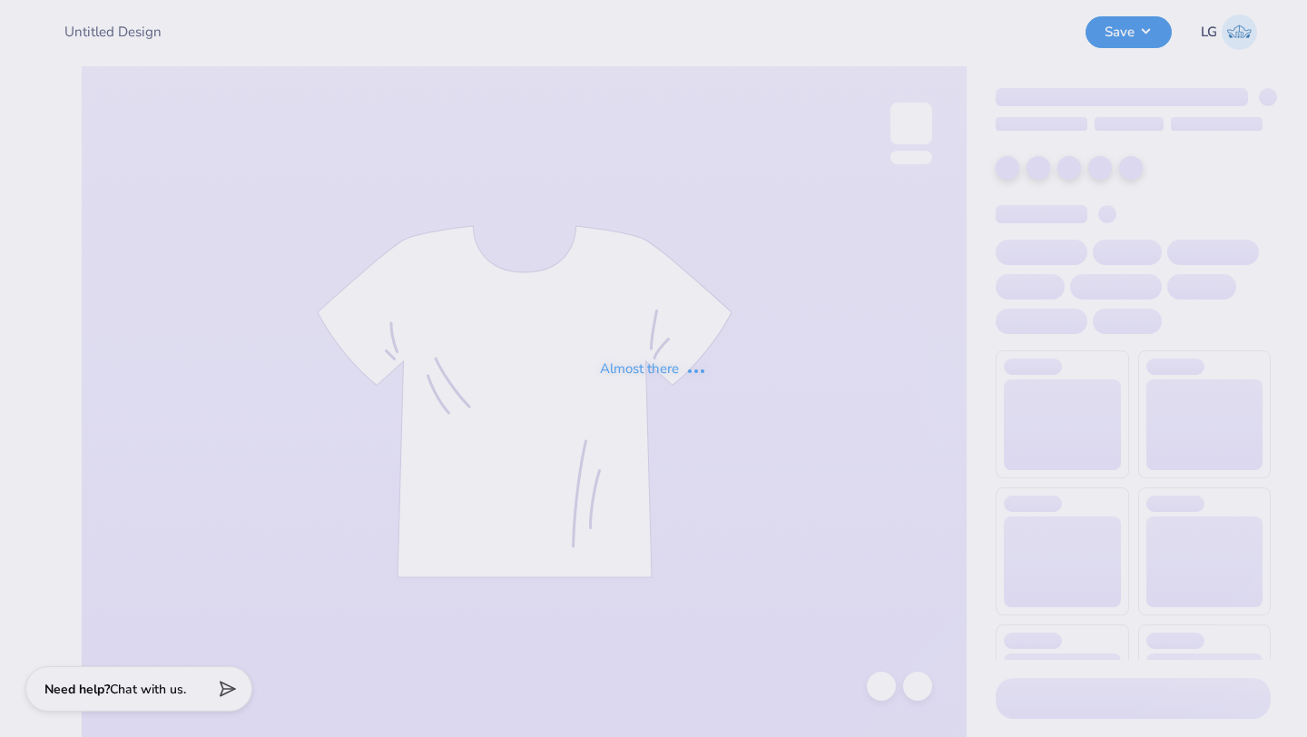
type input "test"
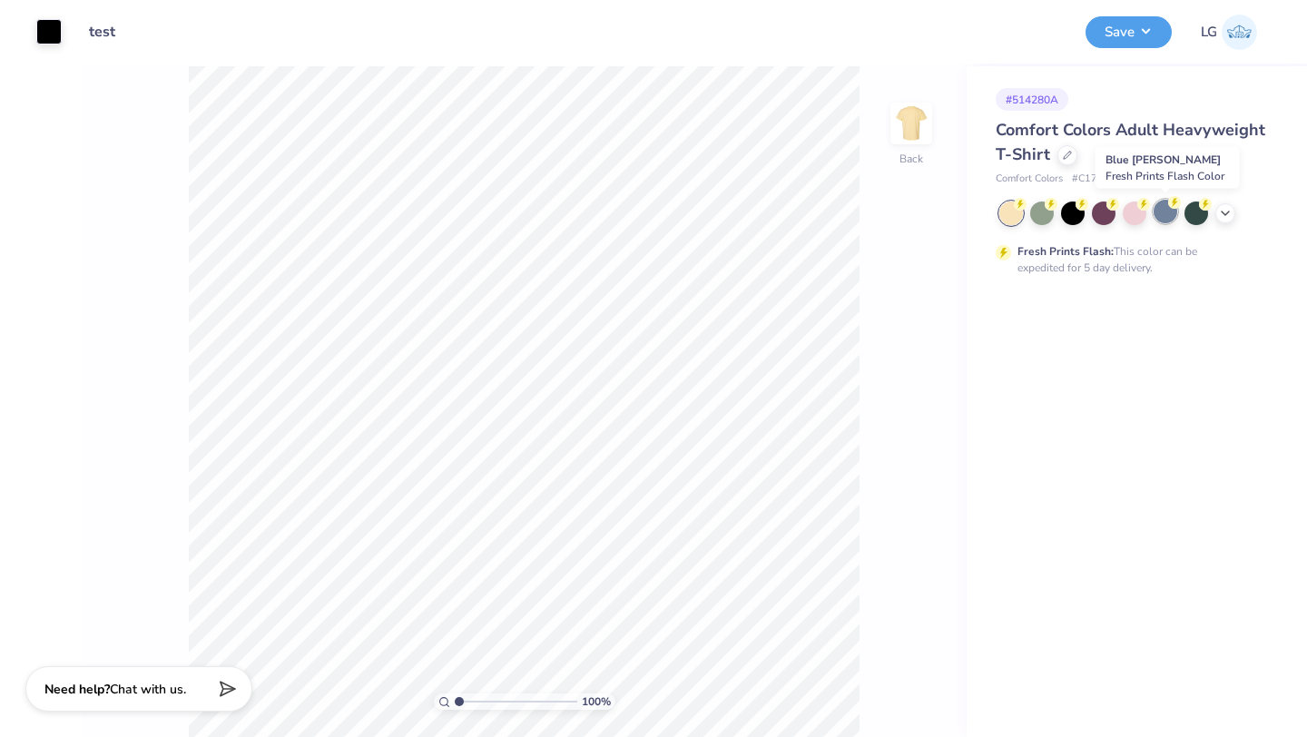
click at [1162, 209] on div at bounding box center [1166, 212] width 24 height 24
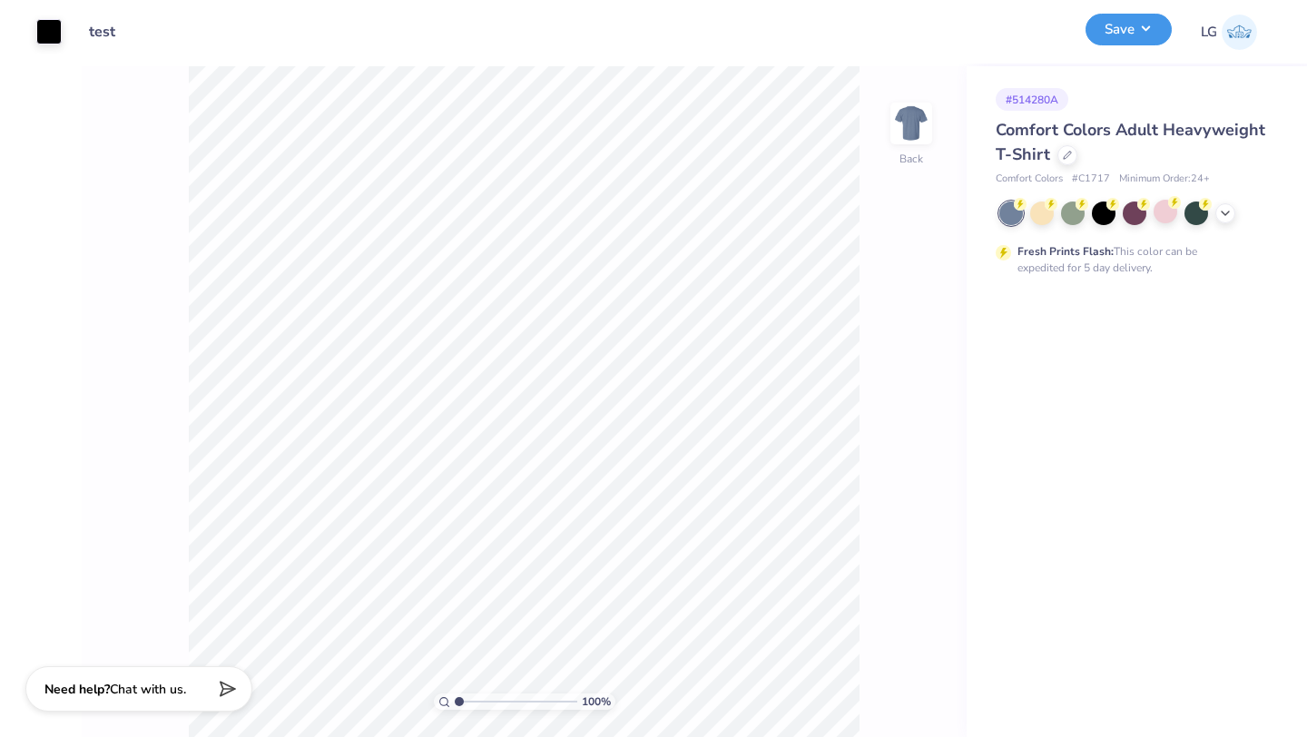
click at [1112, 31] on button "Save" at bounding box center [1129, 30] width 86 height 32
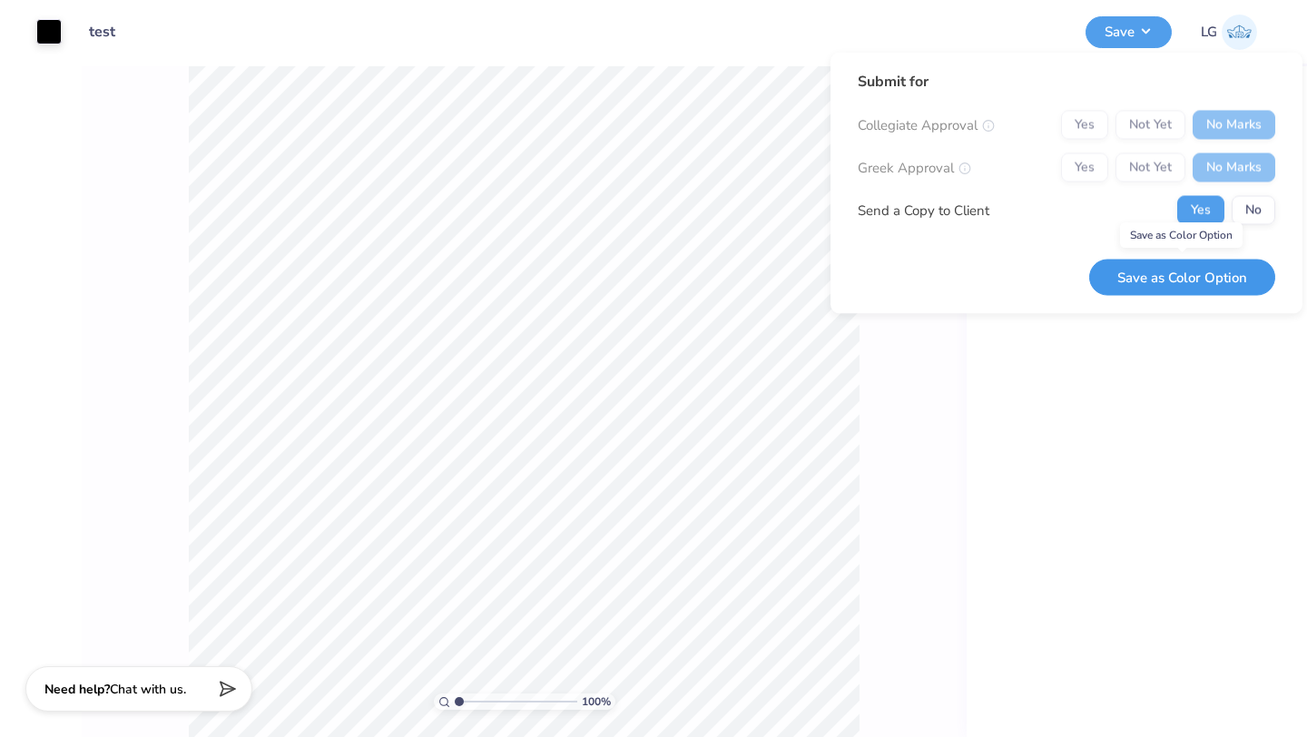
click at [1185, 274] on button "Save as Color Option" at bounding box center [1182, 277] width 186 height 37
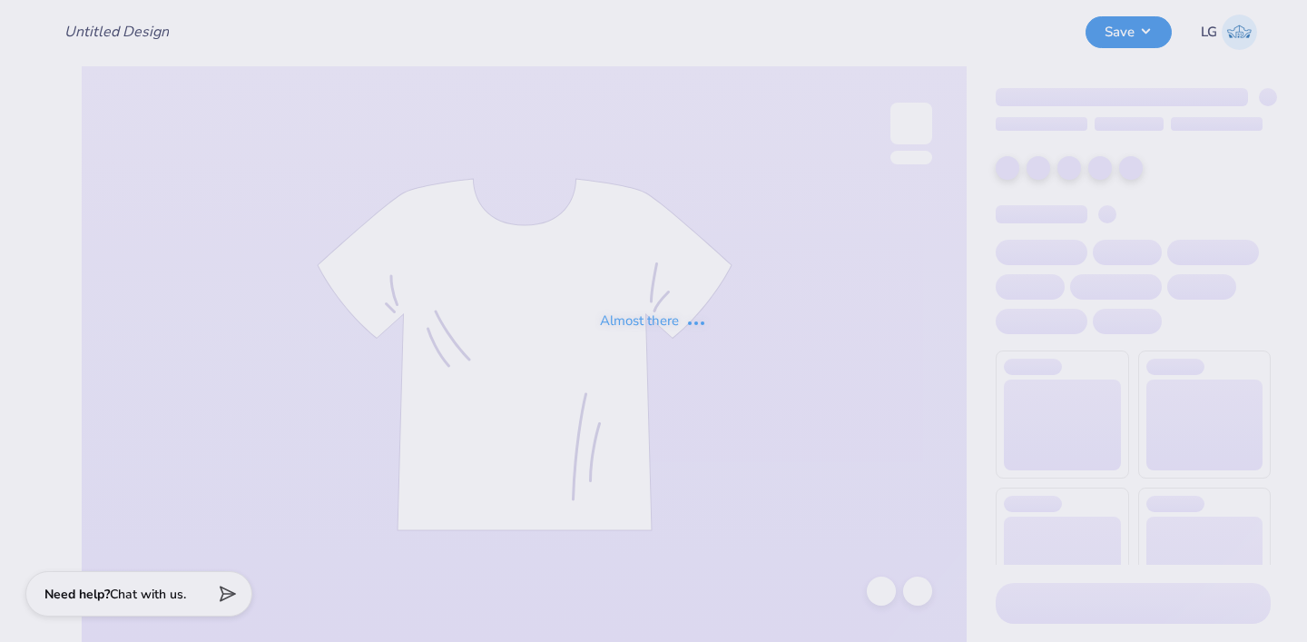
type input "test"
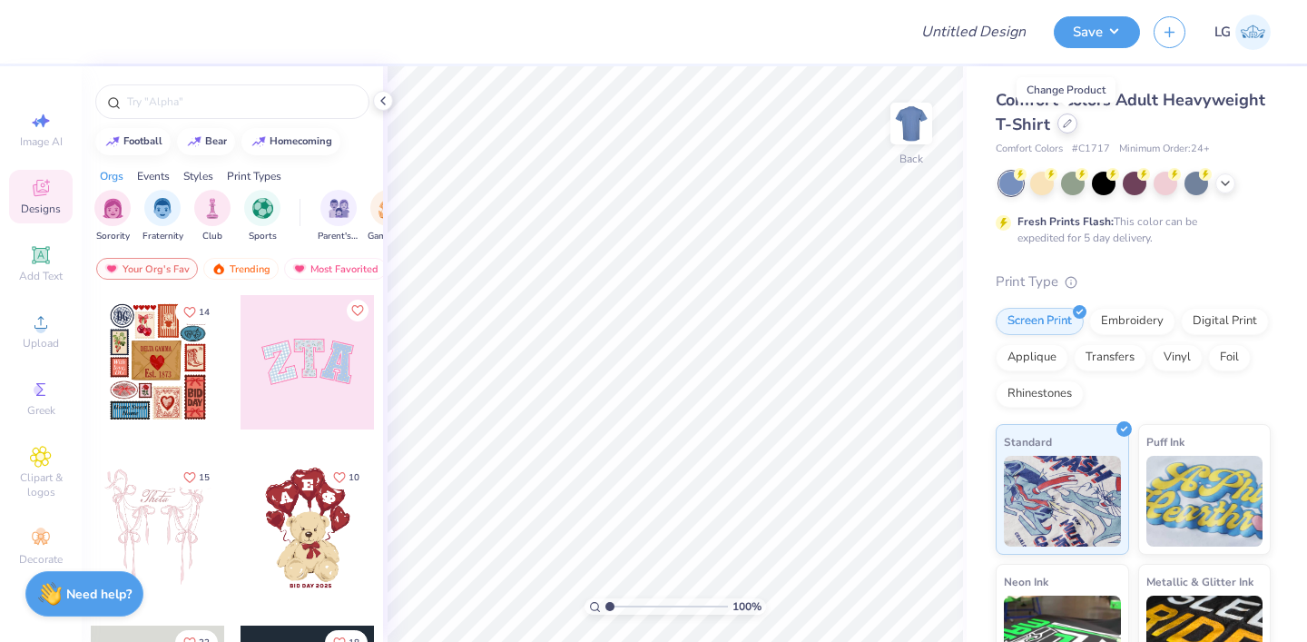
click at [1063, 126] on icon at bounding box center [1067, 123] width 9 height 9
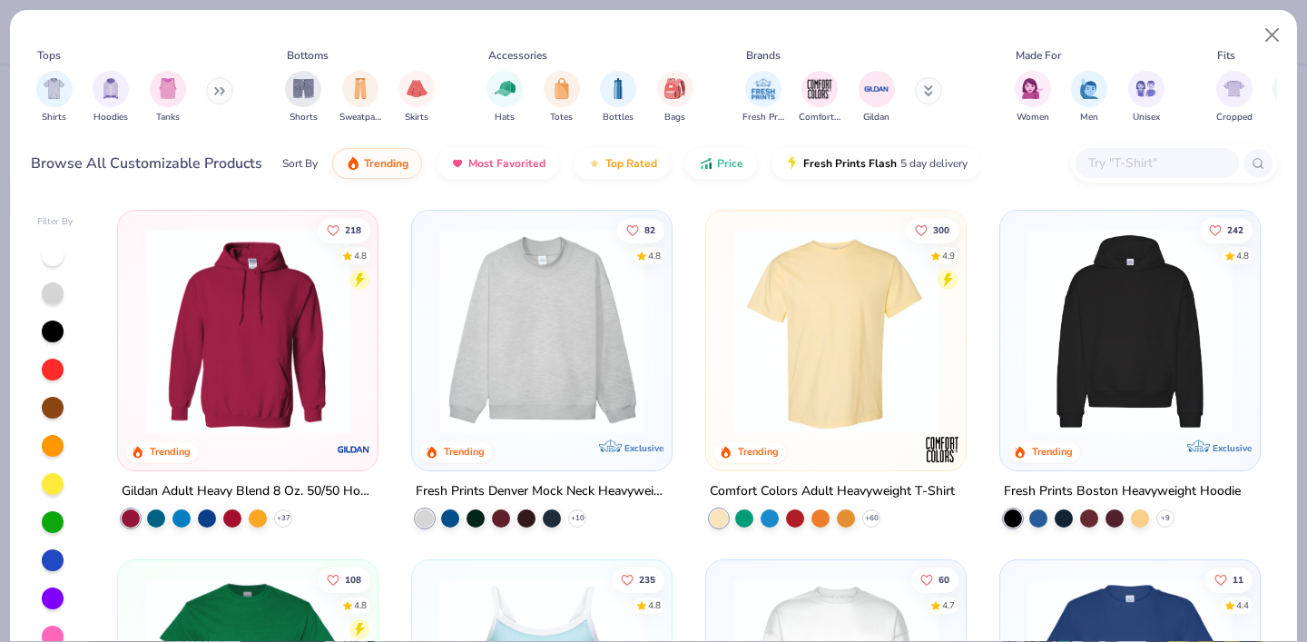
click at [525, 312] on img at bounding box center [541, 331] width 223 height 205
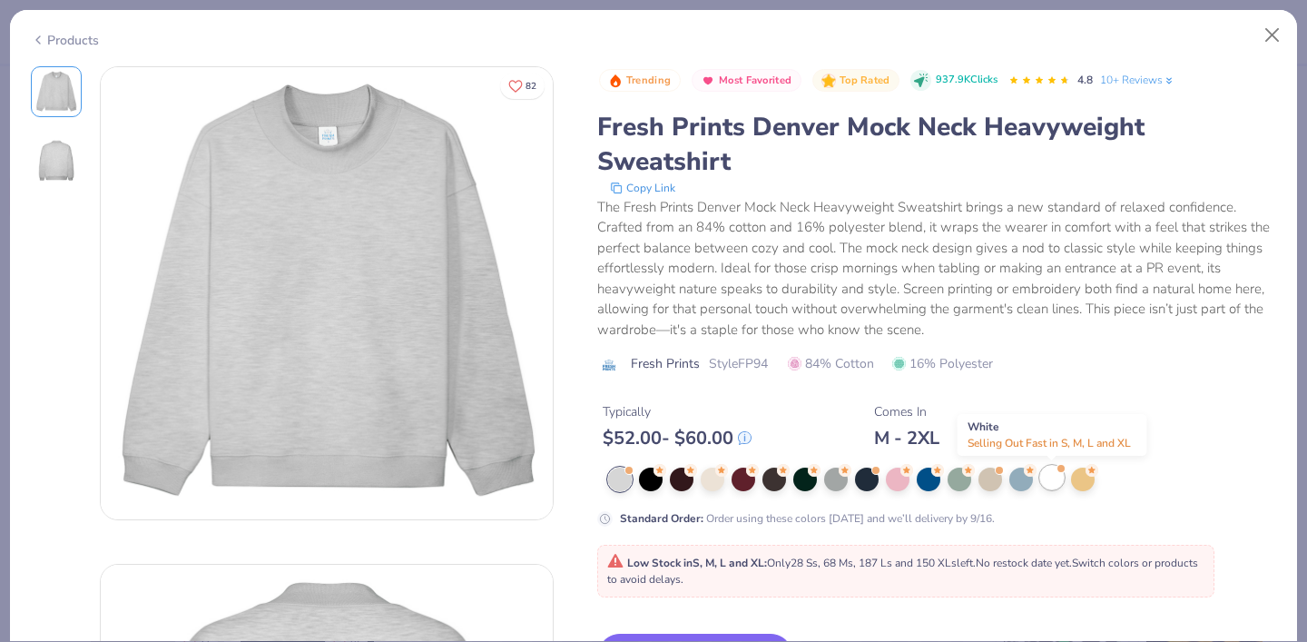
click at [1051, 480] on div at bounding box center [1052, 478] width 24 height 24
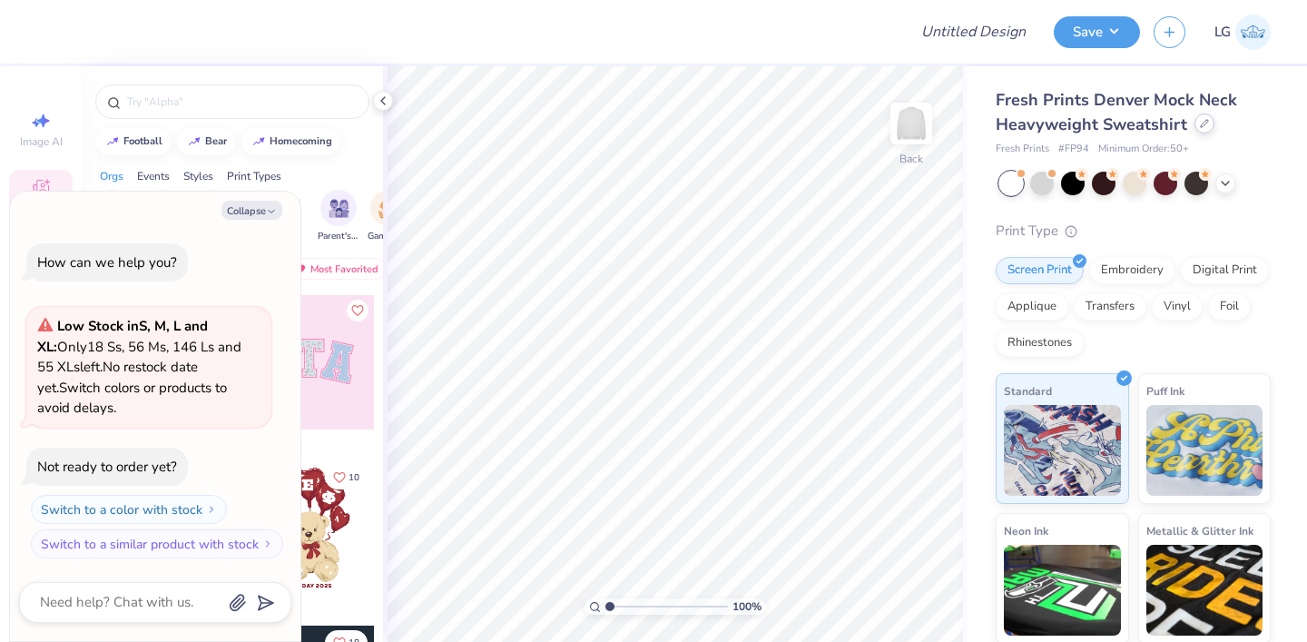
click at [1200, 123] on icon at bounding box center [1204, 123] width 9 height 9
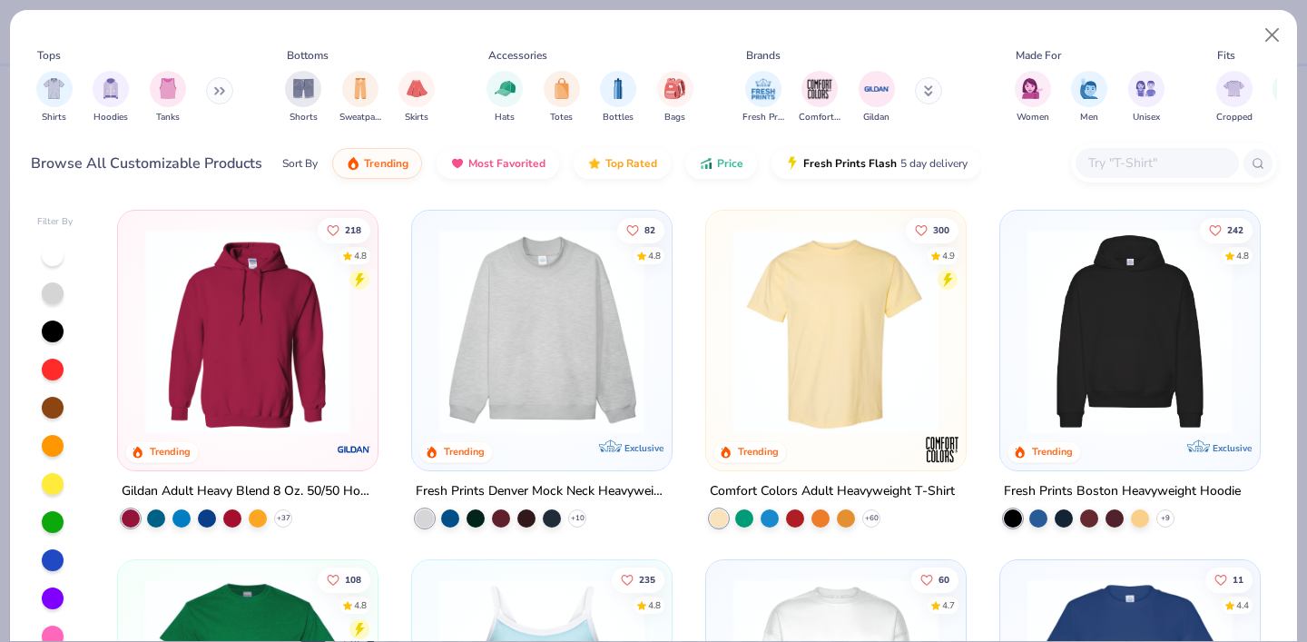
click at [555, 351] on img at bounding box center [541, 331] width 223 height 205
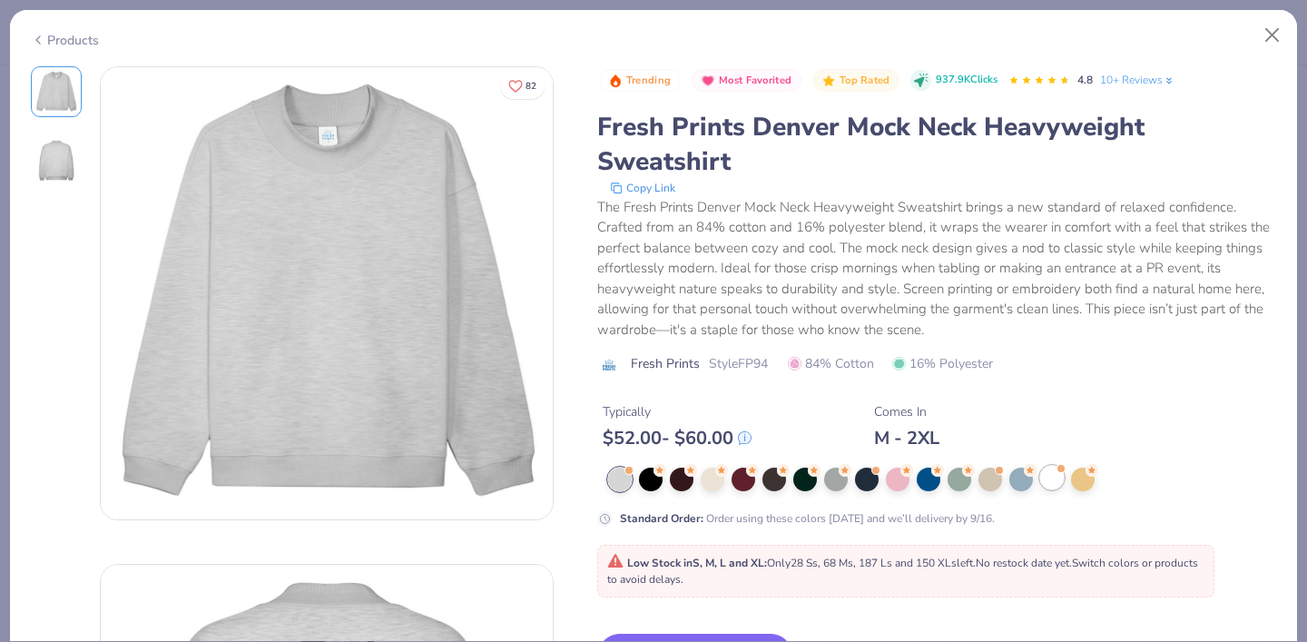
click at [1050, 480] on div at bounding box center [1052, 478] width 24 height 24
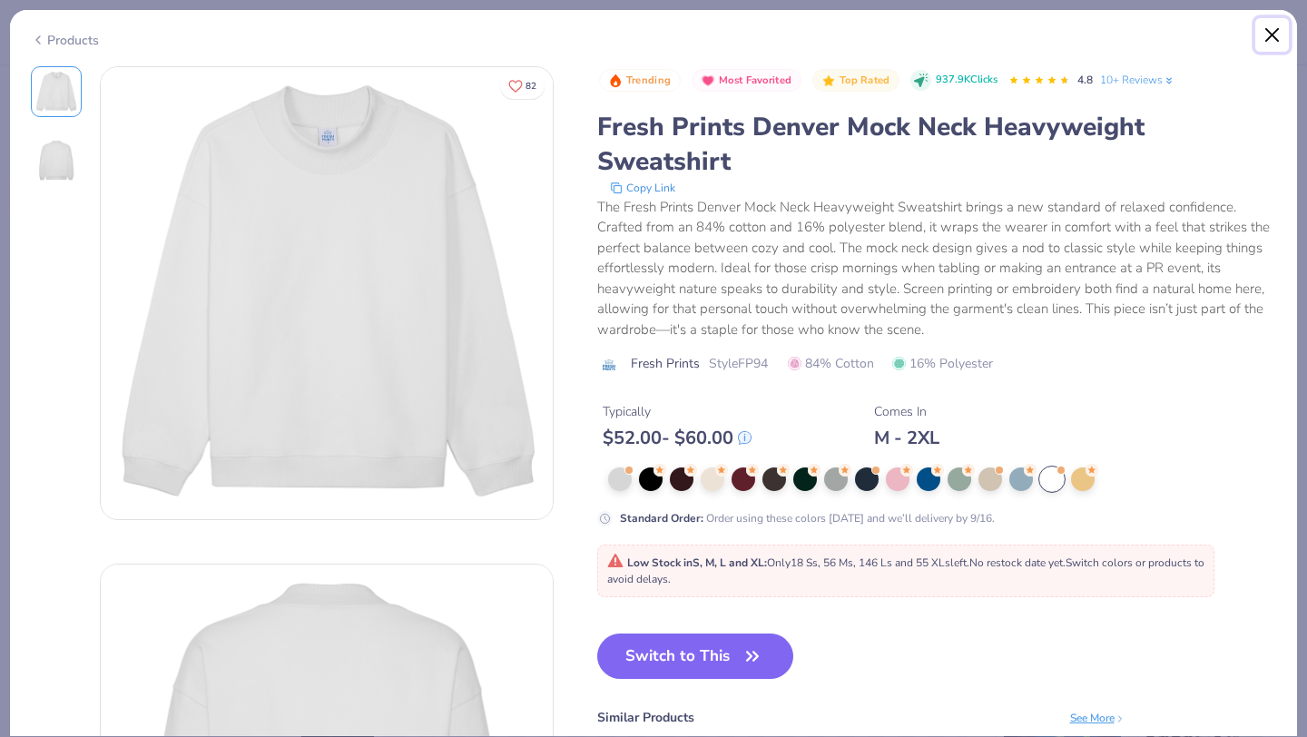
click at [1271, 33] on button "Close" at bounding box center [1272, 35] width 34 height 34
type textarea "x"
